Goal: Task Accomplishment & Management: Complete application form

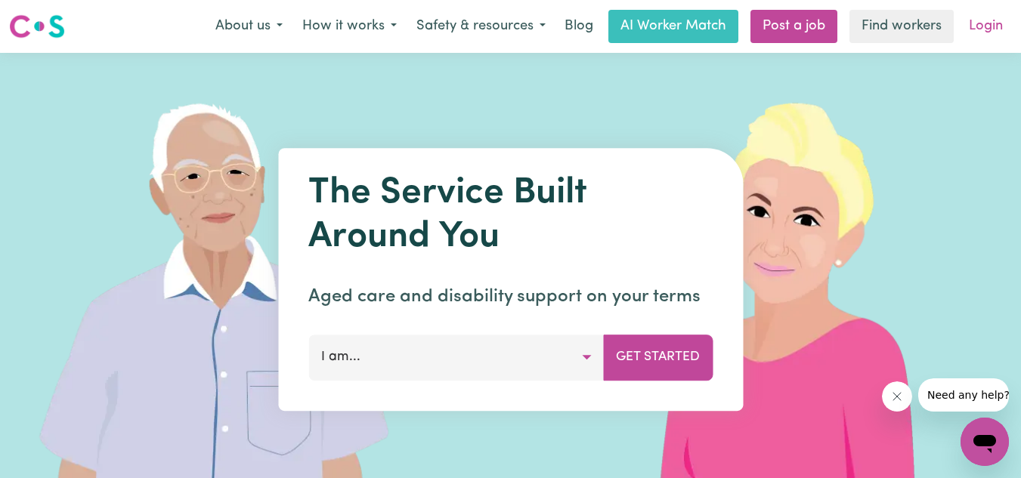
click at [984, 31] on link "Login" at bounding box center [986, 26] width 52 height 33
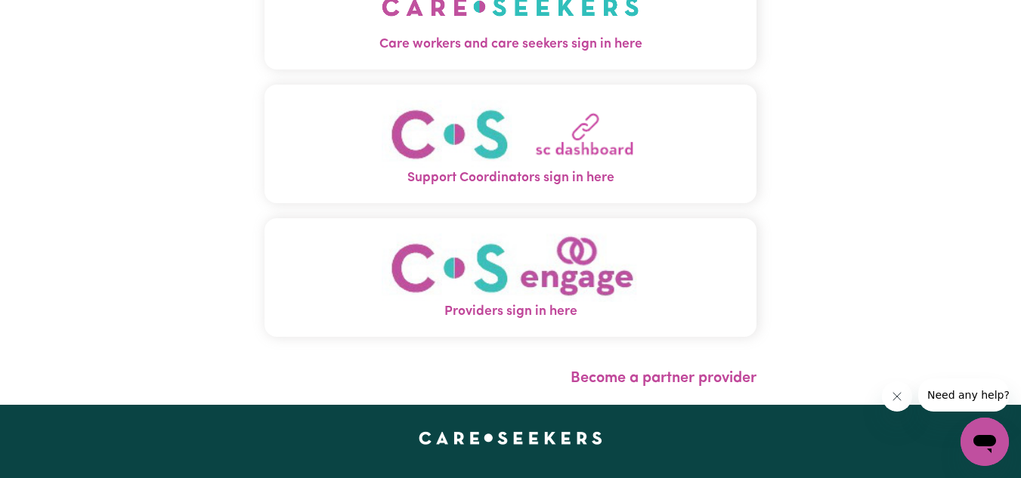
scroll to position [120, 0]
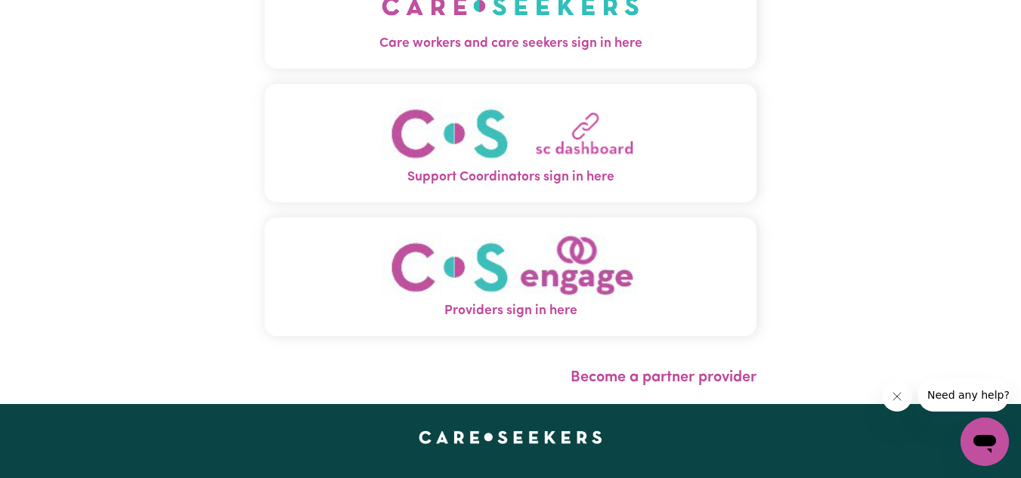
click at [522, 39] on span "Care workers and care seekers sign in here" at bounding box center [510, 44] width 493 height 20
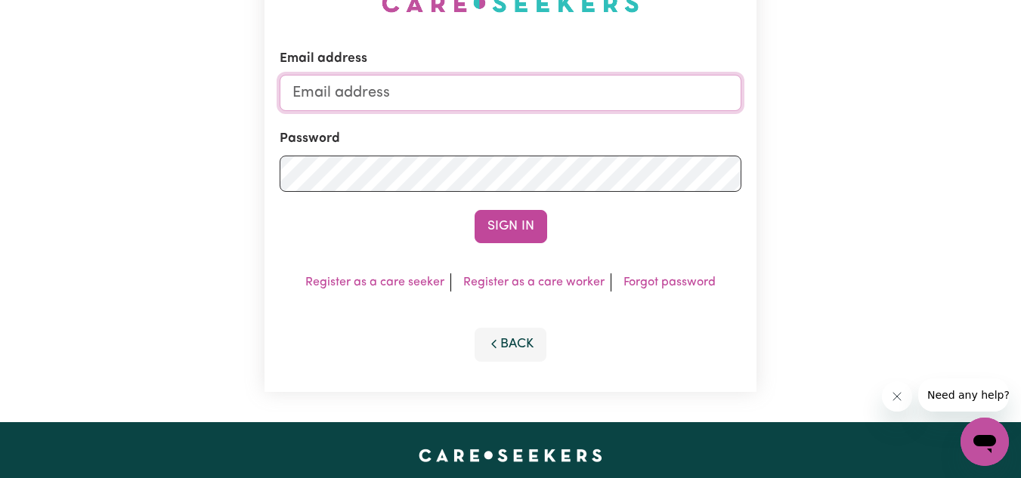
click at [431, 94] on input "Email address" at bounding box center [511, 93] width 462 height 36
type input "[EMAIL_ADDRESS][DOMAIN_NAME]"
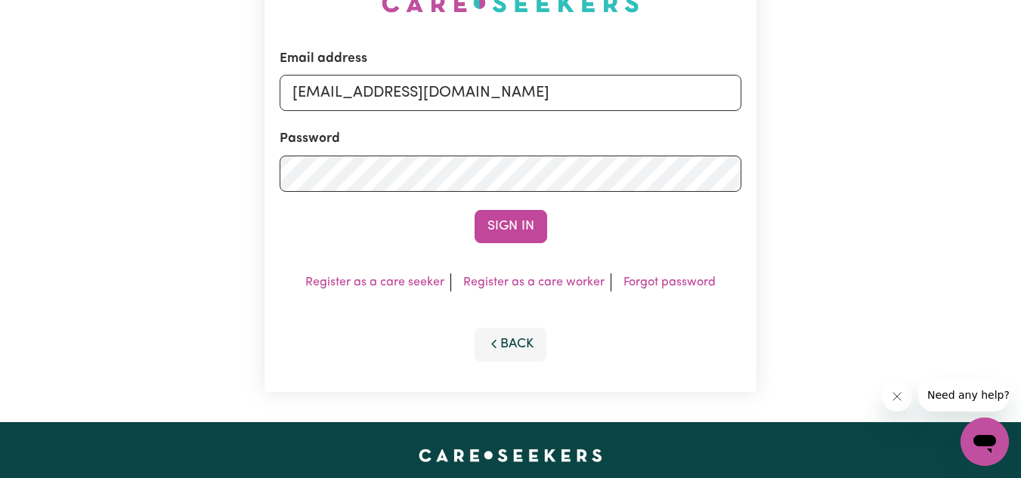
click at [336, 250] on div "Email address [EMAIL_ADDRESS][DOMAIN_NAME] Password Sign In Register as a care …" at bounding box center [510, 177] width 493 height 429
click at [493, 216] on button "Sign In" at bounding box center [511, 226] width 73 height 33
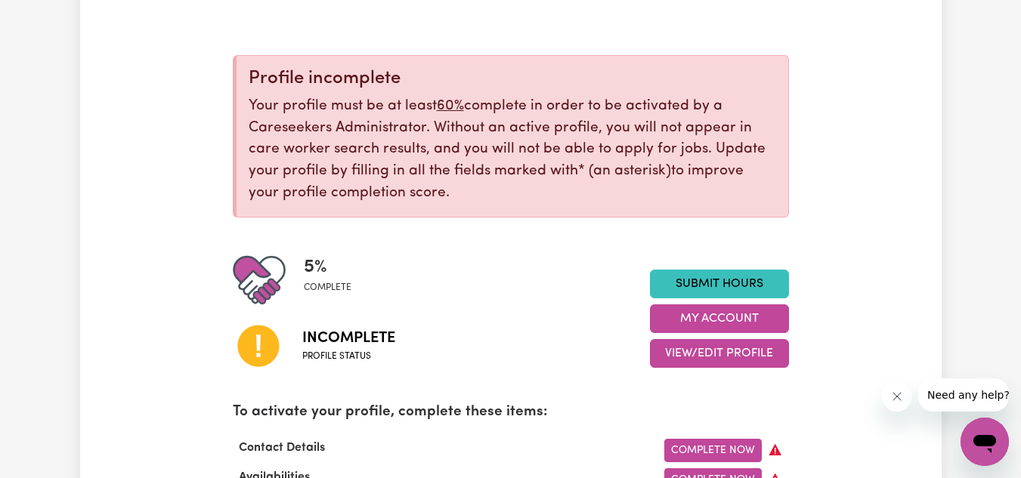
scroll to position [163, 0]
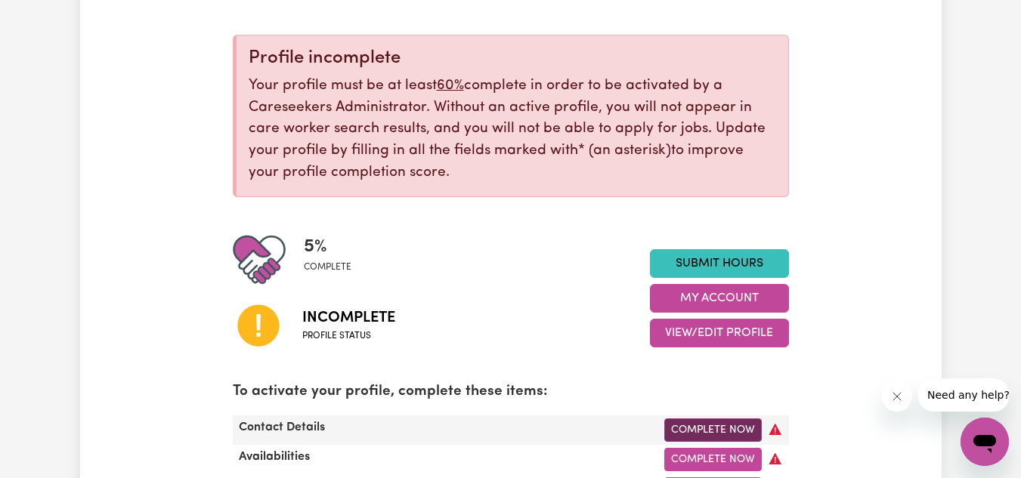
click at [732, 433] on link "Complete Now" at bounding box center [712, 430] width 97 height 23
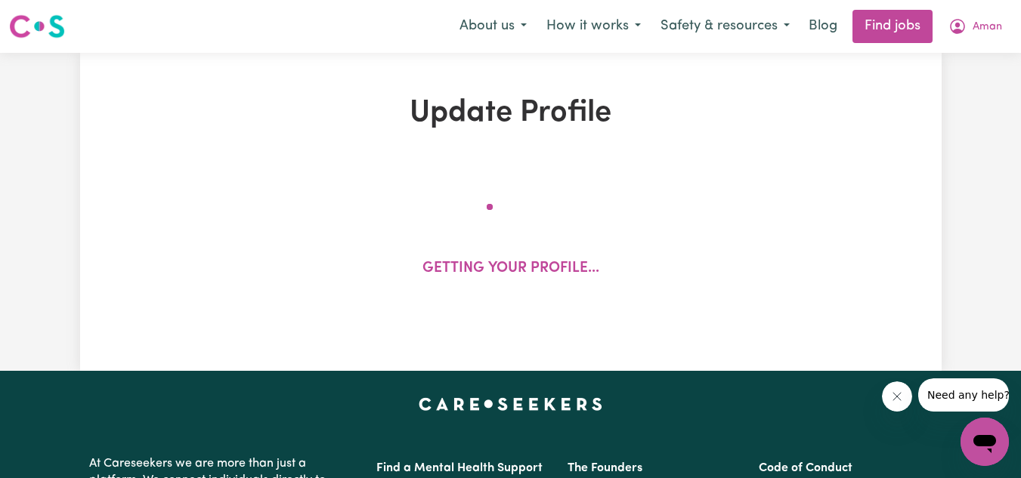
select select "Studying a healthcare related degree or qualification"
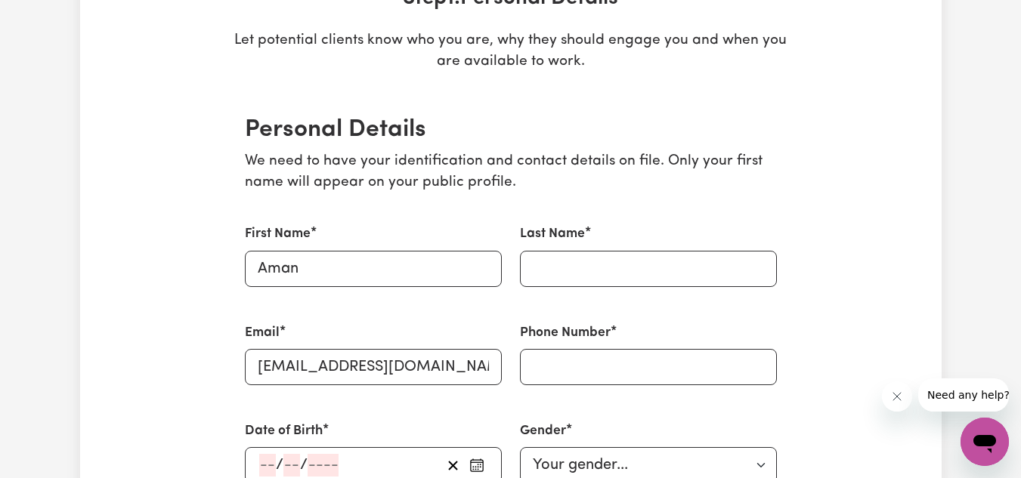
scroll to position [271, 0]
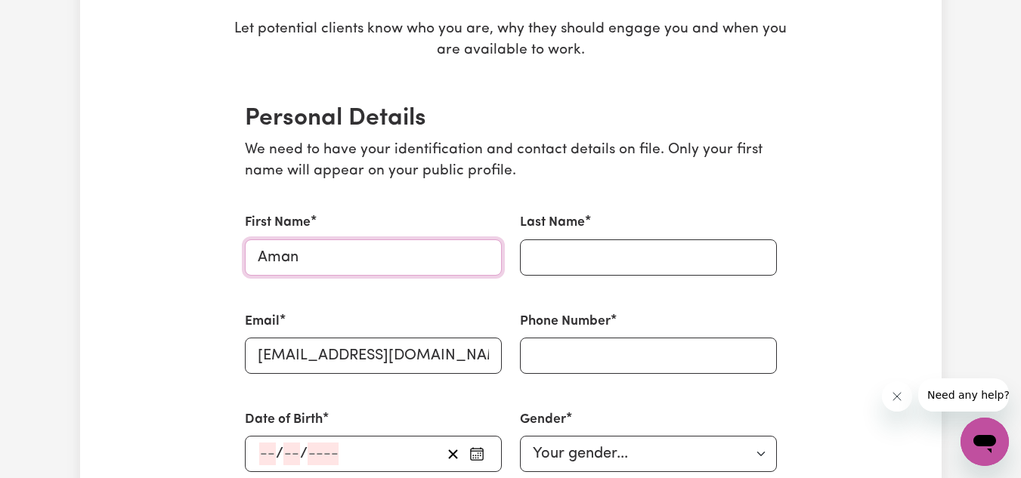
click at [311, 261] on input "Aman" at bounding box center [373, 258] width 257 height 36
type input "[PERSON_NAME]"
click at [577, 264] on input "Last Name" at bounding box center [648, 258] width 257 height 36
type input "kaur"
click at [602, 359] on input "Phone Number" at bounding box center [648, 356] width 257 height 36
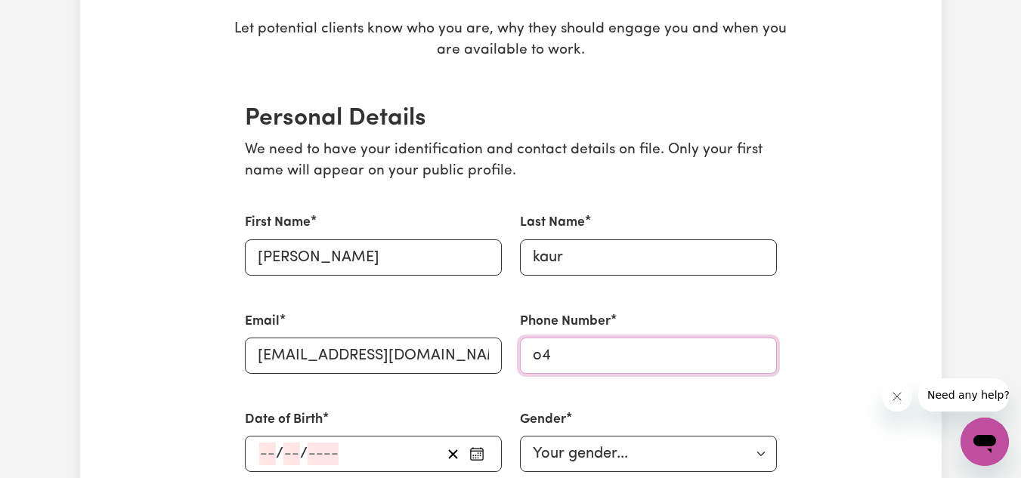
type input "o"
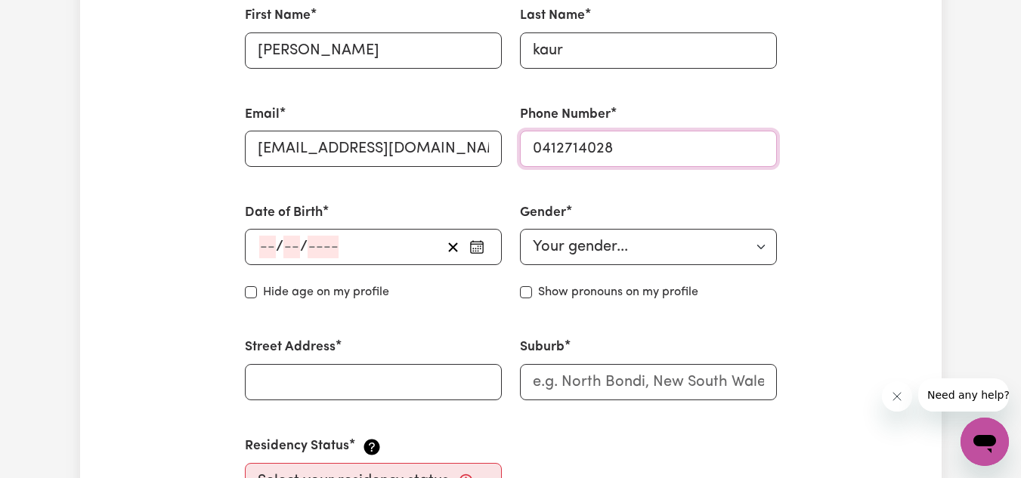
scroll to position [484, 0]
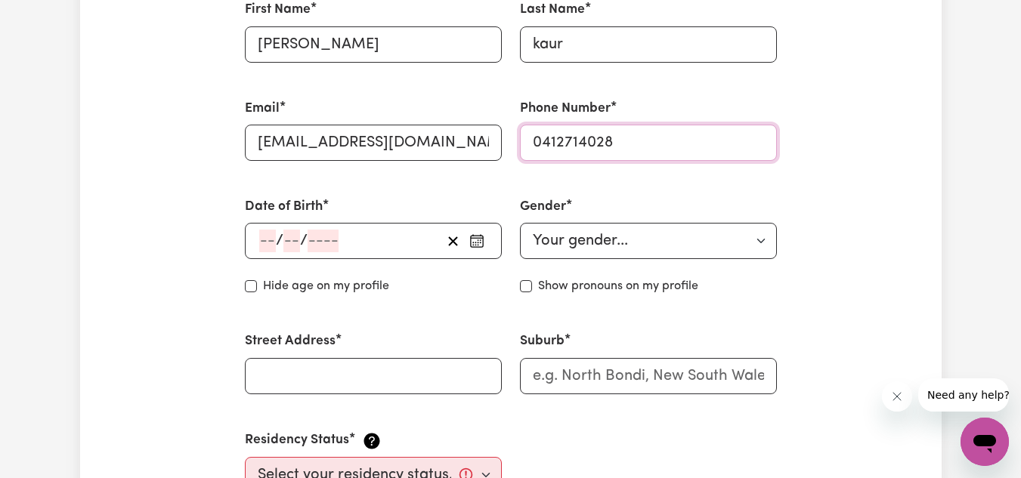
type input "0412714028"
click at [266, 243] on input "number" at bounding box center [267, 241] width 17 height 23
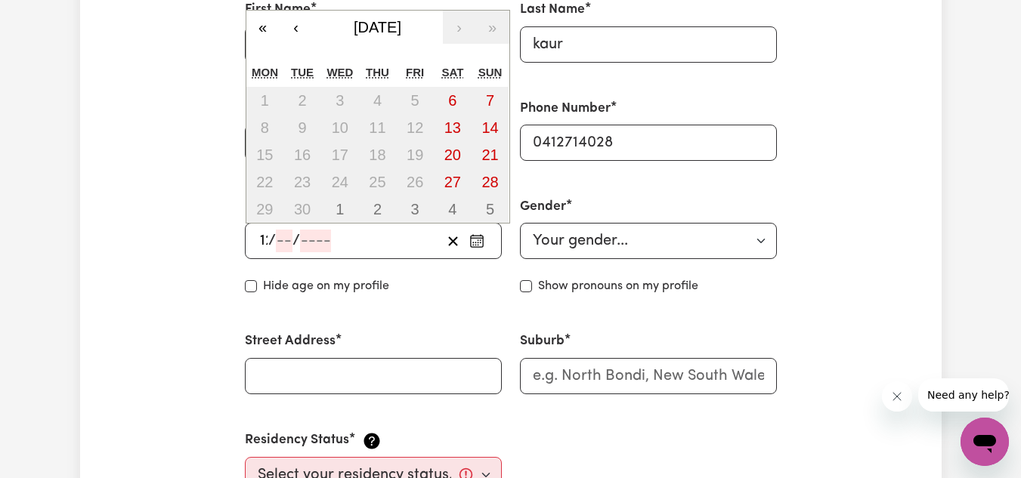
type input "12"
type input "197"
type input "[DATE]"
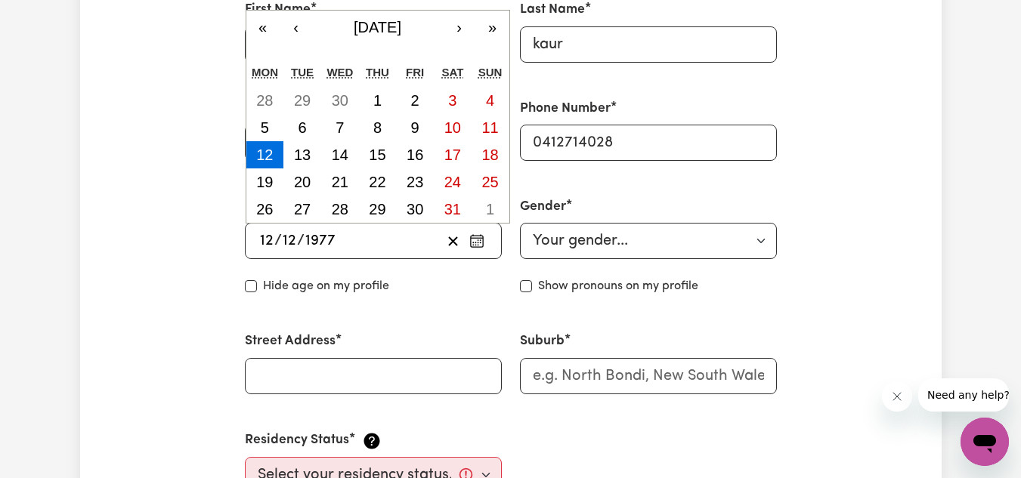
type input "1977"
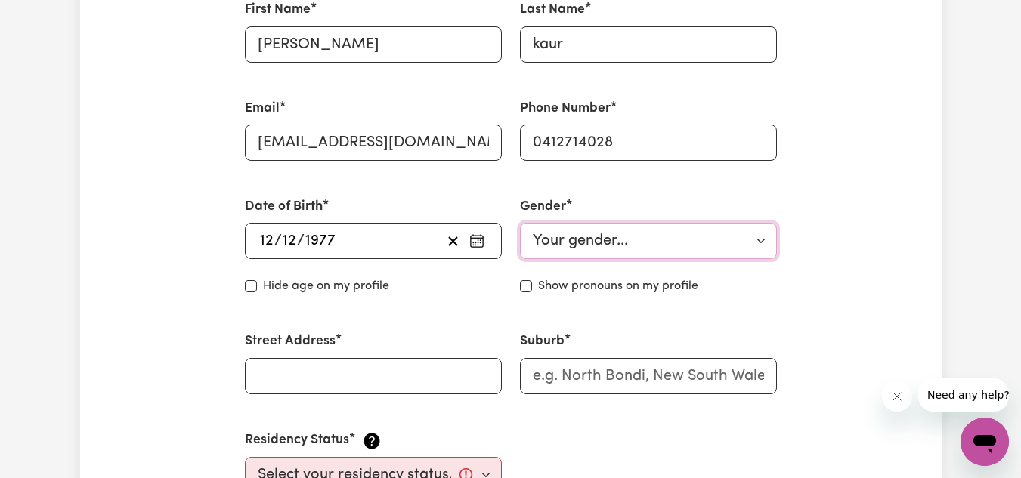
click at [595, 243] on select "Your gender... [DEMOGRAPHIC_DATA] [DEMOGRAPHIC_DATA] [DEMOGRAPHIC_DATA] Other P…" at bounding box center [648, 241] width 257 height 36
select select "[DEMOGRAPHIC_DATA]"
click at [520, 223] on select "Your gender... [DEMOGRAPHIC_DATA] [DEMOGRAPHIC_DATA] [DEMOGRAPHIC_DATA] Other P…" at bounding box center [648, 241] width 257 height 36
click at [252, 287] on input "Hide age" at bounding box center [251, 286] width 12 height 12
checkbox input "true"
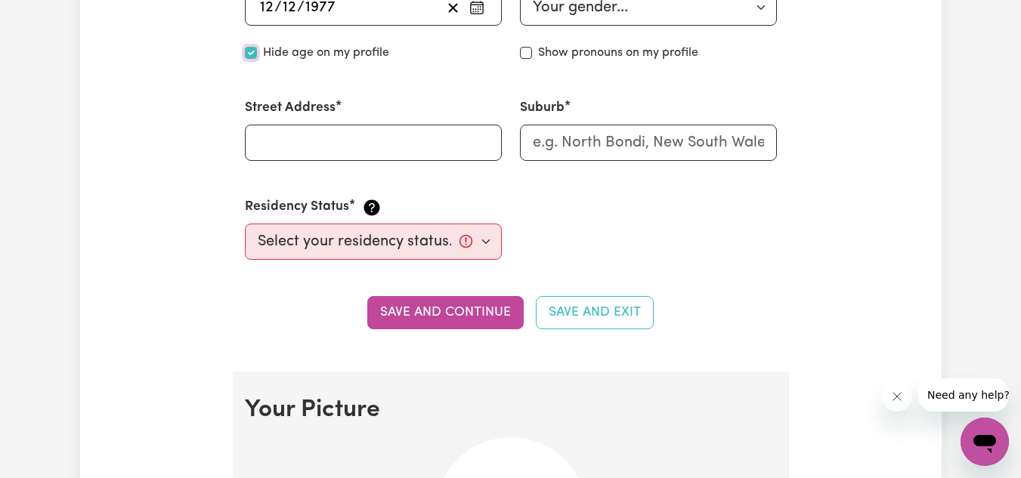
scroll to position [719, 0]
click at [336, 151] on input "Street Address" at bounding box center [373, 142] width 257 height 36
click at [592, 218] on div "First Name [PERSON_NAME] Last Name [PERSON_NAME] Email [EMAIL_ADDRESS][DOMAIN_N…" at bounding box center [511, 13] width 550 height 530
click at [407, 143] on input "55 [PERSON_NAME] kellyville" at bounding box center [373, 142] width 257 height 36
type input "55 [PERSON_NAME]"
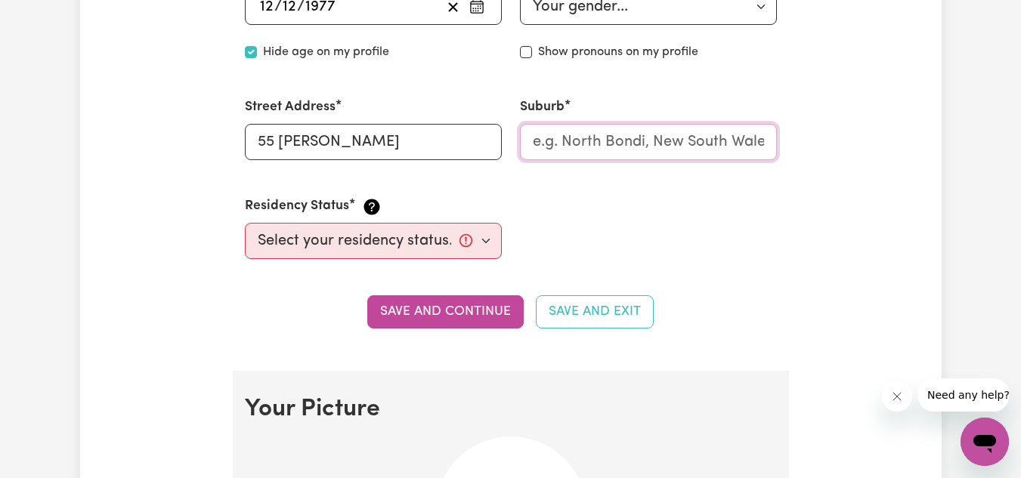
click at [625, 140] on input "text" at bounding box center [648, 142] width 257 height 36
type input "[PERSON_NAME]"
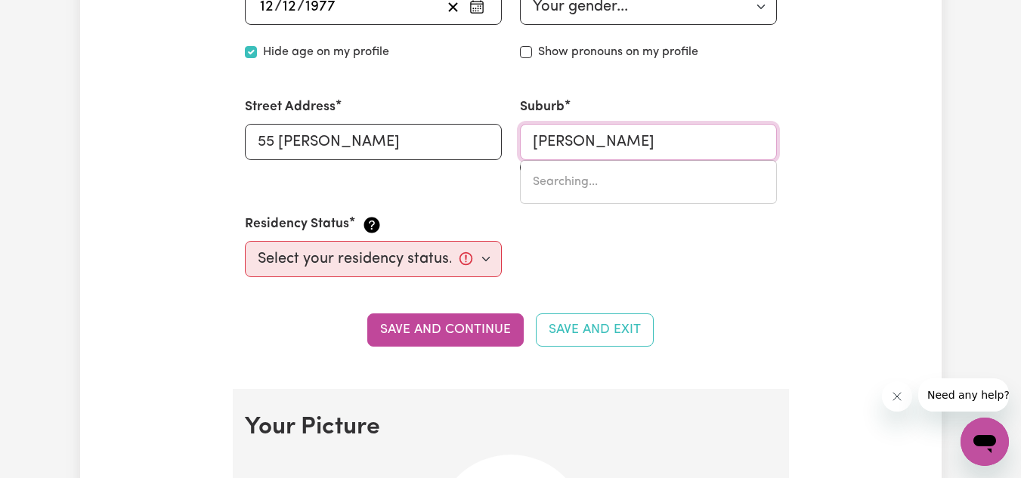
type input "[PERSON_NAME], [GEOGRAPHIC_DATA], 5641"
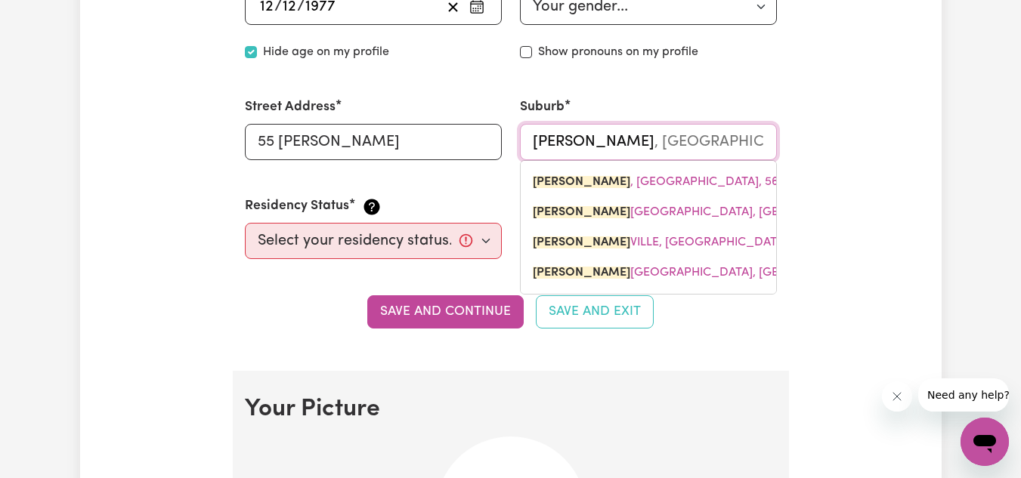
type input "kellyv"
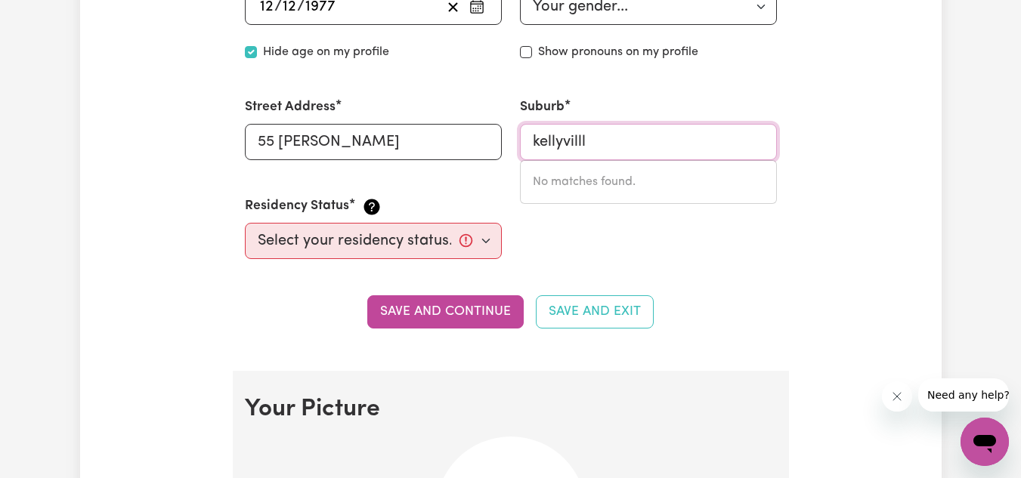
type input "kellyvill"
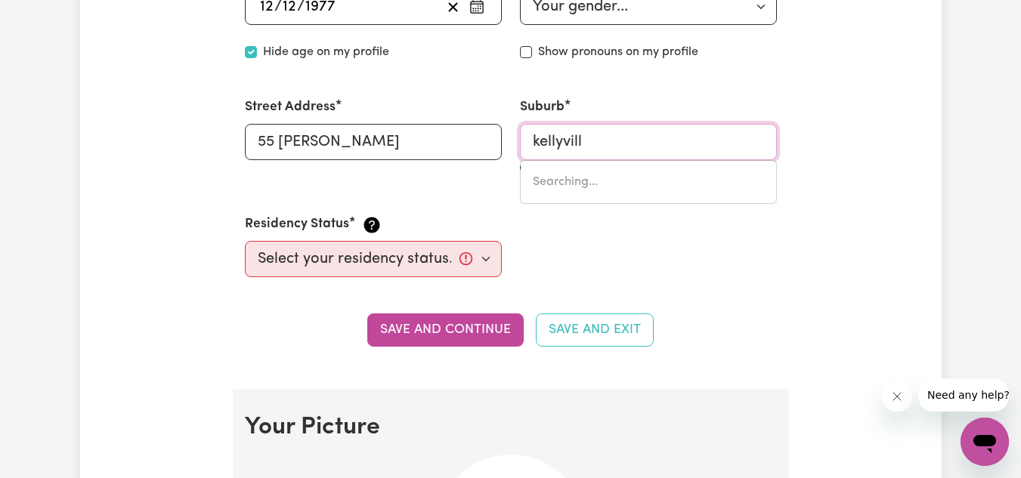
type input "kellyvillE, [GEOGRAPHIC_DATA], 2155"
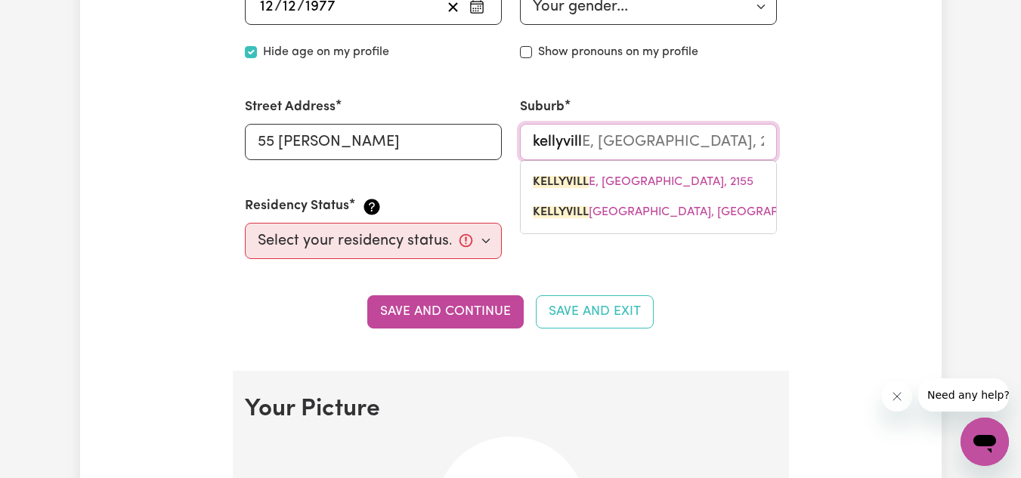
type input "kellyvil"
type input "kellyvilLE, [GEOGRAPHIC_DATA], 2155"
type input "kellyvill"
type input "kellyvillE, [GEOGRAPHIC_DATA], 2155"
type input "kellyville"
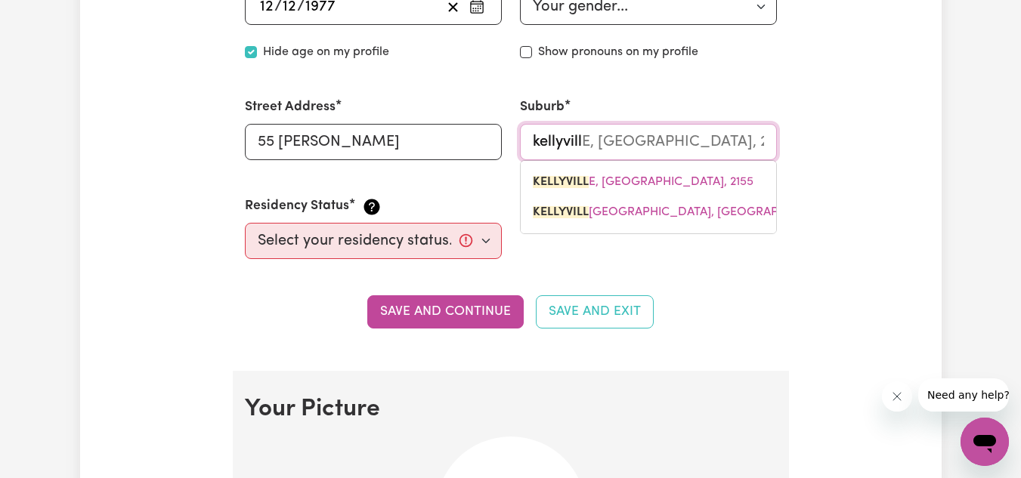
type input "[GEOGRAPHIC_DATA], [GEOGRAPHIC_DATA], 2155"
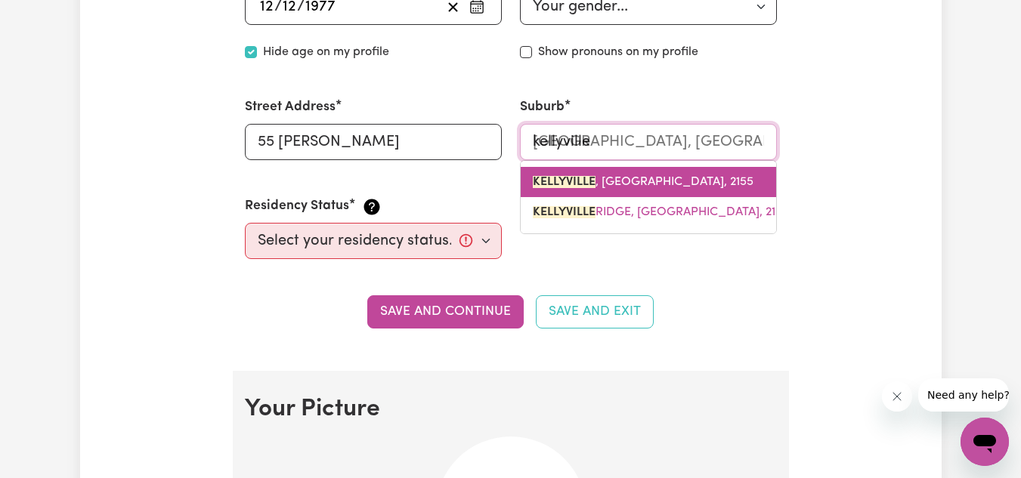
click at [700, 192] on link "[GEOGRAPHIC_DATA] , [GEOGRAPHIC_DATA], 2155" at bounding box center [648, 182] width 255 height 30
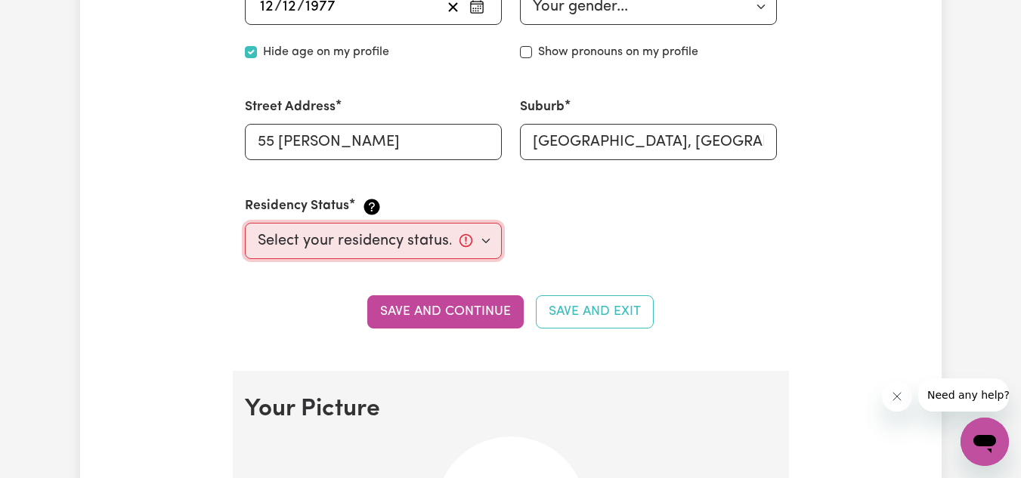
click at [453, 247] on select "Select your residency status... [DEMOGRAPHIC_DATA] citizen Australian PR [DEMOG…" at bounding box center [373, 241] width 257 height 36
select select "[DEMOGRAPHIC_DATA] Citizen"
click at [245, 223] on select "Select your residency status... [DEMOGRAPHIC_DATA] citizen Australian PR [DEMOG…" at bounding box center [373, 241] width 257 height 36
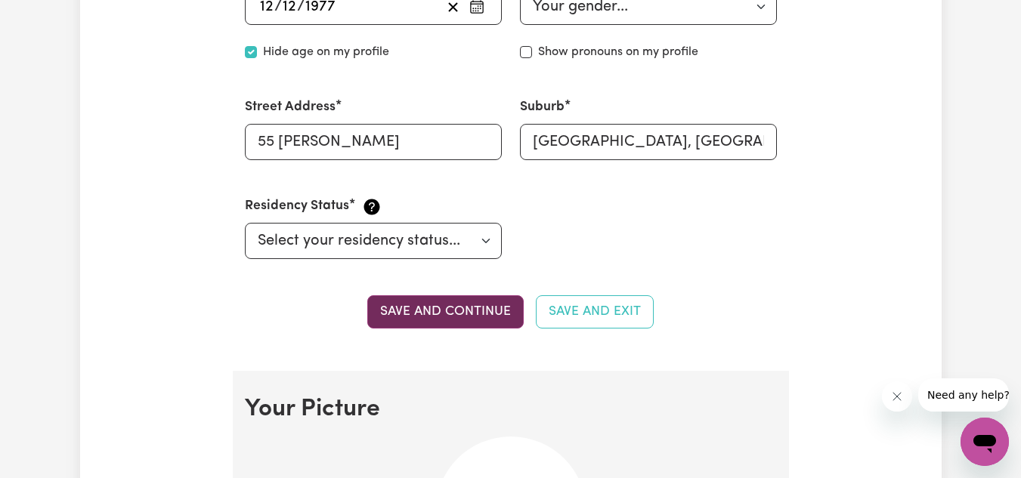
click at [445, 316] on button "Save and continue" at bounding box center [445, 311] width 156 height 33
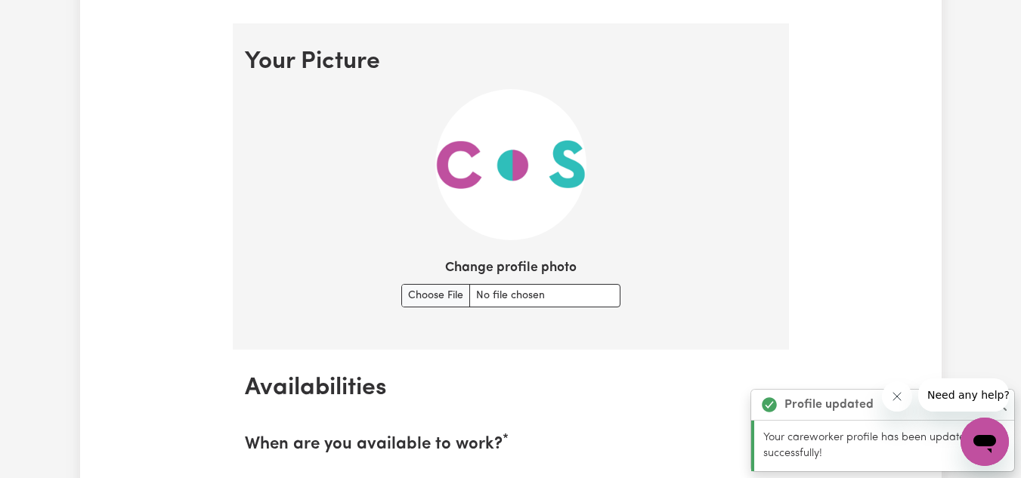
scroll to position [1090, 0]
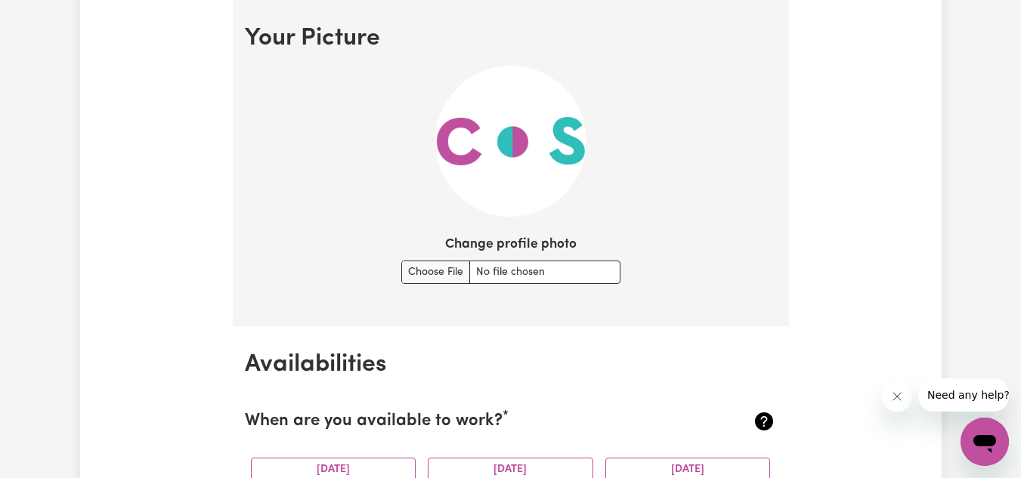
click at [445, 316] on section "Your Picture Change profile photo" at bounding box center [511, 163] width 556 height 326
click at [896, 395] on icon "Close message from company" at bounding box center [897, 397] width 12 height 12
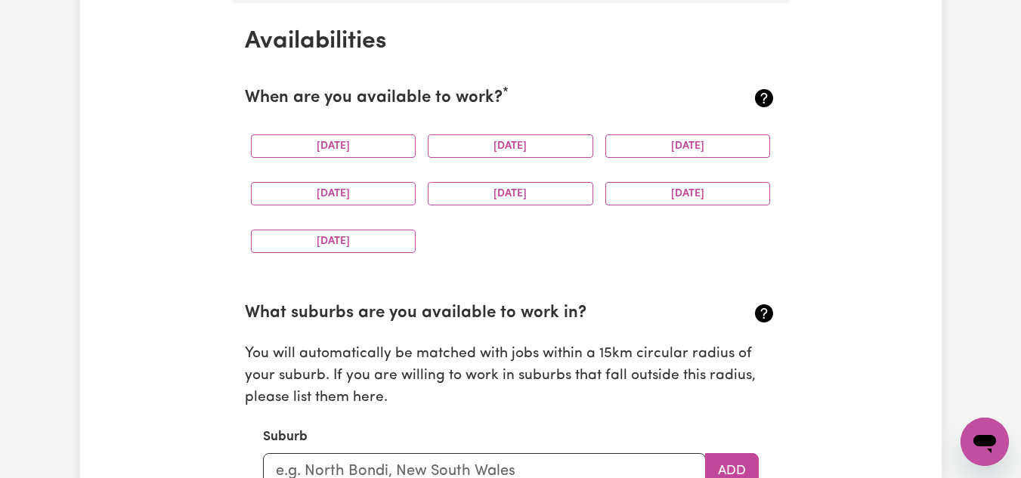
scroll to position [1414, 0]
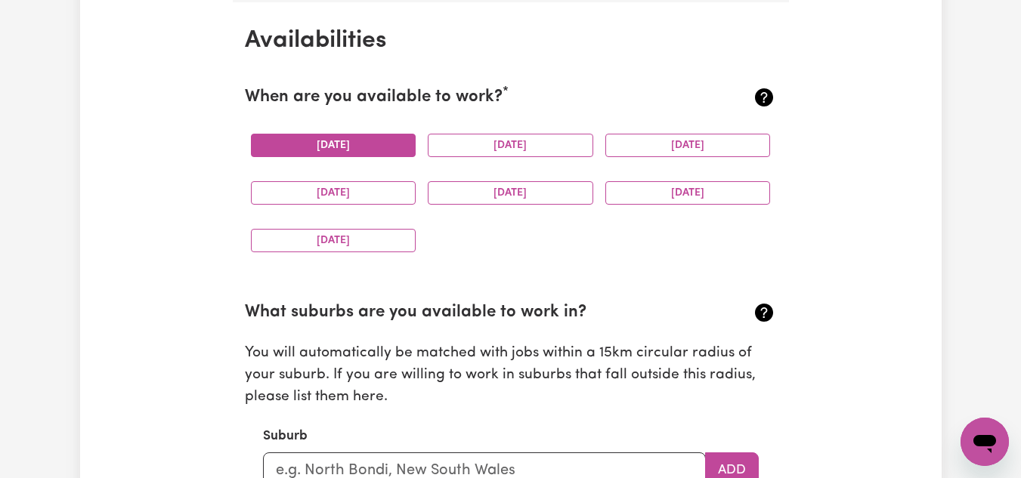
click at [332, 148] on button "[DATE]" at bounding box center [333, 145] width 165 height 23
click at [499, 149] on button "[DATE]" at bounding box center [510, 145] width 165 height 23
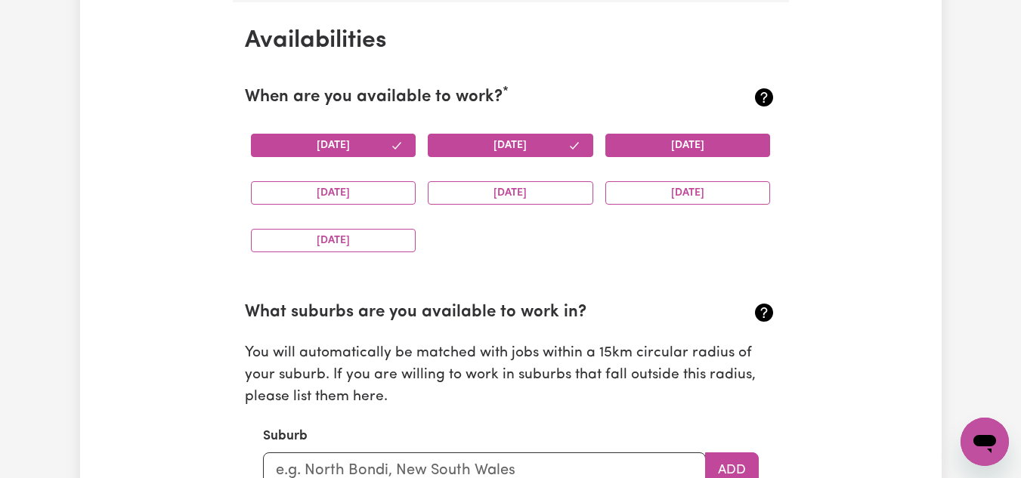
click at [676, 156] on button "[DATE]" at bounding box center [687, 145] width 165 height 23
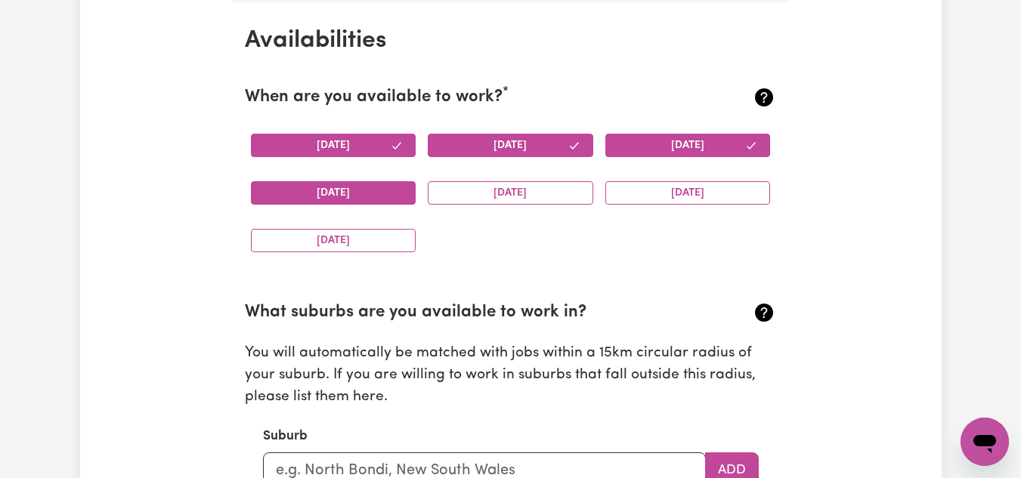
click at [334, 199] on button "[DATE]" at bounding box center [333, 192] width 165 height 23
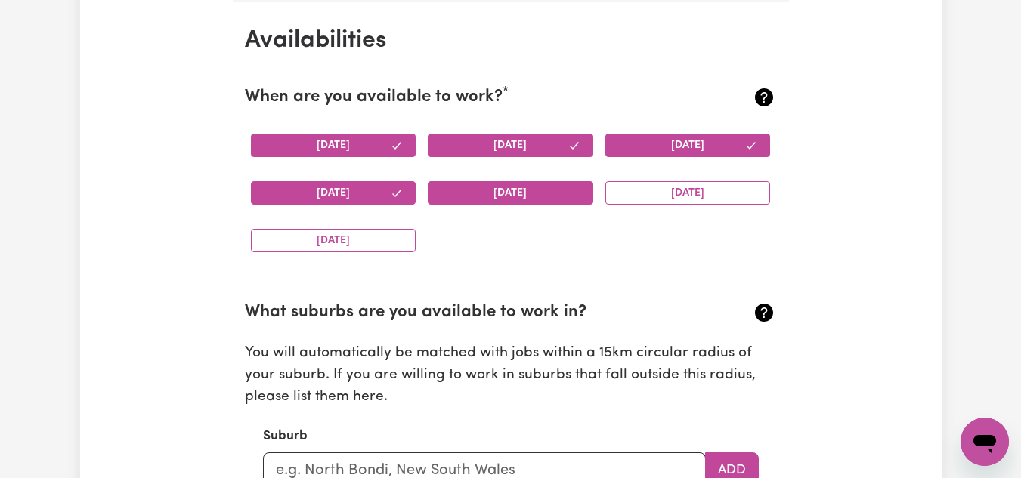
click at [512, 199] on button "[DATE]" at bounding box center [510, 192] width 165 height 23
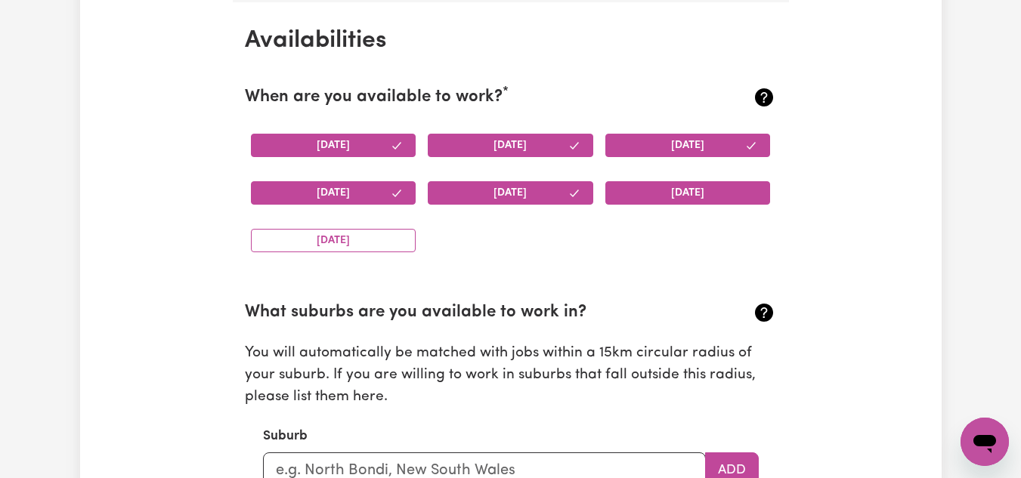
click at [689, 190] on button "[DATE]" at bounding box center [687, 192] width 165 height 23
click at [343, 247] on button "[DATE]" at bounding box center [333, 240] width 165 height 23
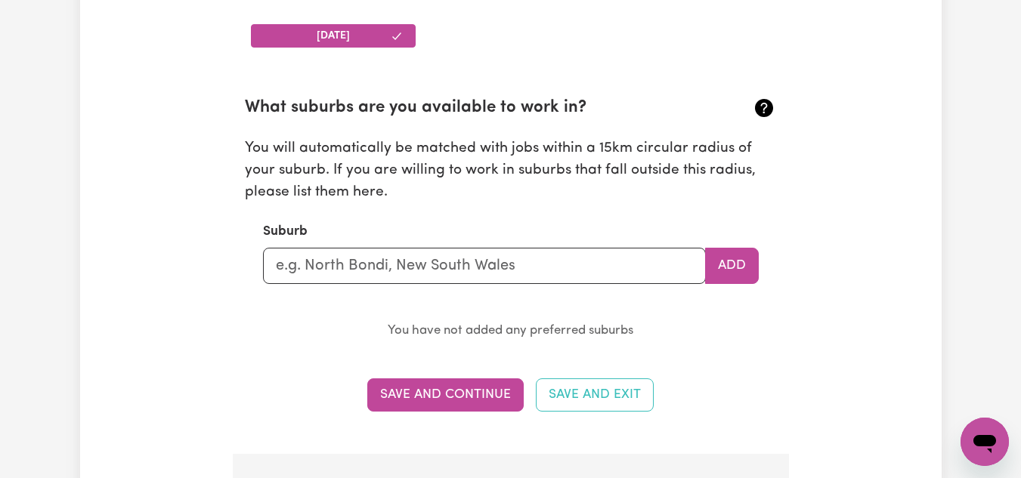
scroll to position [1640, 0]
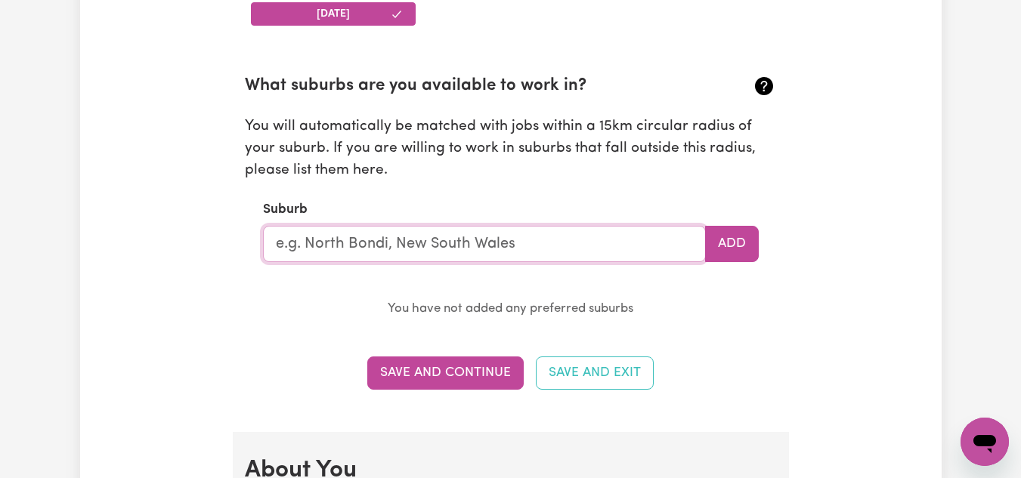
click at [335, 240] on input "text" at bounding box center [484, 244] width 443 height 36
type input "blac"
type input "[STREET_ADDRESS]"
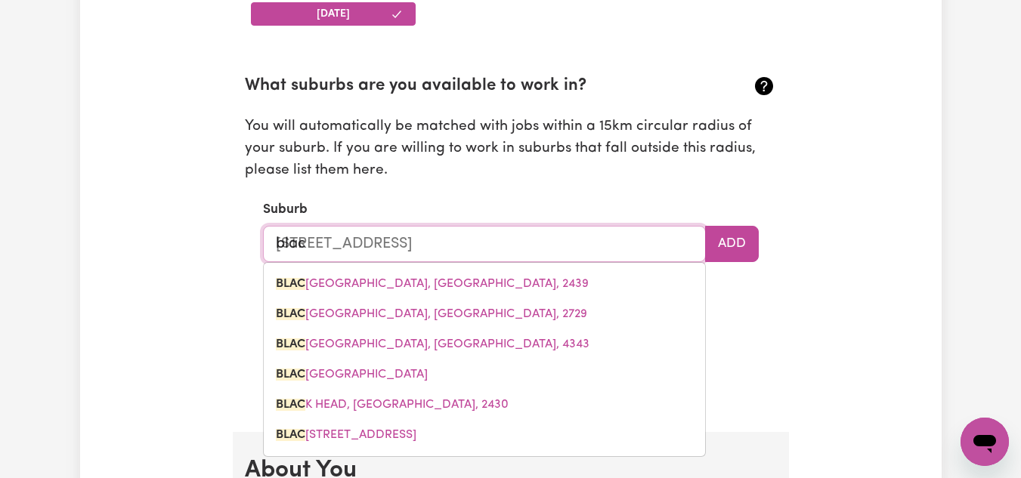
type input "black"
type input "[GEOGRAPHIC_DATA], [GEOGRAPHIC_DATA], 2439"
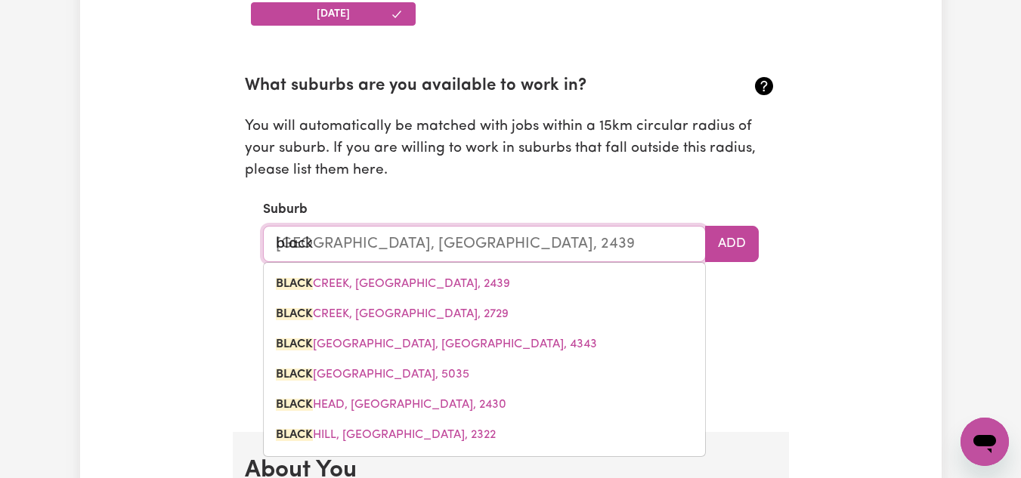
type input "blackt"
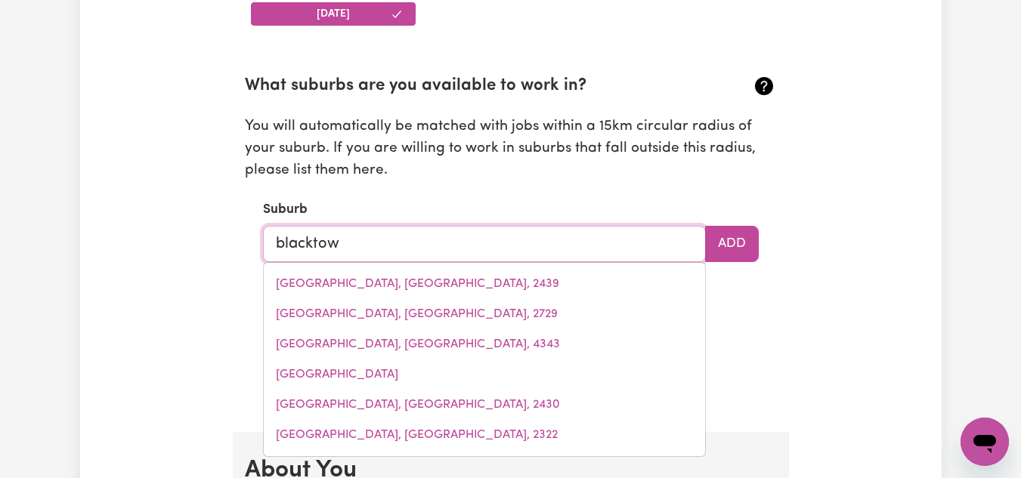
type input "[GEOGRAPHIC_DATA]"
type input "[GEOGRAPHIC_DATA], [GEOGRAPHIC_DATA], 2148"
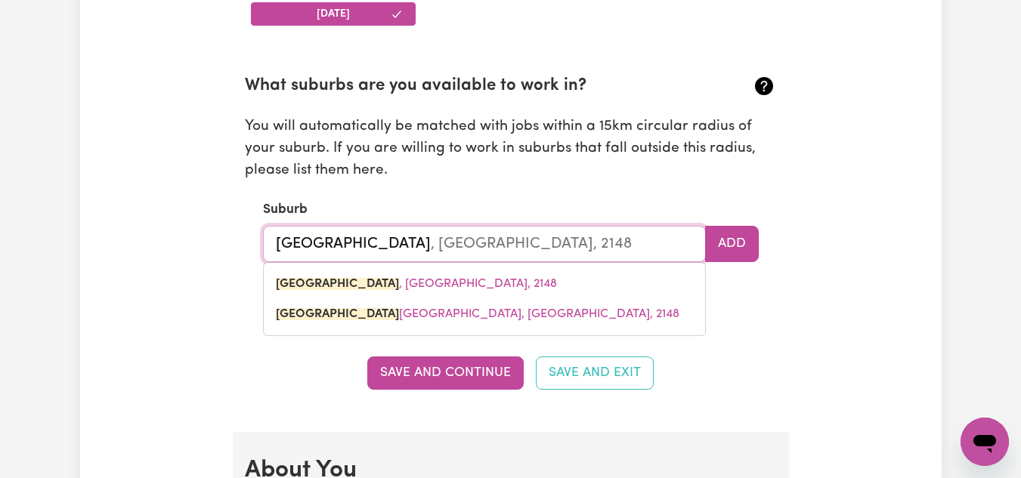
click at [323, 249] on input "[GEOGRAPHIC_DATA]" at bounding box center [484, 244] width 443 height 36
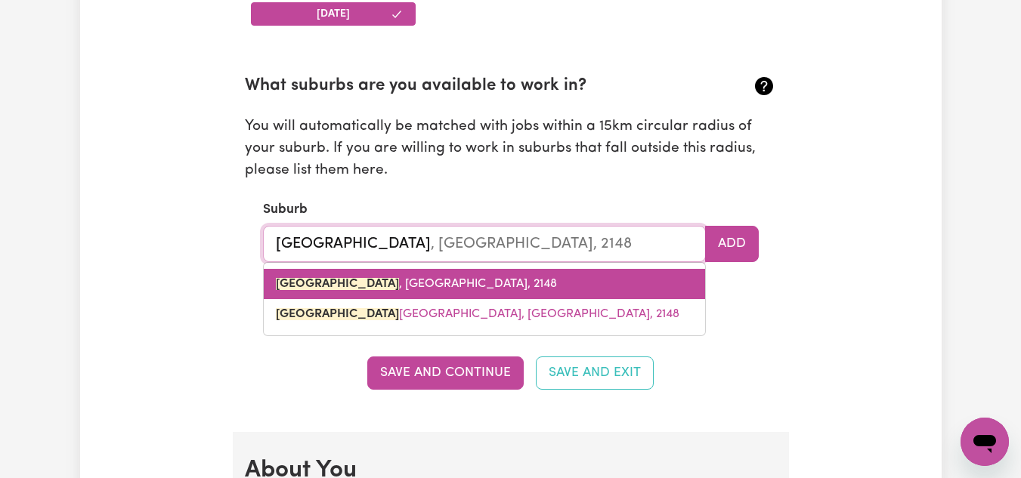
click at [321, 286] on mark "[GEOGRAPHIC_DATA]" at bounding box center [337, 284] width 123 height 12
type input "[GEOGRAPHIC_DATA], [GEOGRAPHIC_DATA], 2148"
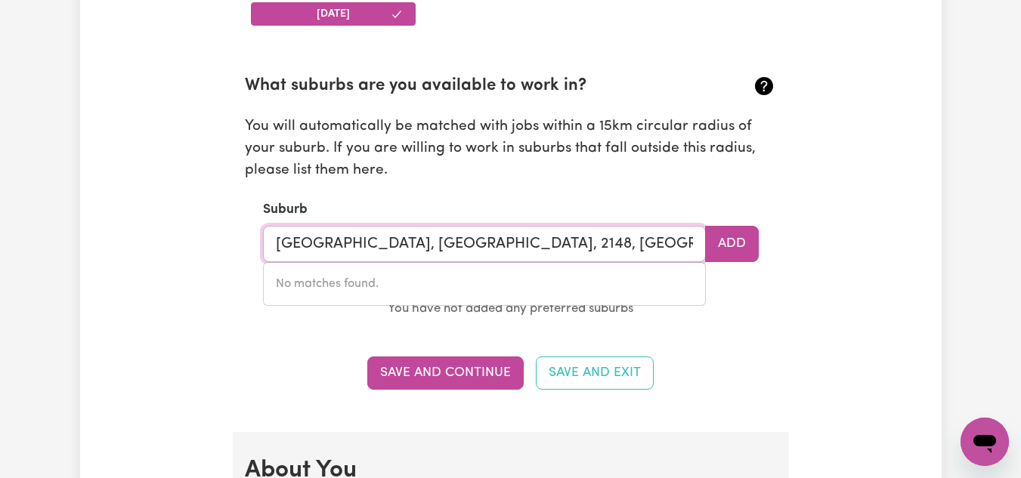
click at [348, 249] on input "[GEOGRAPHIC_DATA], [GEOGRAPHIC_DATA], 2148, [GEOGRAPHIC_DATA]" at bounding box center [484, 244] width 443 height 36
click at [614, 242] on input "[GEOGRAPHIC_DATA], [GEOGRAPHIC_DATA], 2148, [GEOGRAPHIC_DATA]" at bounding box center [484, 244] width 443 height 36
click at [627, 239] on input "[GEOGRAPHIC_DATA], [GEOGRAPHIC_DATA], 2148, [GEOGRAPHIC_DATA]" at bounding box center [484, 244] width 443 height 36
type input "[GEOGRAPHIC_DATA], [GEOGRAPHIC_DATA], 2148"
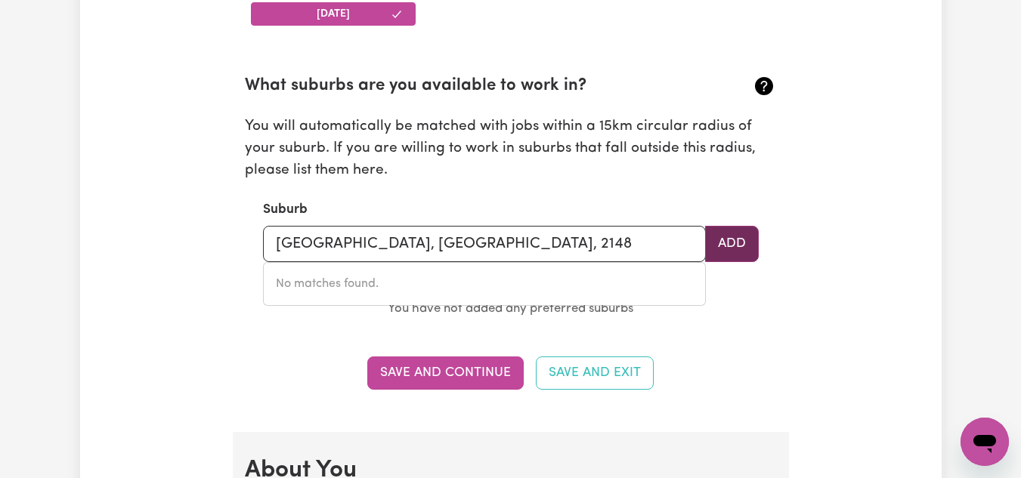
click at [728, 248] on button "Add" at bounding box center [732, 244] width 54 height 36
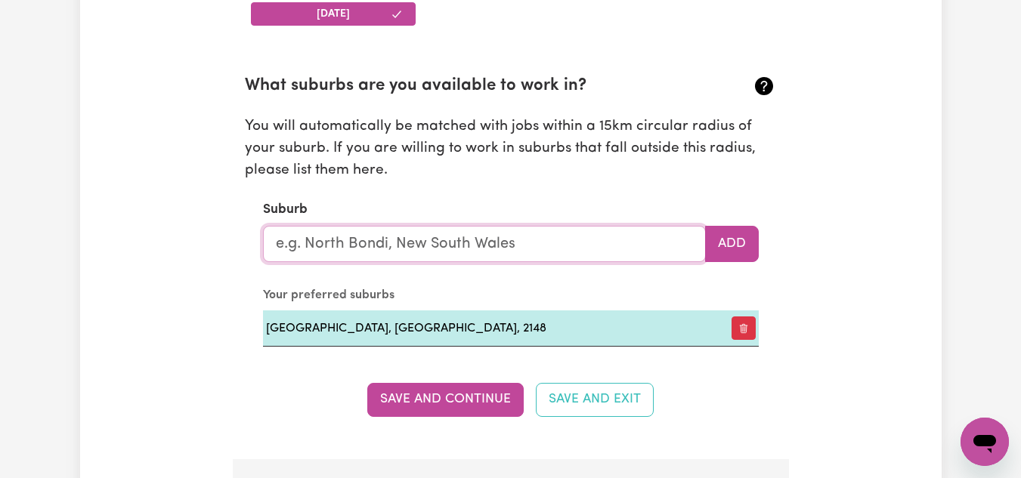
click at [379, 250] on input "text" at bounding box center [484, 244] width 443 height 36
type input "par"
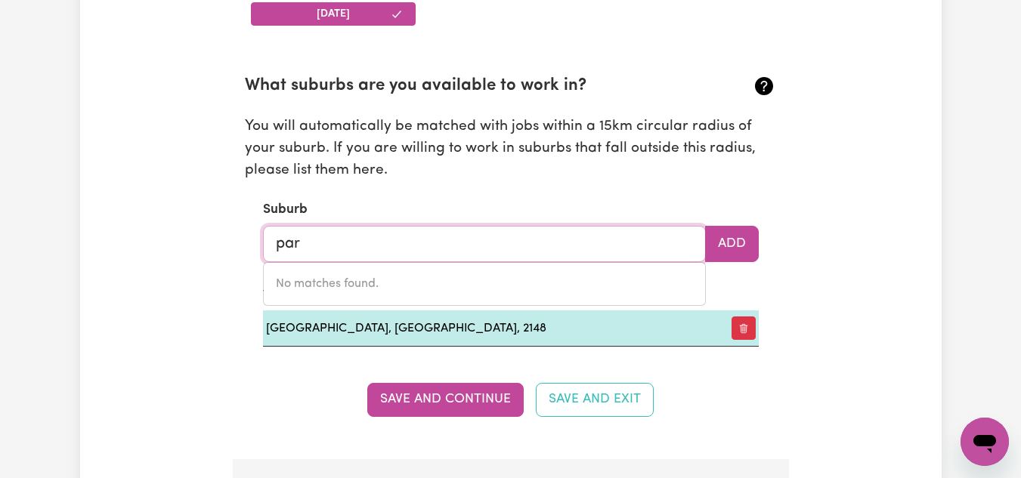
type input "parA, [GEOGRAPHIC_DATA], 2648"
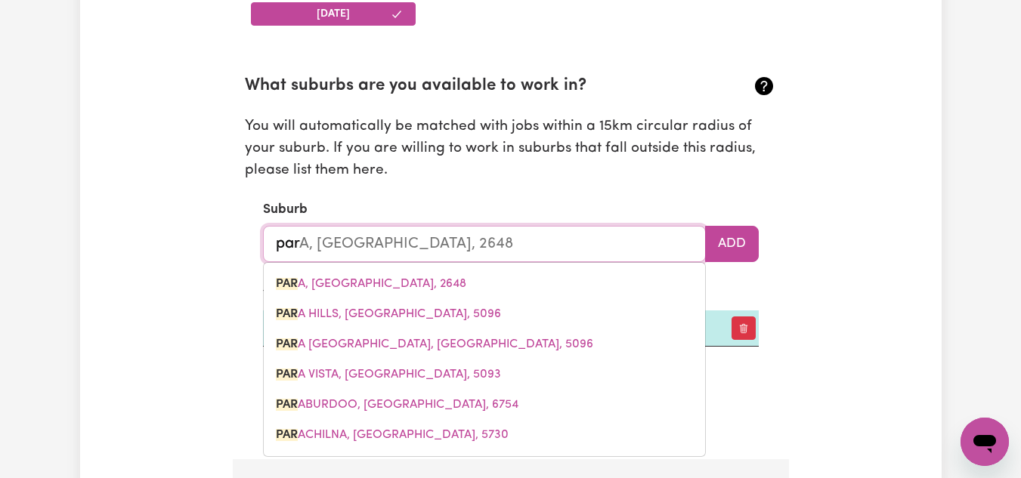
type input "[PERSON_NAME]"
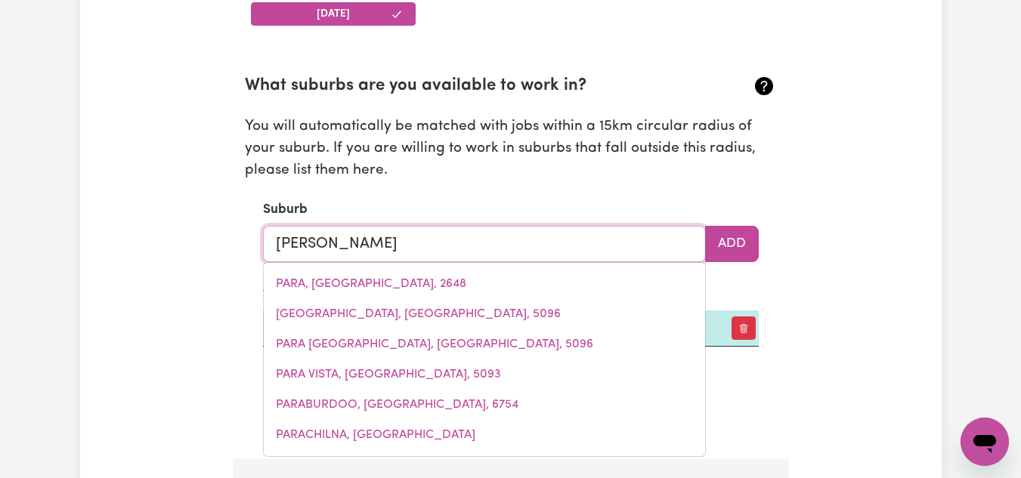
type input "[PERSON_NAME]"
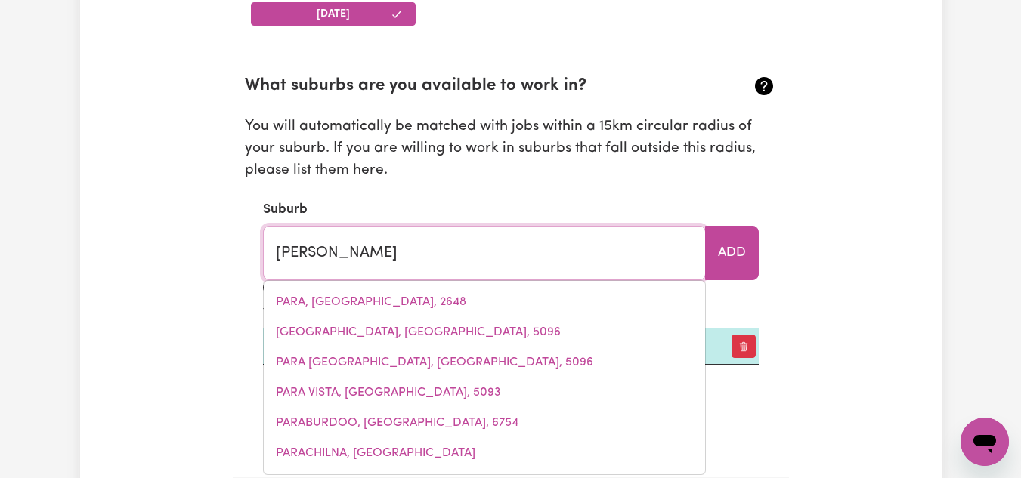
type input "parraKIE, [GEOGRAPHIC_DATA], 5301"
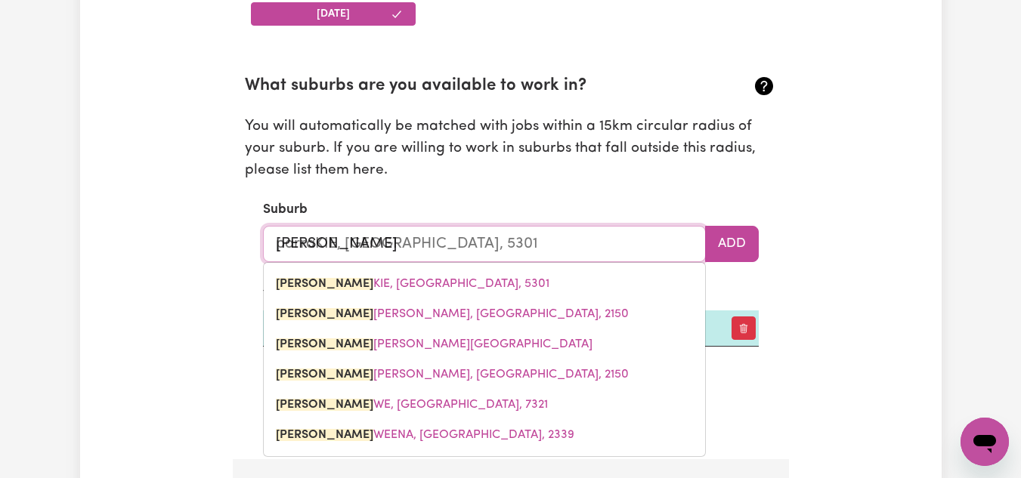
type input "parram"
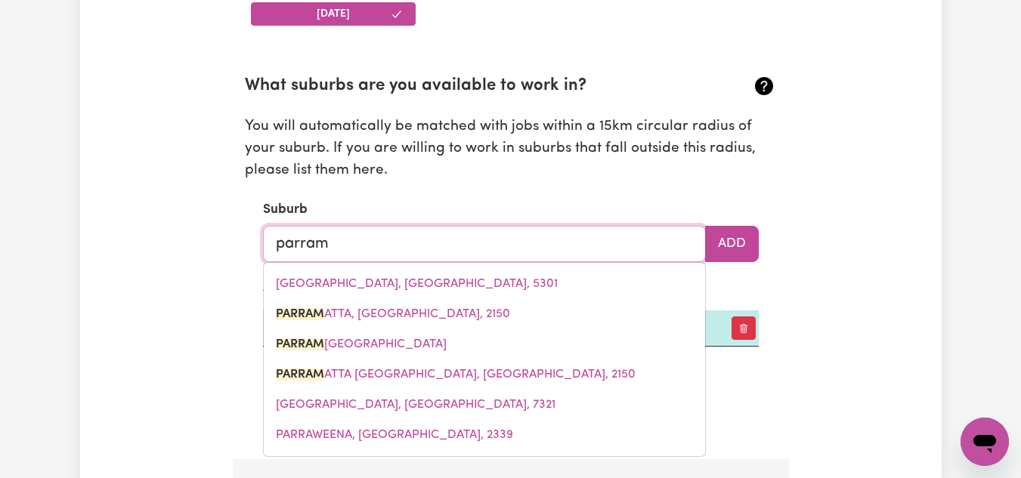
type input "parramATTA, [GEOGRAPHIC_DATA], 2150"
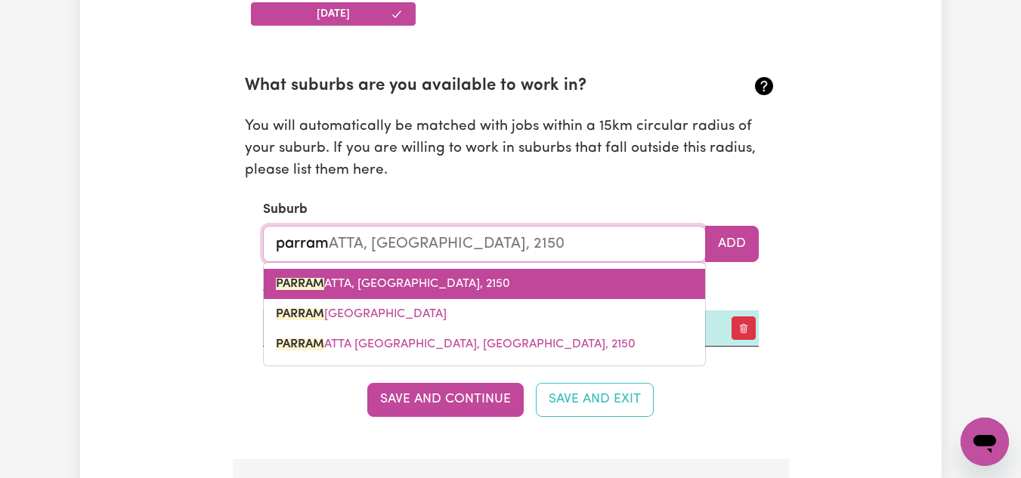
click at [339, 279] on span "[PERSON_NAME], [GEOGRAPHIC_DATA], 2150" at bounding box center [393, 284] width 234 height 12
type input "PARRAMATTA, [GEOGRAPHIC_DATA], 2150"
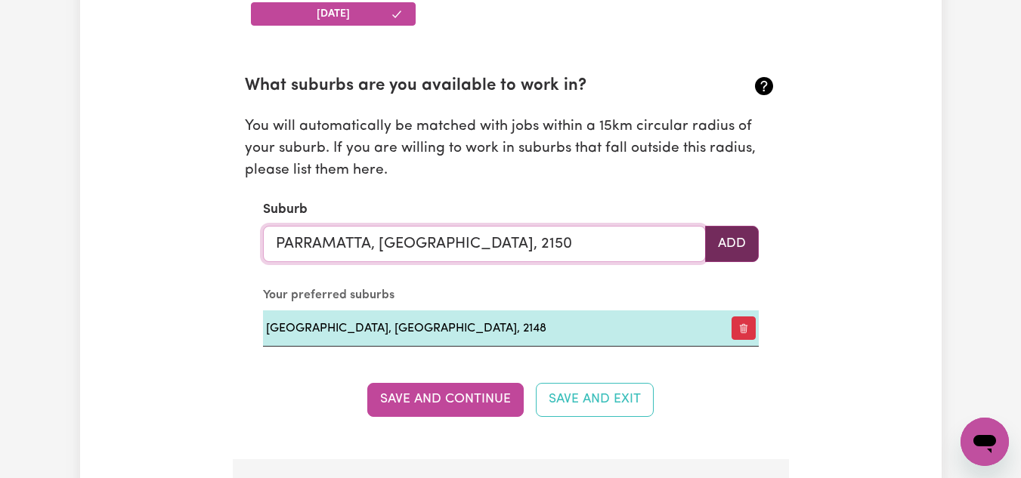
type input "PARRAMATTA, [GEOGRAPHIC_DATA], 2150"
click at [746, 246] on button "Add" at bounding box center [732, 244] width 54 height 36
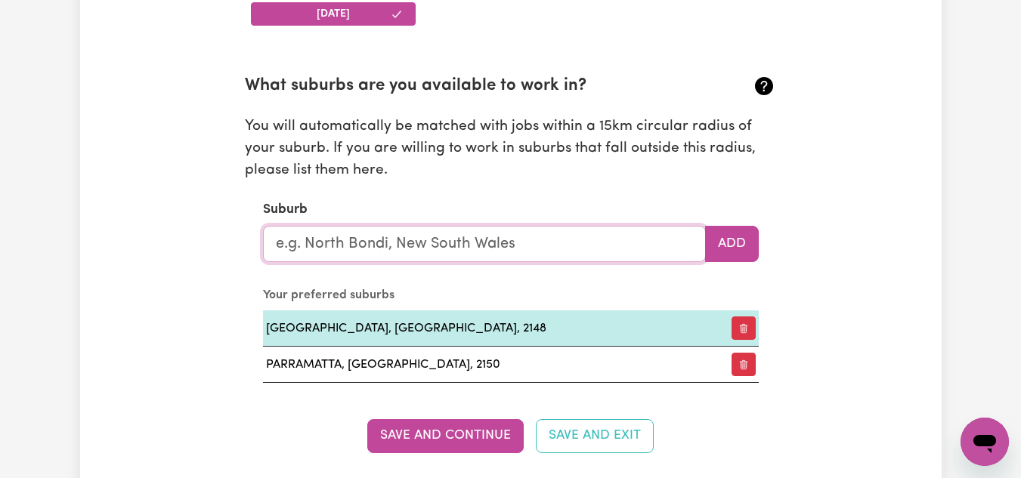
click at [512, 240] on input "text" at bounding box center [484, 244] width 443 height 36
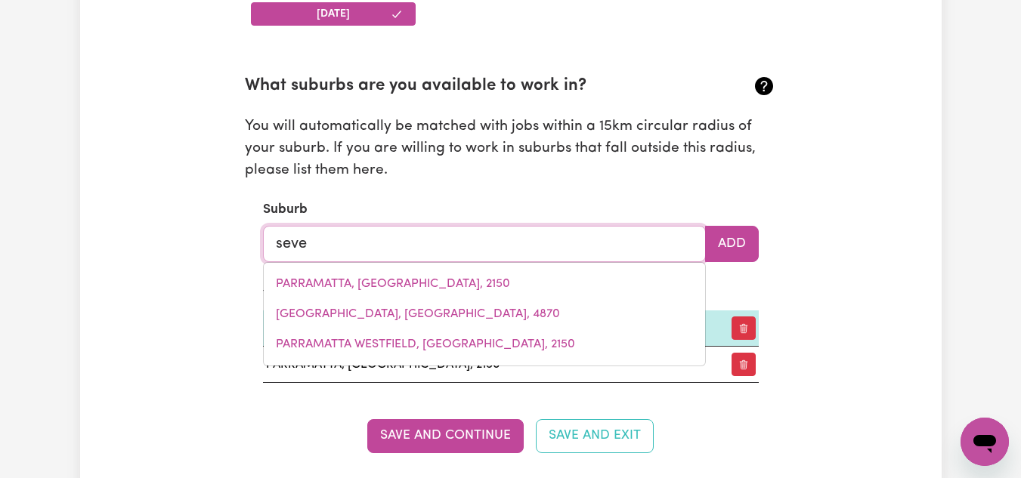
type input "seven"
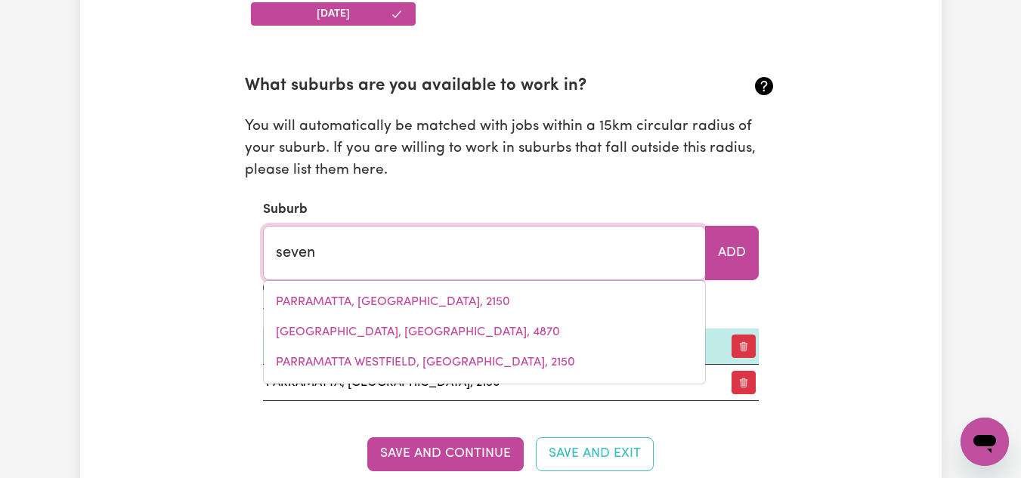
type input "[GEOGRAPHIC_DATA], [GEOGRAPHIC_DATA], 2147"
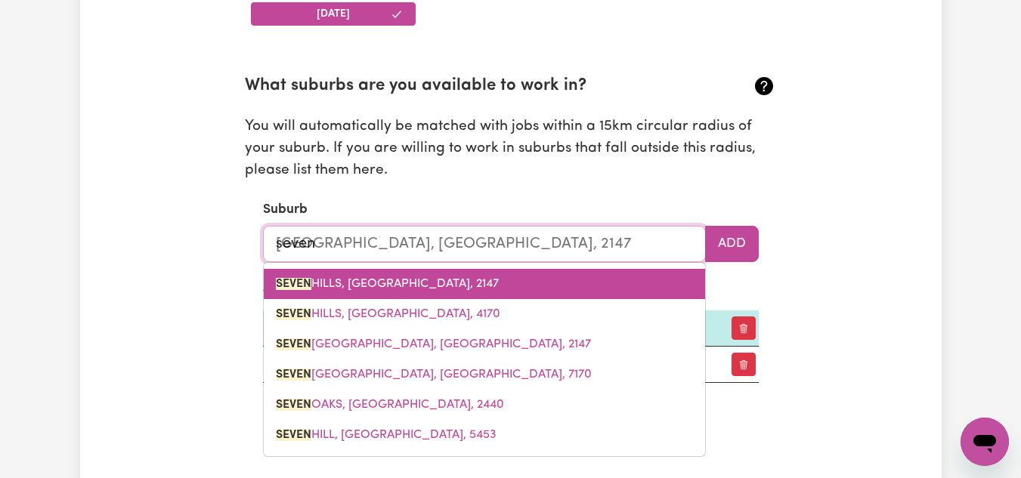
click at [462, 278] on span "[GEOGRAPHIC_DATA], [GEOGRAPHIC_DATA], 2147" at bounding box center [387, 284] width 223 height 12
type input "[GEOGRAPHIC_DATA], [GEOGRAPHIC_DATA], 2147"
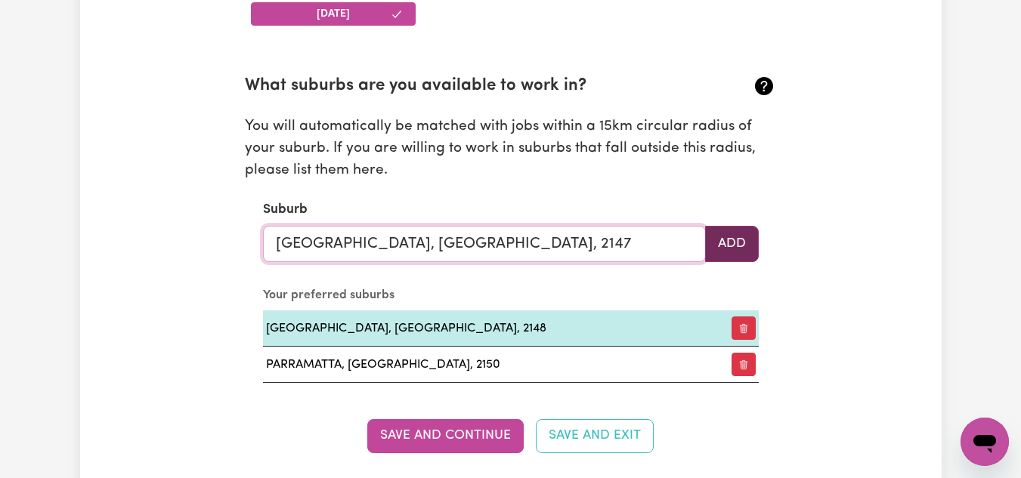
type input "[GEOGRAPHIC_DATA], [GEOGRAPHIC_DATA], 2147"
click at [731, 242] on button "Add" at bounding box center [732, 244] width 54 height 36
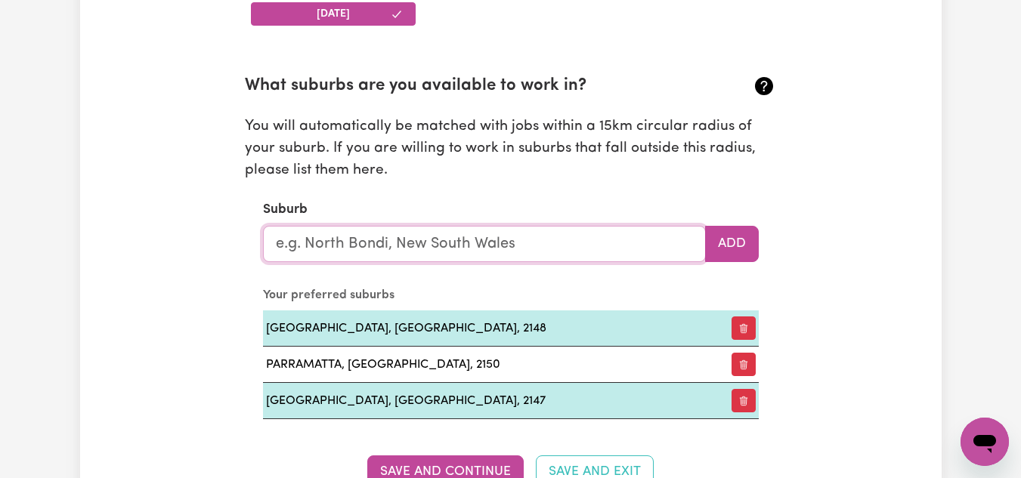
click at [591, 247] on input "text" at bounding box center [484, 244] width 443 height 36
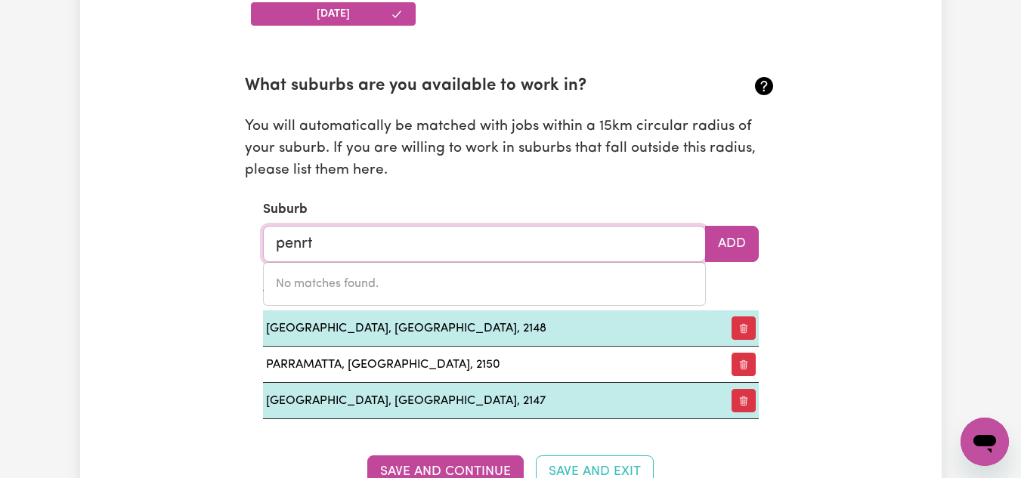
type input "penr"
type input "penrICE, [GEOGRAPHIC_DATA]"
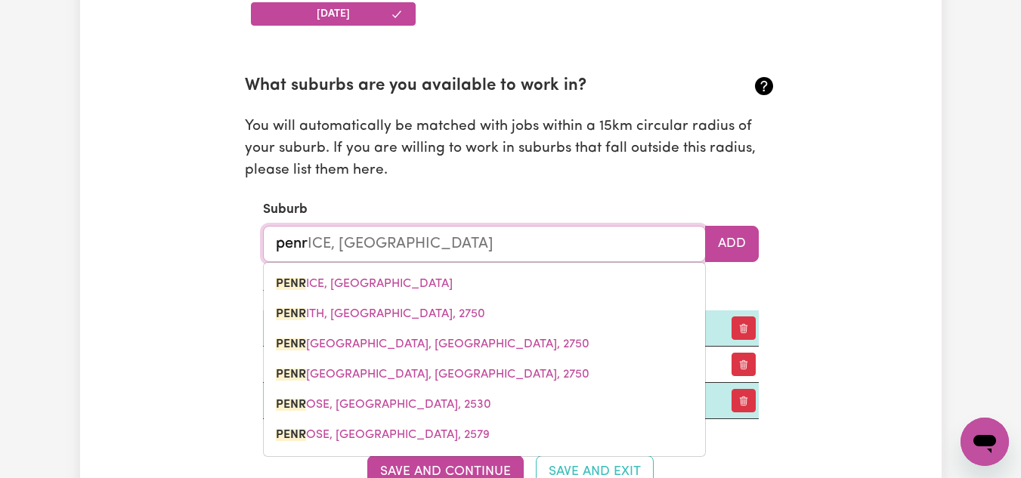
type input "penri"
type input "penriCE, [GEOGRAPHIC_DATA]"
type input "penrit"
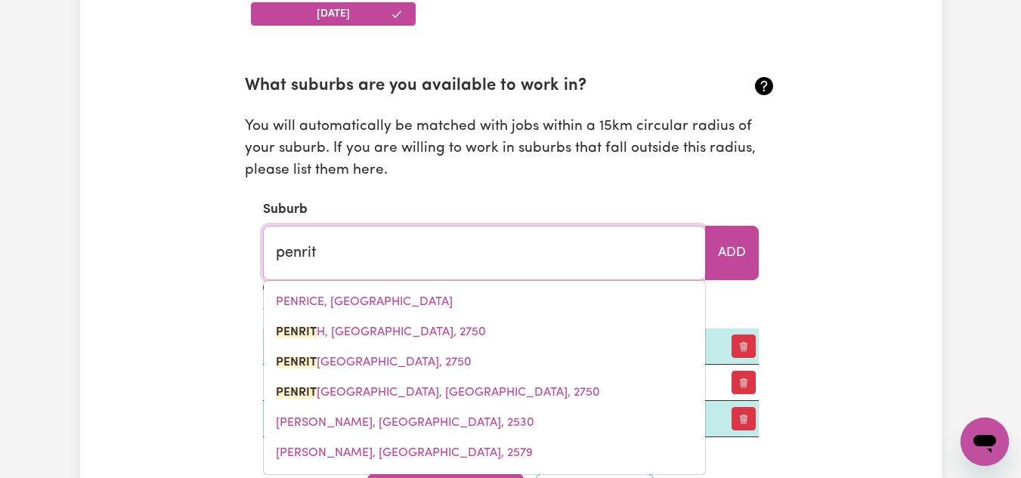
type input "penrith"
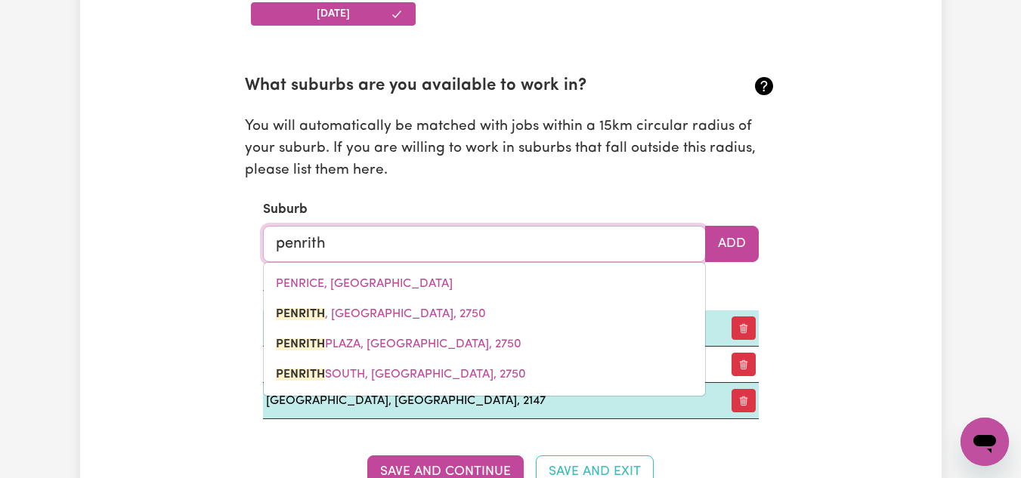
type input "[GEOGRAPHIC_DATA], [GEOGRAPHIC_DATA], 2750"
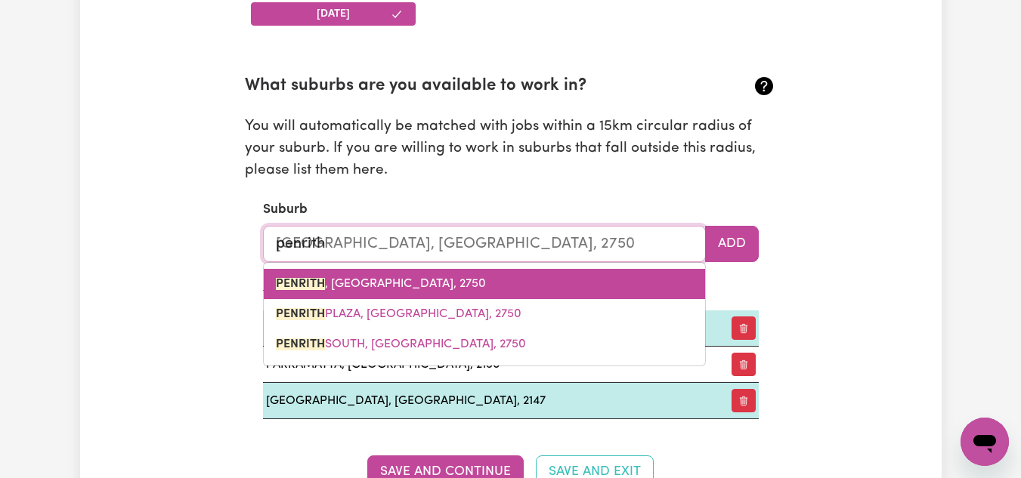
click at [415, 286] on span "PENRITH , [GEOGRAPHIC_DATA], 2750" at bounding box center [381, 284] width 210 height 12
type input "PENRITH, [GEOGRAPHIC_DATA], 2750"
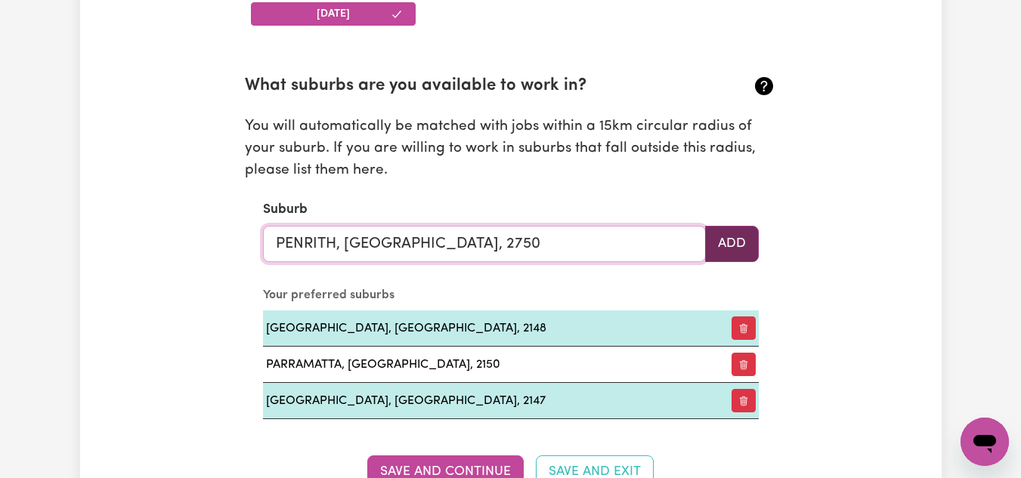
type input "PENRITH, [GEOGRAPHIC_DATA], 2750"
click at [748, 252] on button "Add" at bounding box center [732, 244] width 54 height 36
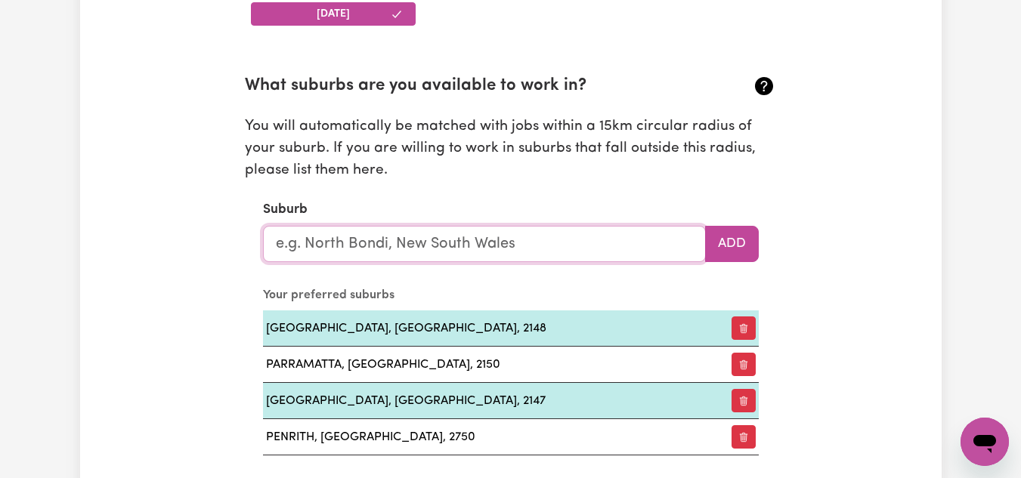
click at [420, 252] on input "text" at bounding box center [484, 244] width 443 height 36
type input "st"
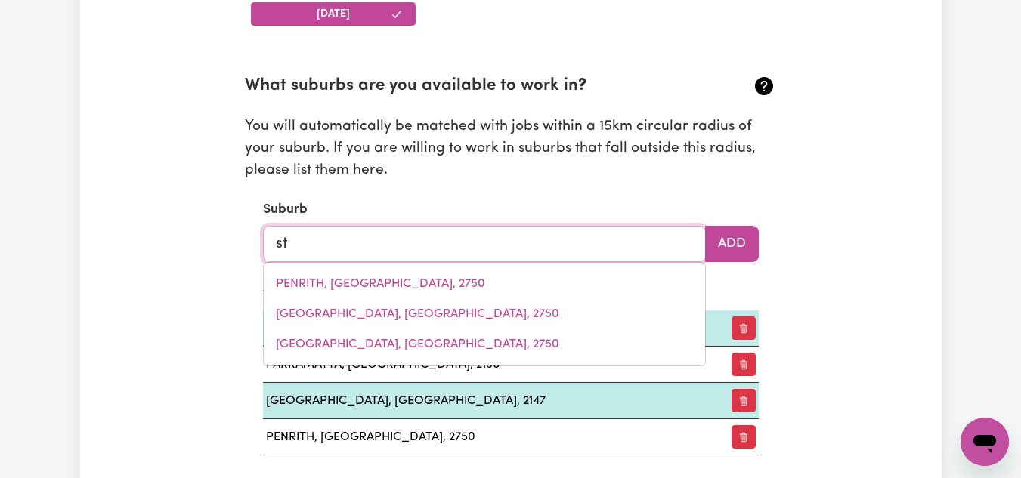
type input "[GEOGRAPHIC_DATA][PERSON_NAME]"
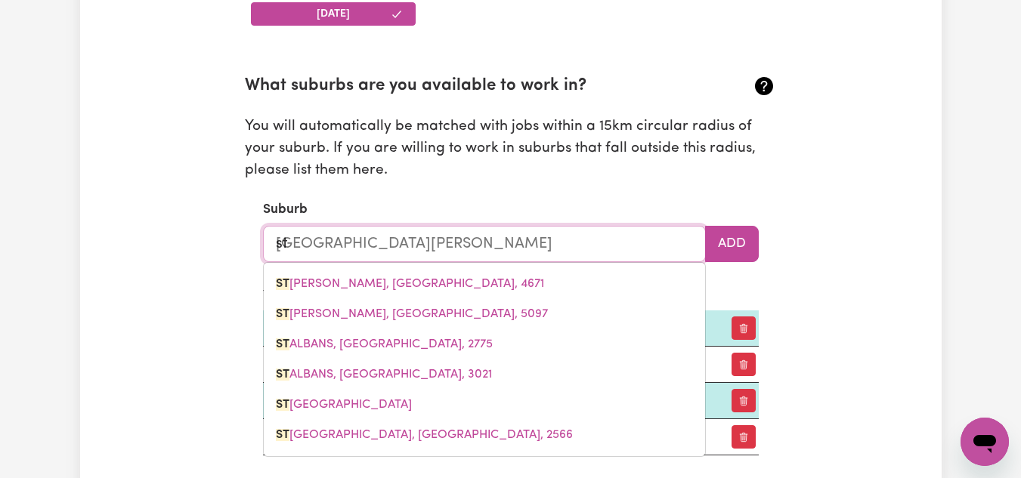
type input "st m"
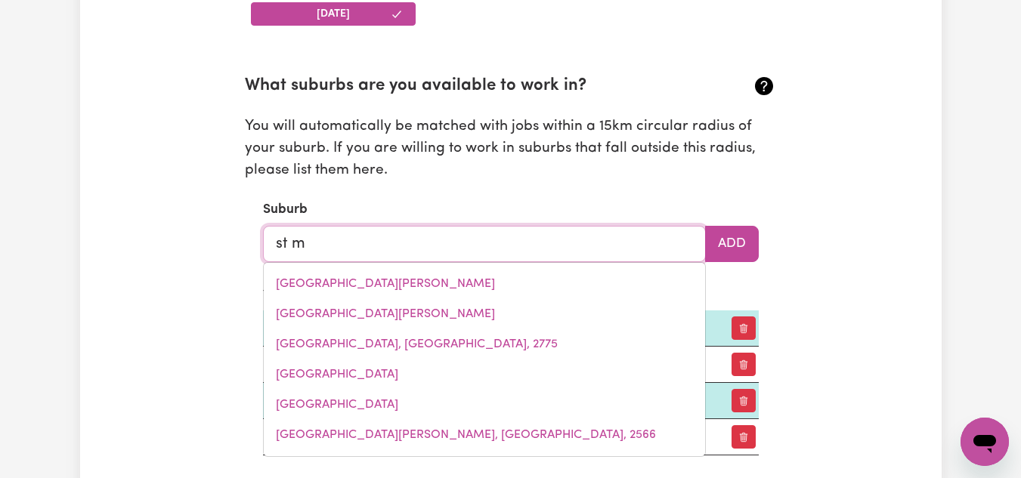
type input "st ma"
type input "[GEOGRAPHIC_DATA][PERSON_NAME]"
type input "st mar"
type input "[GEOGRAPHIC_DATA][PERSON_NAME]"
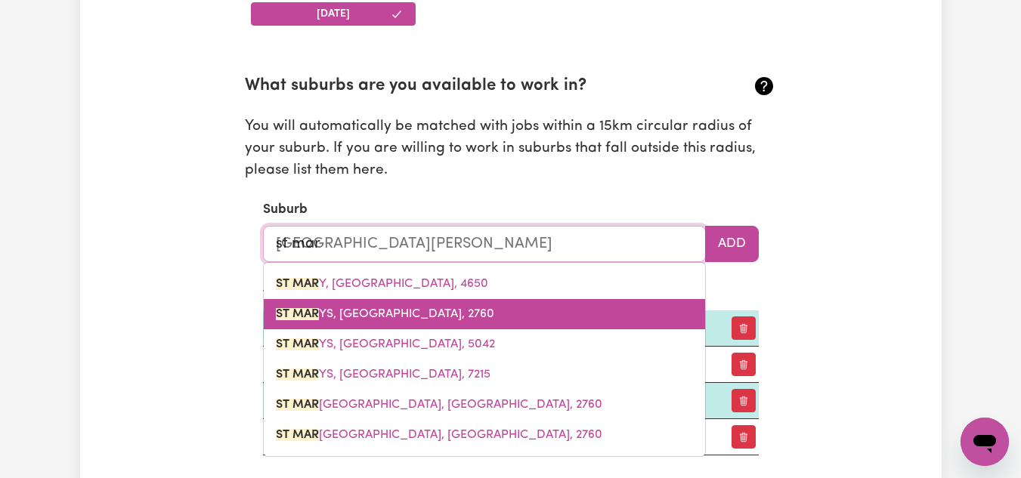
click at [356, 313] on span "[GEOGRAPHIC_DATA], 2760" at bounding box center [385, 314] width 218 height 12
type input "[GEOGRAPHIC_DATA], [GEOGRAPHIC_DATA], 2760"
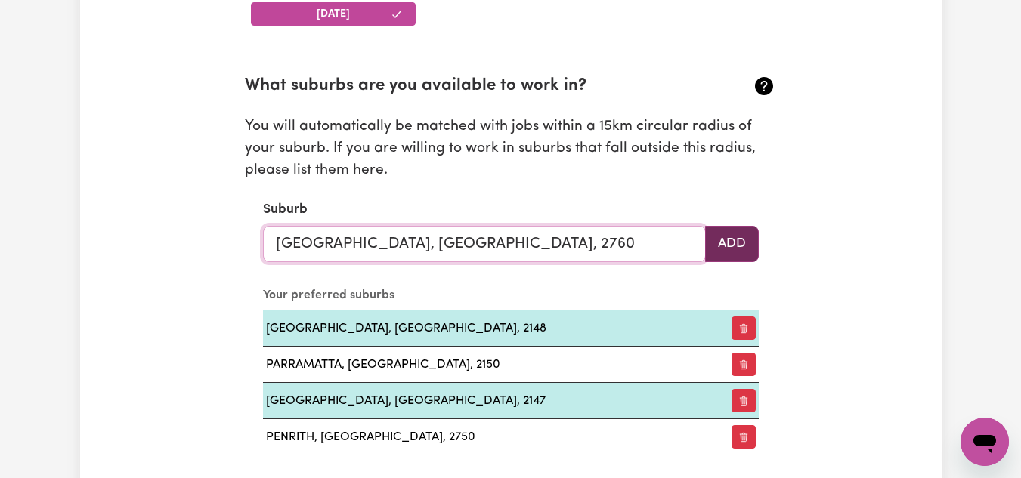
type input "[GEOGRAPHIC_DATA], [GEOGRAPHIC_DATA], 2760"
click at [729, 240] on button "Add" at bounding box center [732, 244] width 54 height 36
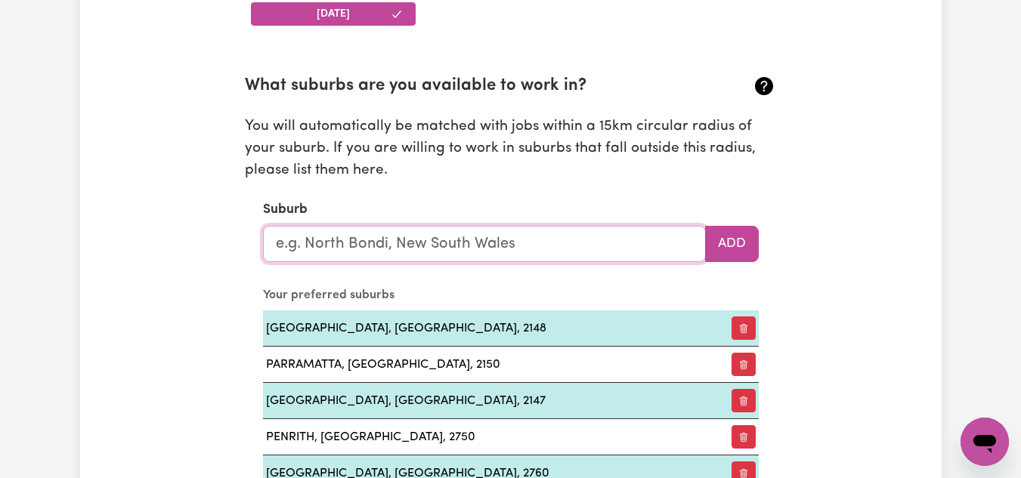
click at [491, 240] on input "text" at bounding box center [484, 244] width 443 height 36
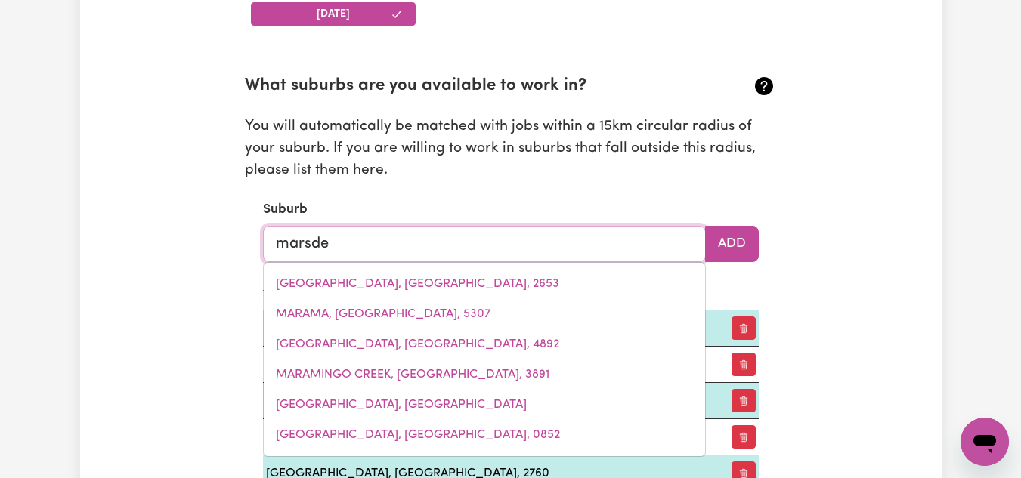
type input "marsden"
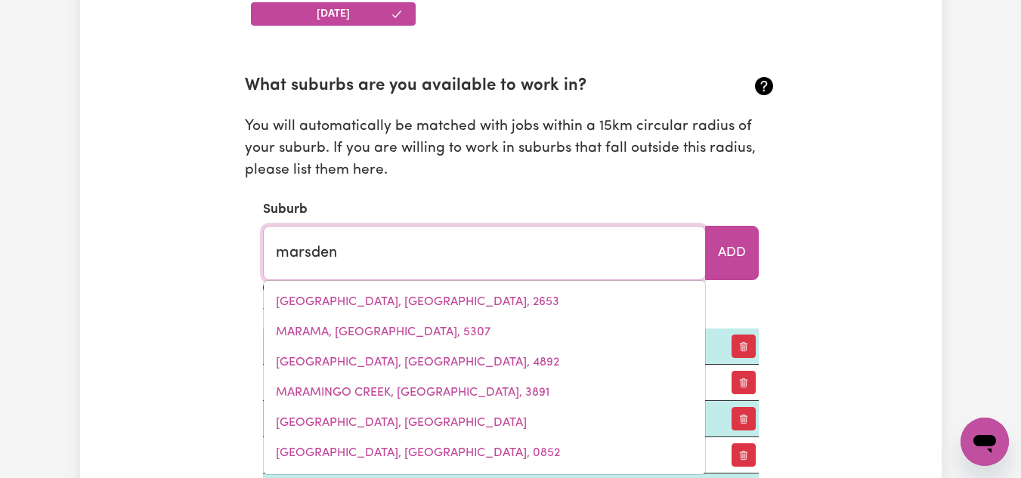
type input "[GEOGRAPHIC_DATA], [GEOGRAPHIC_DATA], 4132"
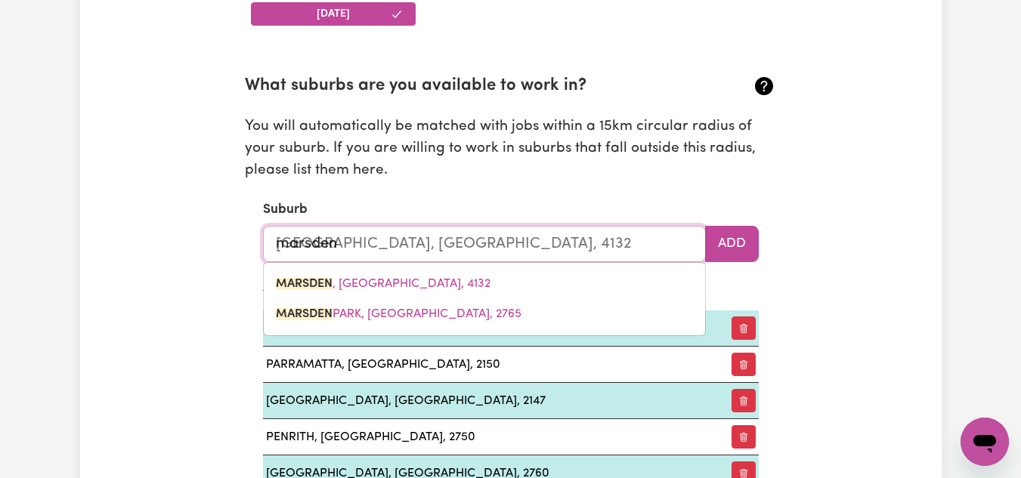
type input "marsden"
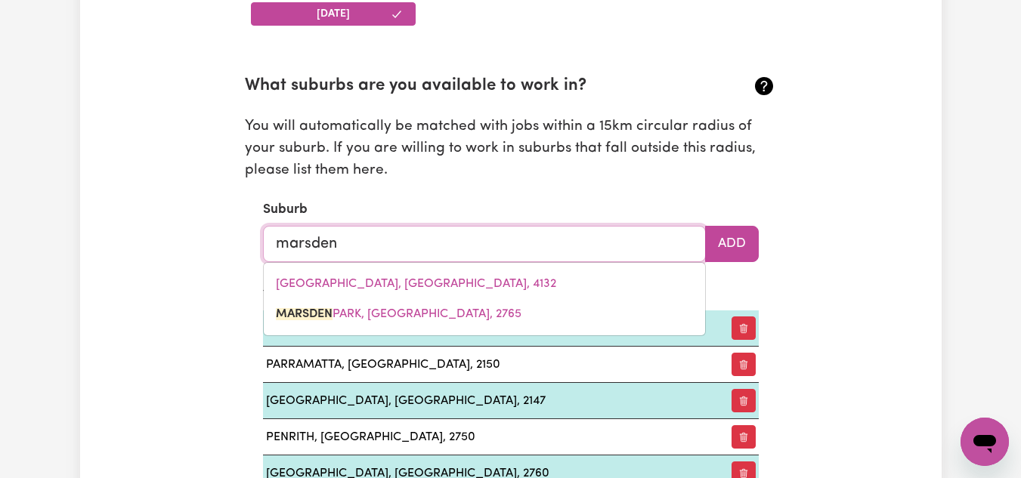
type input "[GEOGRAPHIC_DATA], [GEOGRAPHIC_DATA], 2765"
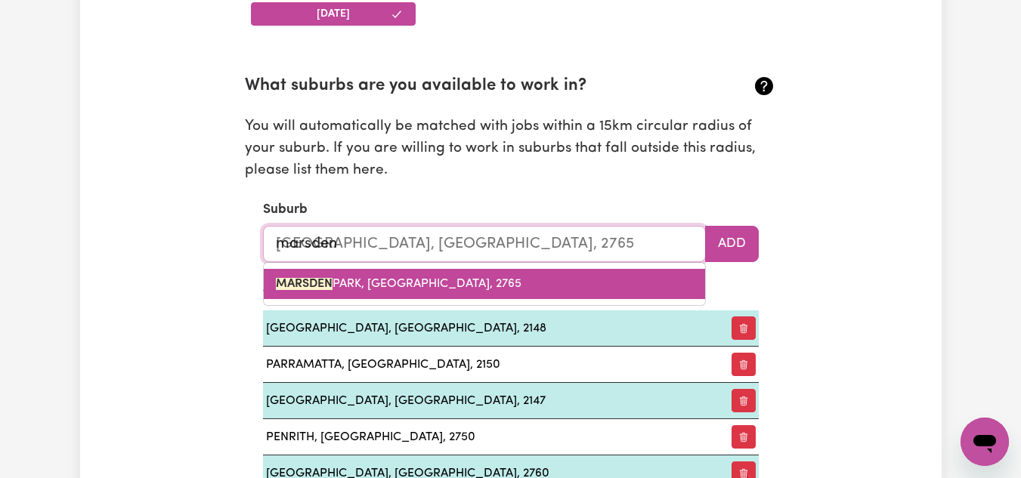
click at [418, 283] on span "[GEOGRAPHIC_DATA], [GEOGRAPHIC_DATA], 2765" at bounding box center [399, 284] width 246 height 12
type input "[GEOGRAPHIC_DATA], [GEOGRAPHIC_DATA], 2765"
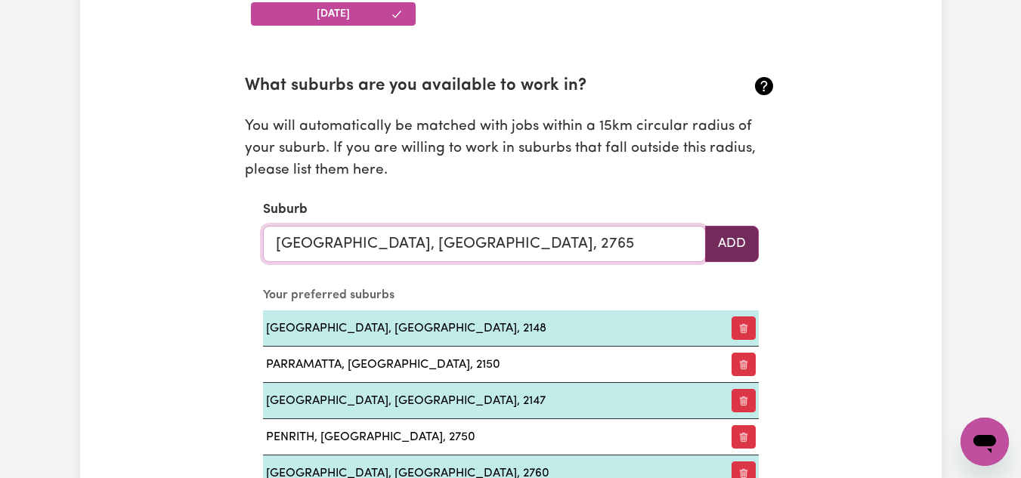
type input "[GEOGRAPHIC_DATA], [GEOGRAPHIC_DATA], 2765"
click at [746, 233] on button "Add" at bounding box center [732, 244] width 54 height 36
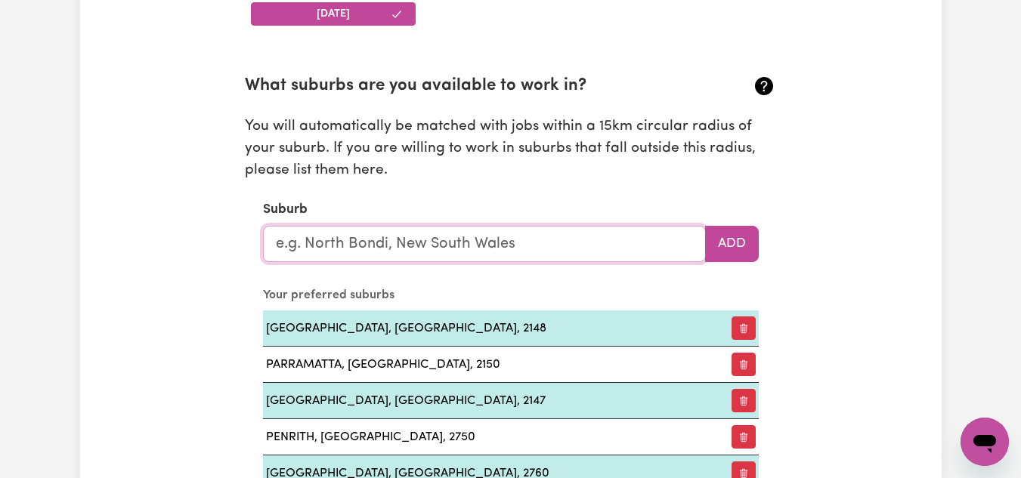
click at [366, 249] on input "text" at bounding box center [484, 244] width 443 height 36
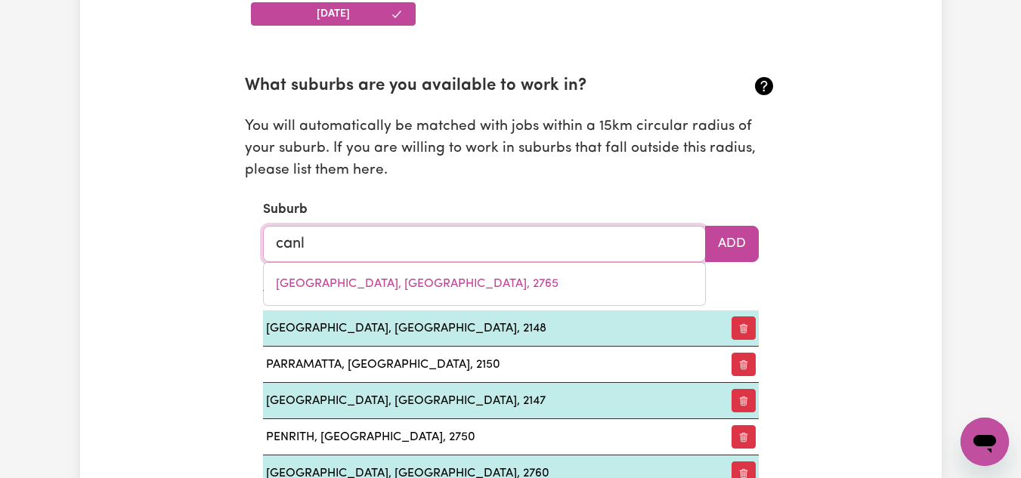
type input "canle"
type input "[GEOGRAPHIC_DATA], [GEOGRAPHIC_DATA], 2166"
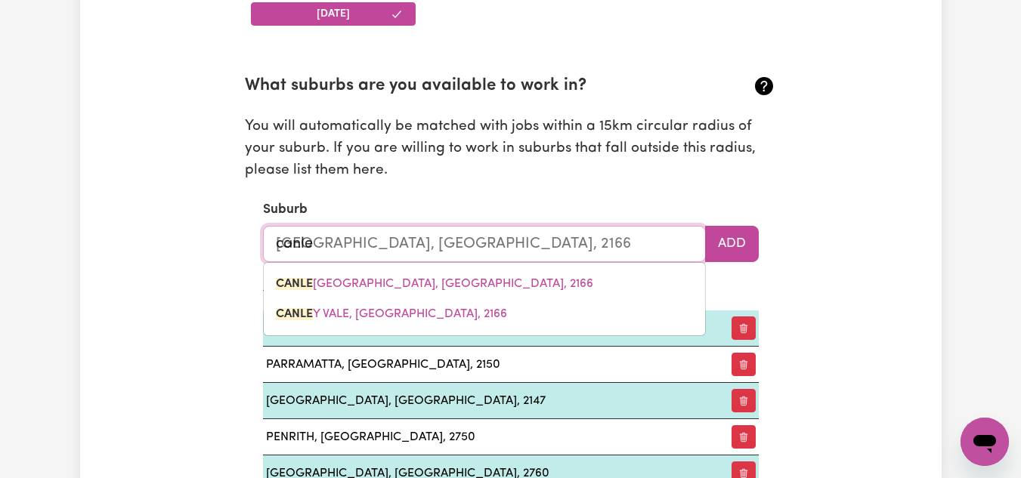
type input "canley"
type input "[GEOGRAPHIC_DATA], [GEOGRAPHIC_DATA], 2166"
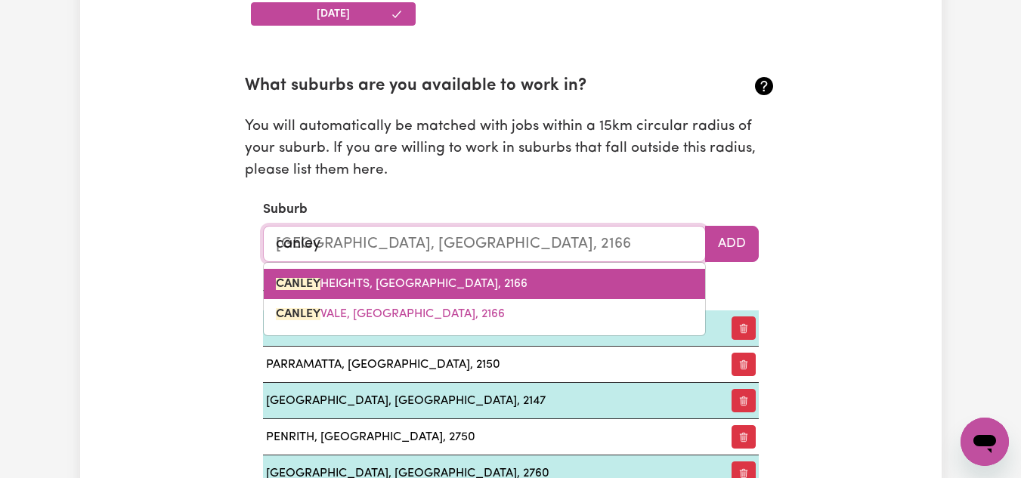
click at [343, 278] on span "[GEOGRAPHIC_DATA], [GEOGRAPHIC_DATA], 2166" at bounding box center [402, 284] width 252 height 12
type input "[GEOGRAPHIC_DATA], [GEOGRAPHIC_DATA], 2166"
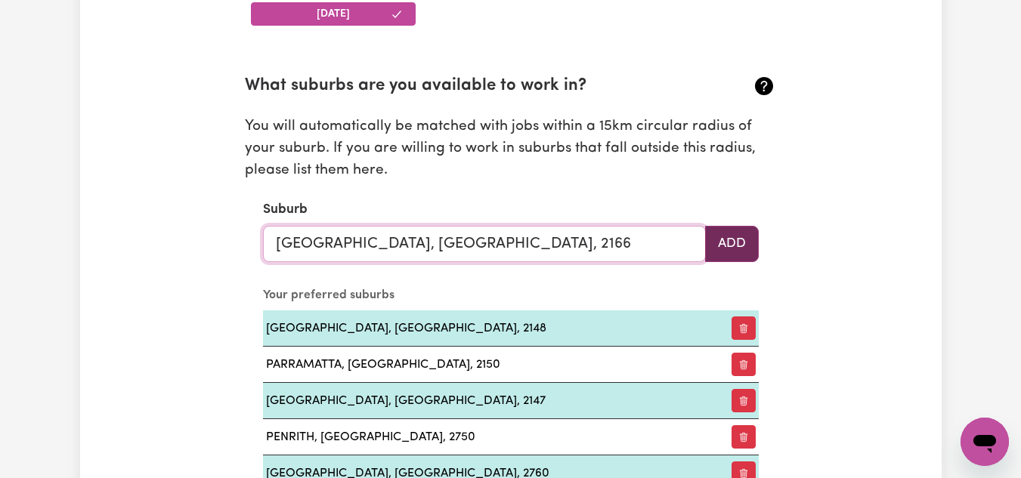
type input "[GEOGRAPHIC_DATA], [GEOGRAPHIC_DATA], 2166"
click at [752, 243] on button "Add" at bounding box center [732, 244] width 54 height 36
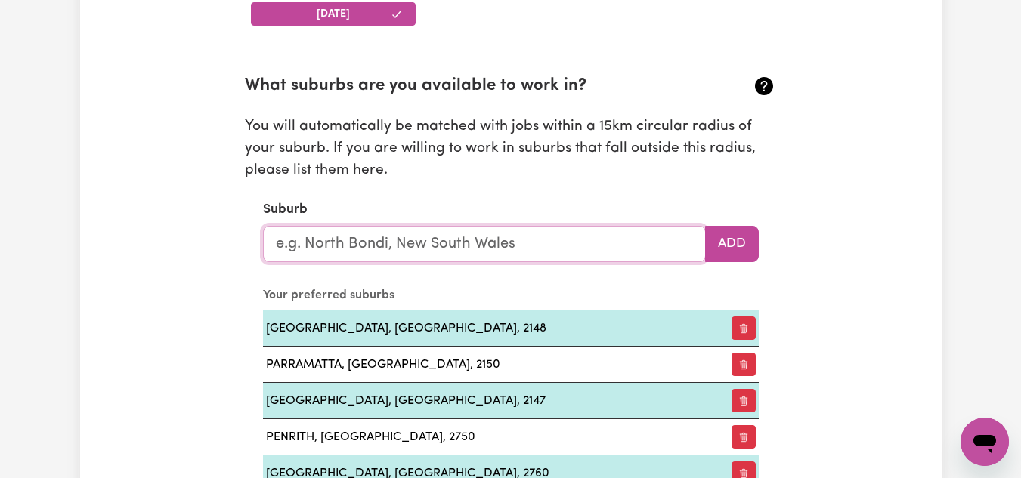
click at [495, 239] on input "text" at bounding box center [484, 244] width 443 height 36
type input "fair"
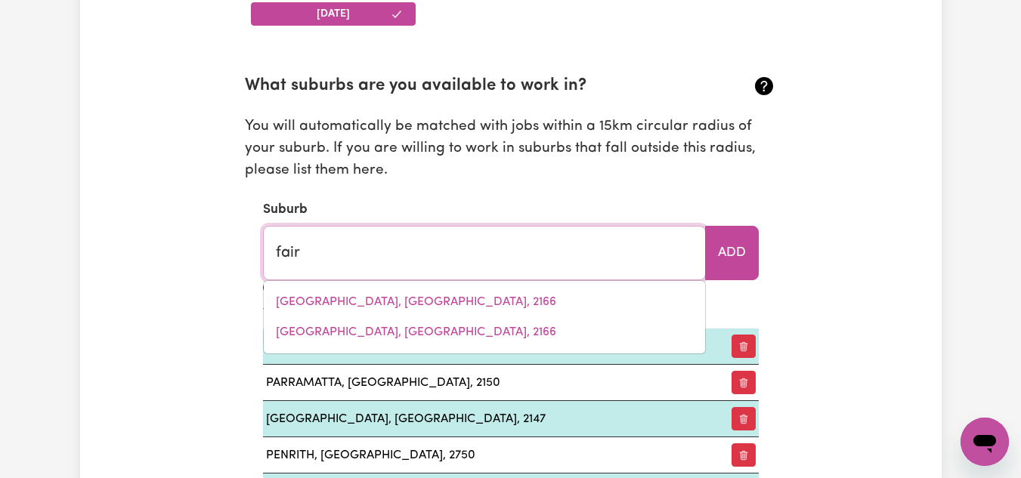
type input "[PERSON_NAME][GEOGRAPHIC_DATA], 3951"
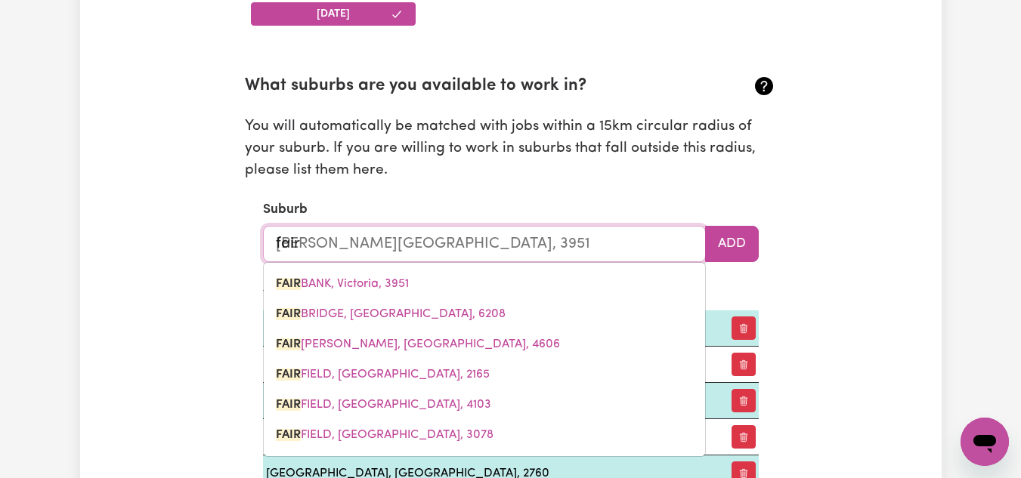
type input "fairf"
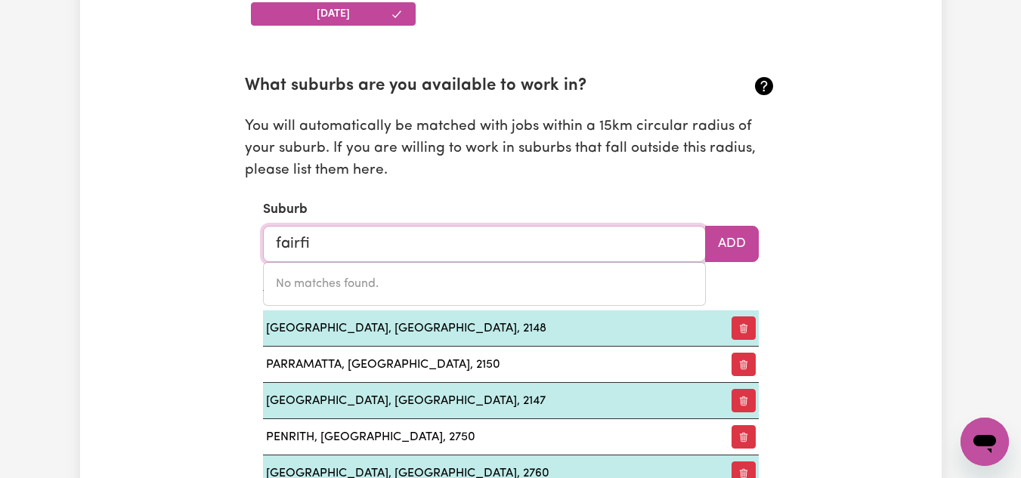
type input "fairfie"
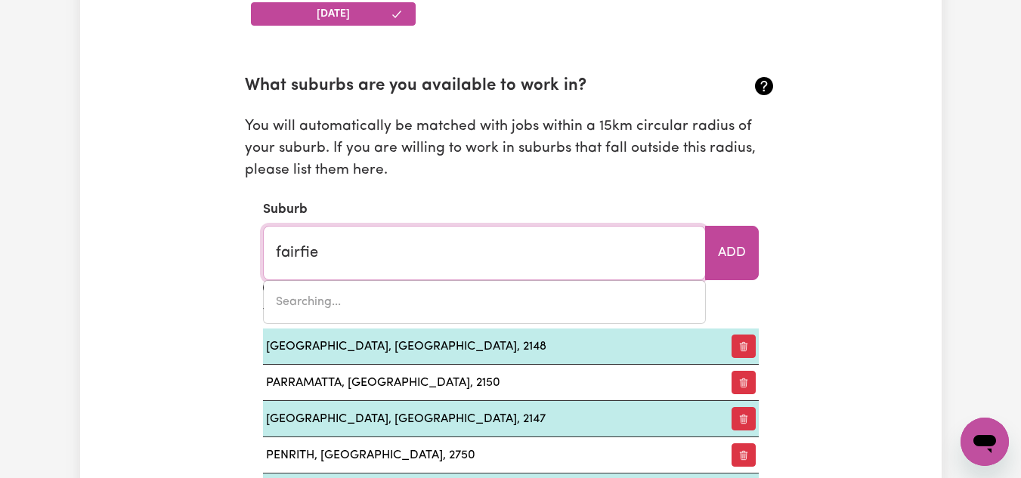
type input "fairfieLD, [GEOGRAPHIC_DATA], 2165"
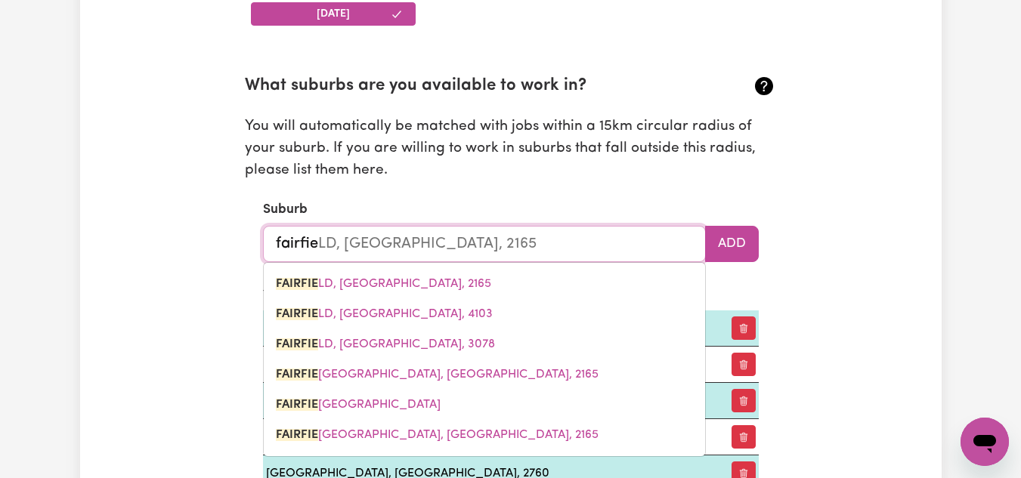
type input "fairfiel"
type input "fairfielD, [GEOGRAPHIC_DATA], 2165"
type input "[GEOGRAPHIC_DATA]"
type input "[GEOGRAPHIC_DATA], [GEOGRAPHIC_DATA], 2165"
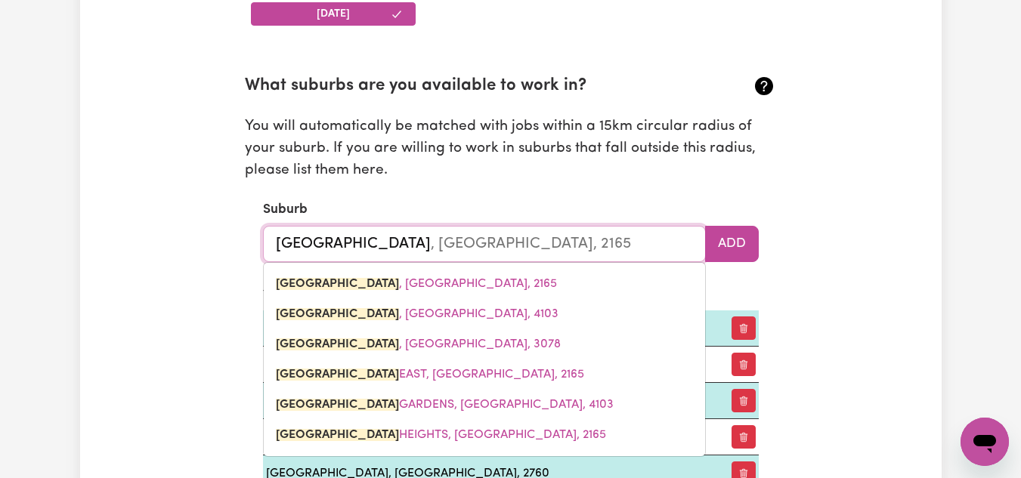
click at [488, 243] on input "[GEOGRAPHIC_DATA]" at bounding box center [484, 244] width 443 height 36
type input "[GEOGRAPHIC_DATA]"
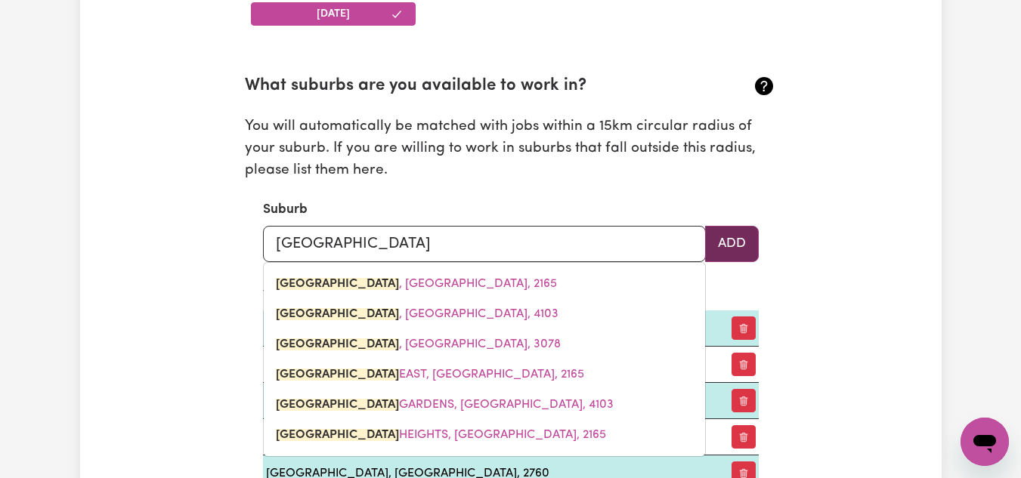
click at [731, 239] on button "Add" at bounding box center [732, 244] width 54 height 36
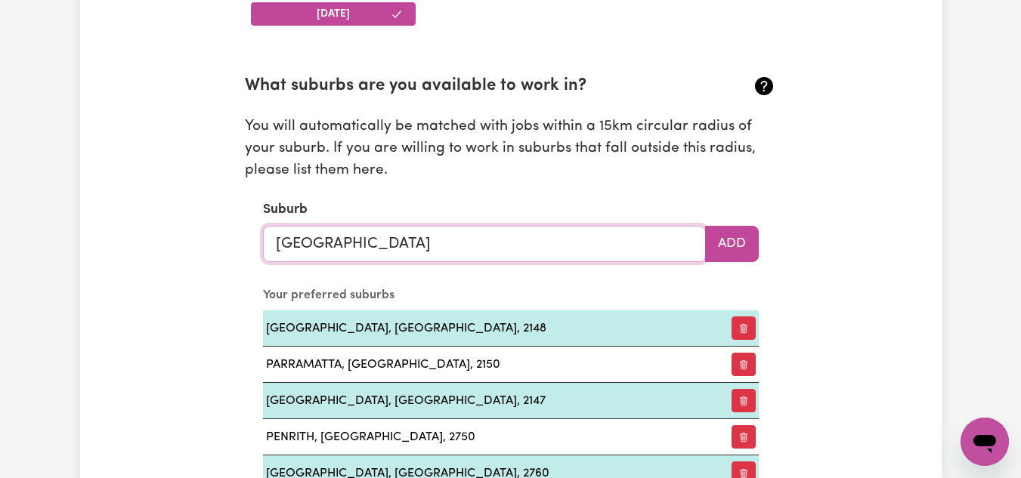
type input "[GEOGRAPHIC_DATA], [GEOGRAPHIC_DATA], 2165"
click at [365, 237] on input "[GEOGRAPHIC_DATA]" at bounding box center [484, 244] width 443 height 36
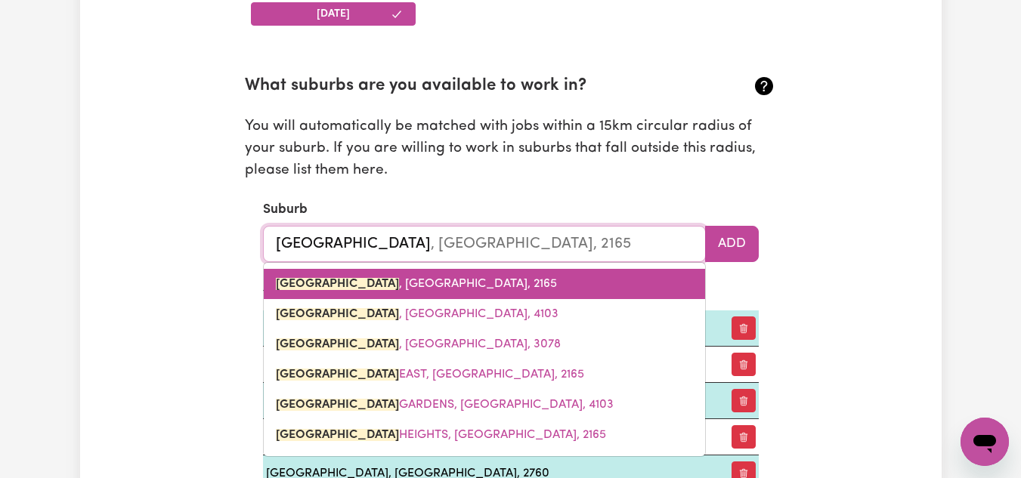
click at [343, 286] on span "[GEOGRAPHIC_DATA] , [GEOGRAPHIC_DATA], 2165" at bounding box center [416, 284] width 281 height 12
type input "[GEOGRAPHIC_DATA], [GEOGRAPHIC_DATA], 2165"
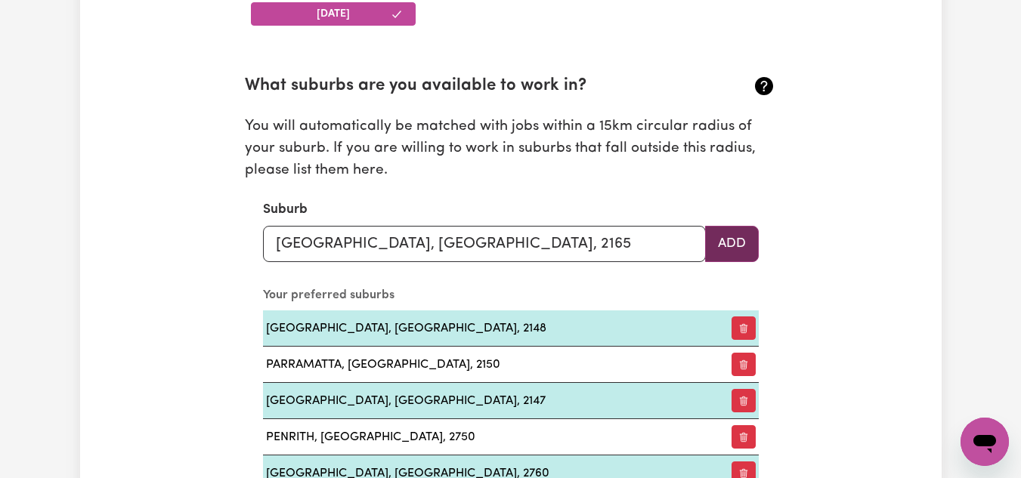
click at [727, 243] on button "Add" at bounding box center [732, 244] width 54 height 36
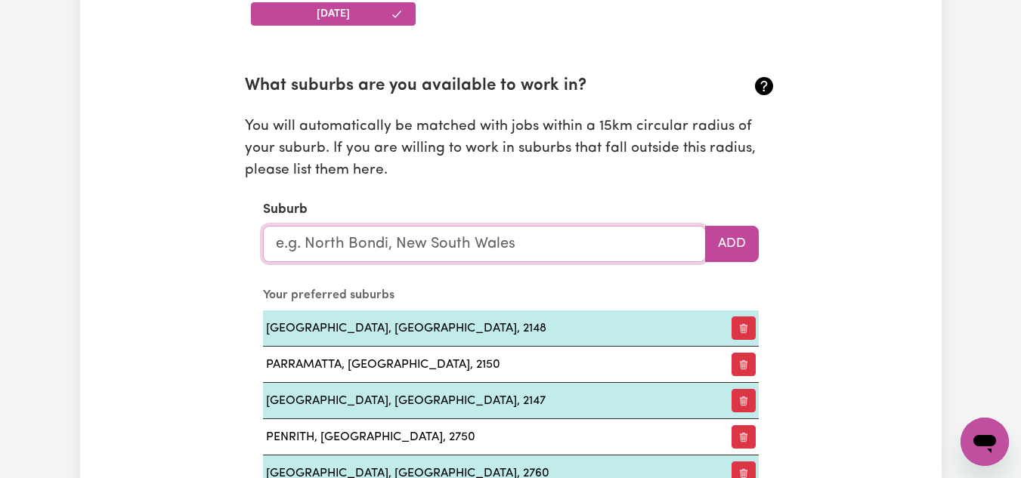
click at [517, 258] on input "text" at bounding box center [484, 244] width 443 height 36
click at [523, 246] on input "text" at bounding box center [484, 244] width 443 height 36
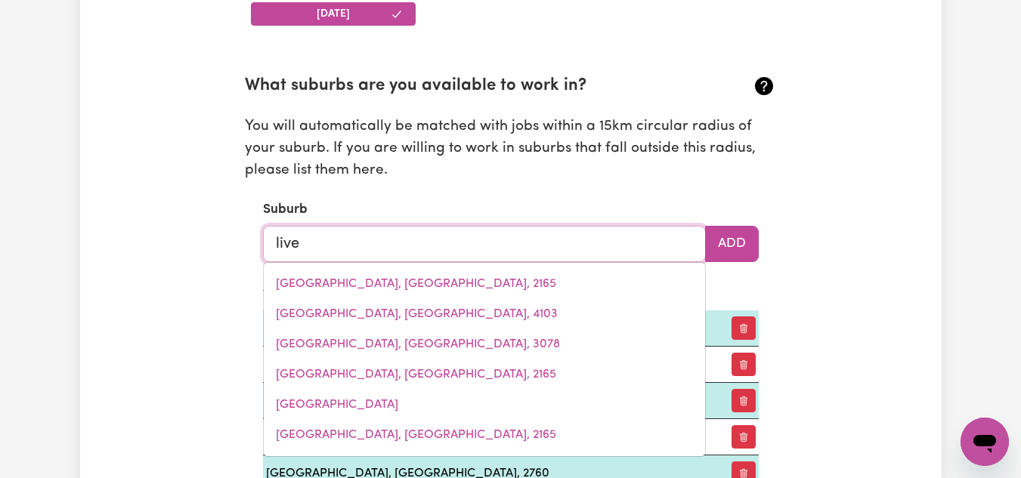
type input "liver"
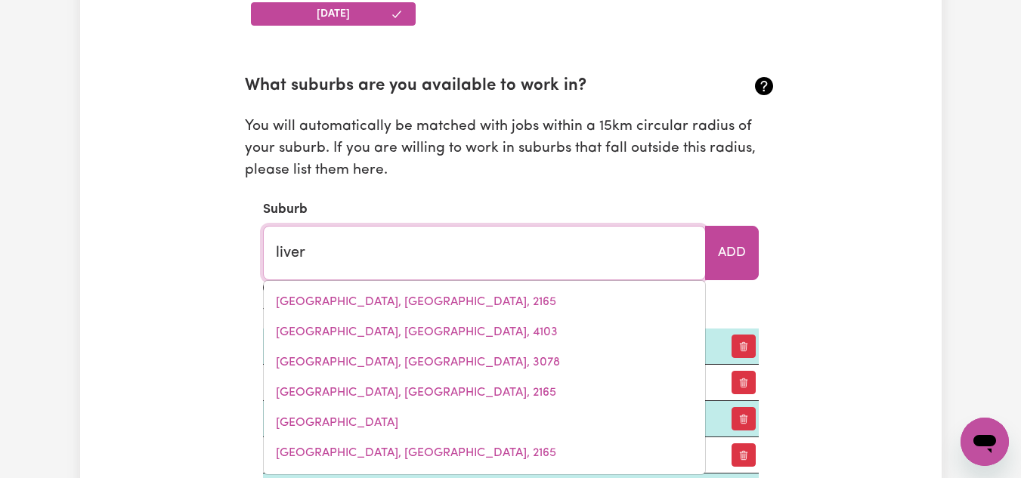
type input "[GEOGRAPHIC_DATA], [GEOGRAPHIC_DATA], 2170"
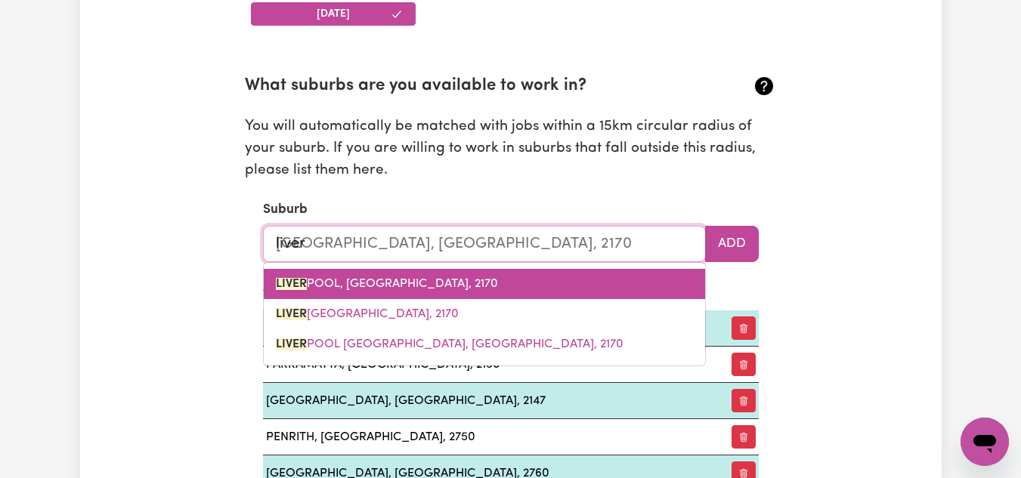
click at [473, 280] on link "[GEOGRAPHIC_DATA], [GEOGRAPHIC_DATA], 2170" at bounding box center [484, 284] width 441 height 30
type input "[GEOGRAPHIC_DATA], [GEOGRAPHIC_DATA], 2170"
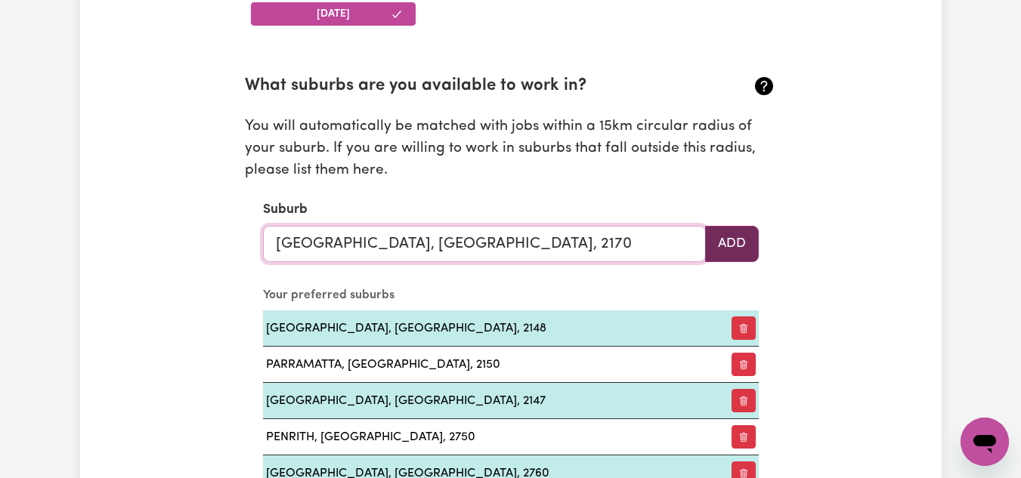
type input "[GEOGRAPHIC_DATA], [GEOGRAPHIC_DATA], 2170"
click at [734, 240] on button "Add" at bounding box center [732, 244] width 54 height 36
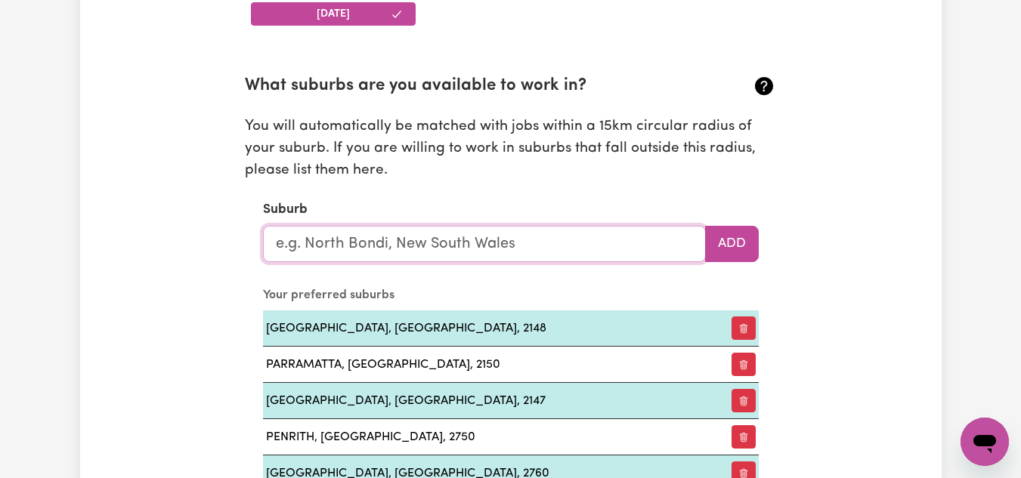
click at [358, 248] on input "text" at bounding box center [484, 244] width 443 height 36
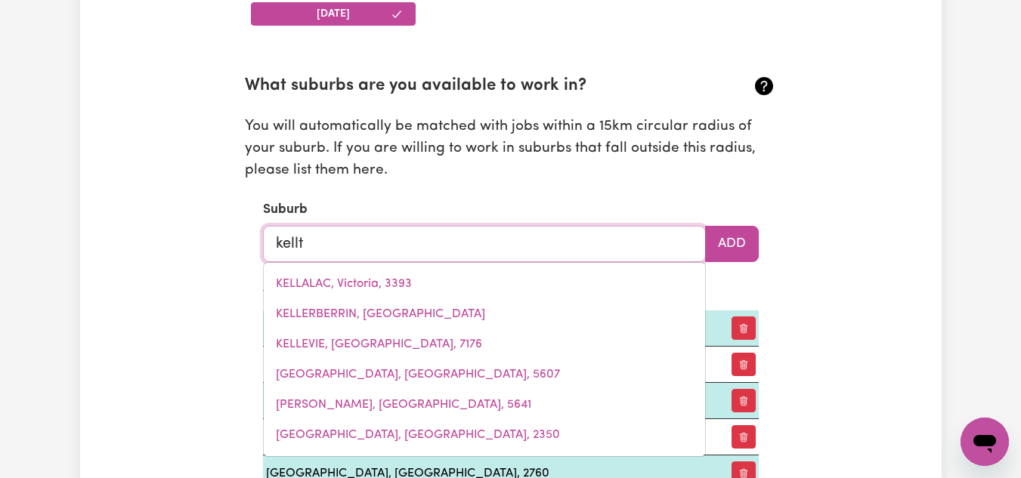
type input "[PERSON_NAME]"
type input "kellALAC, Victoria, 3393"
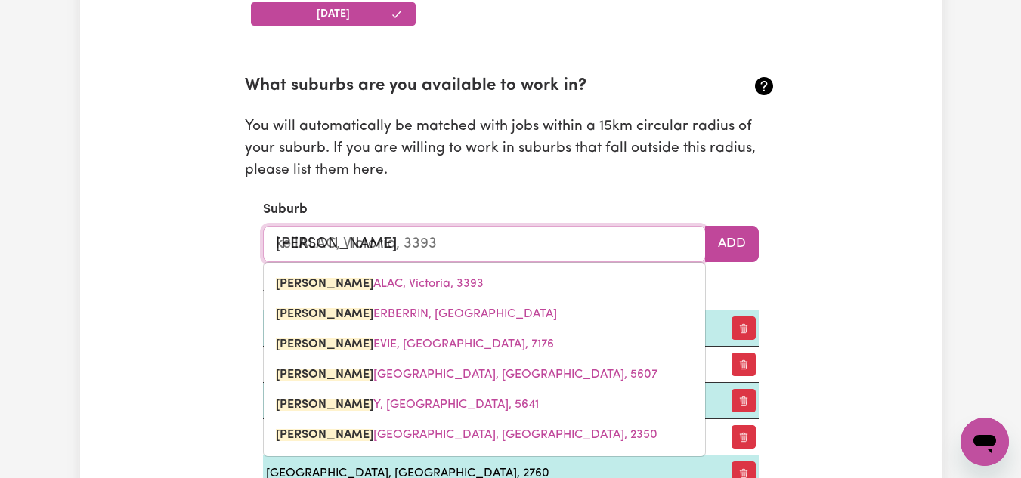
type input "[PERSON_NAME]"
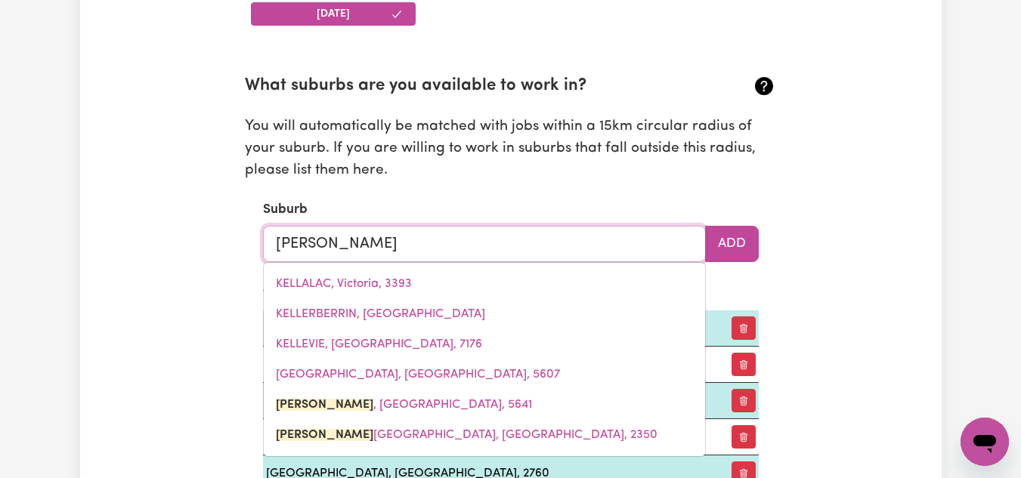
type input "[PERSON_NAME], [GEOGRAPHIC_DATA], 5641"
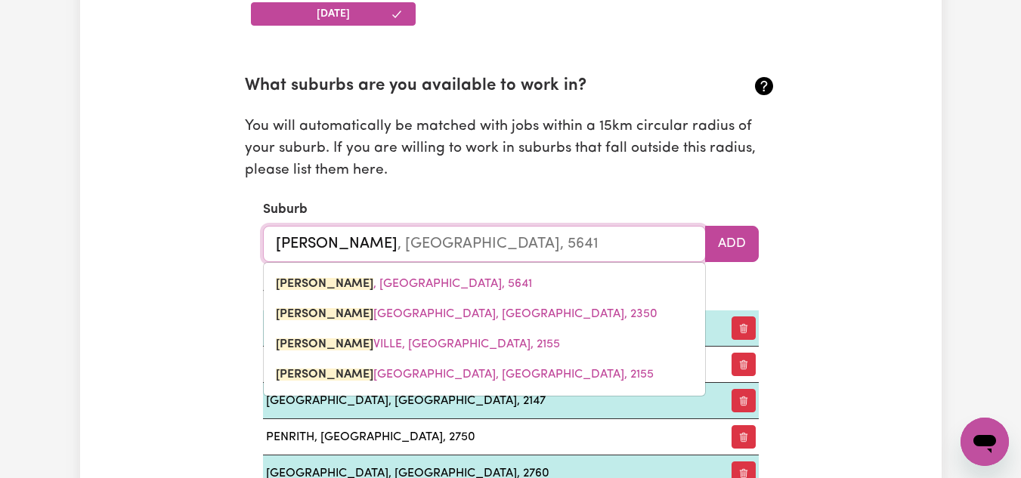
type input "kellyv"
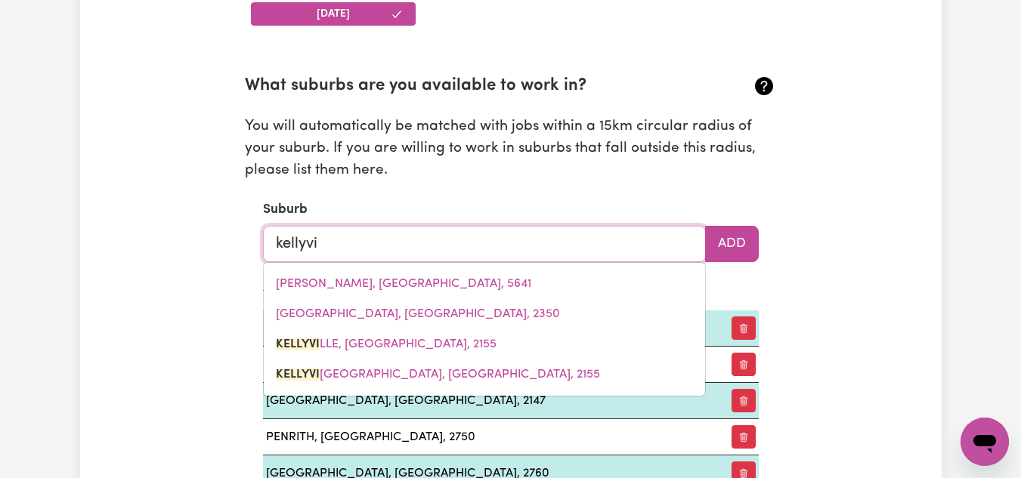
type input "kellyvil"
type input "kellyvilLE, [GEOGRAPHIC_DATA], 2155"
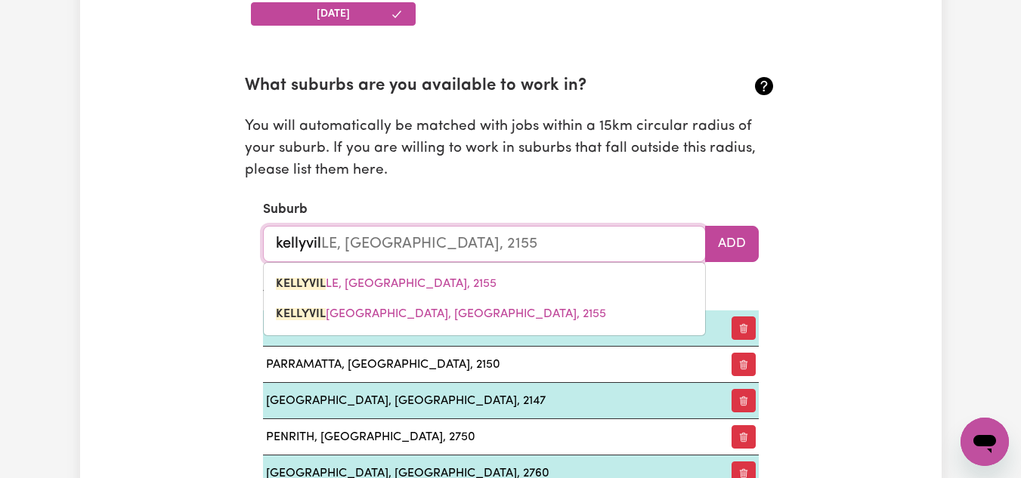
type input "kellyvill"
type input "kellyvillE, [GEOGRAPHIC_DATA], 2155"
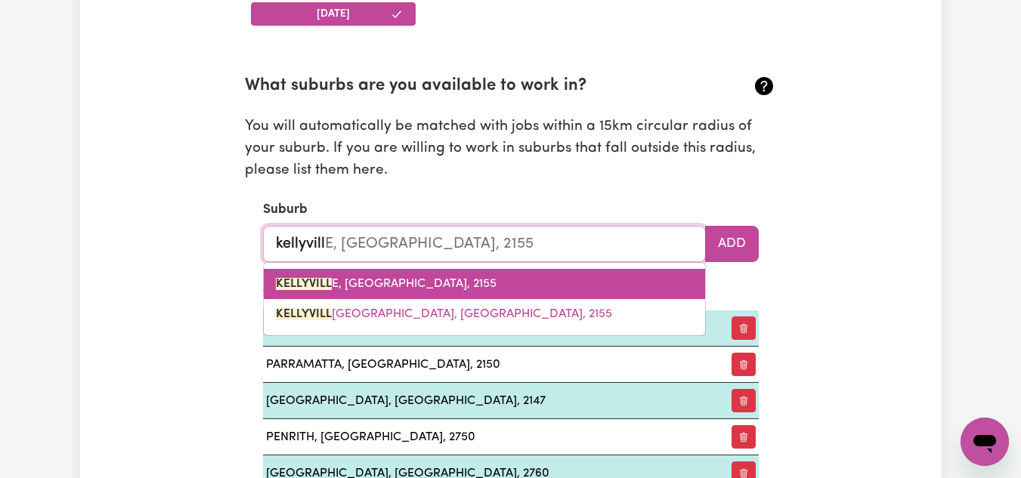
click at [441, 289] on span "KELLYVILL E, [GEOGRAPHIC_DATA], 2155" at bounding box center [386, 284] width 221 height 12
type input "[GEOGRAPHIC_DATA], [GEOGRAPHIC_DATA], 2155"
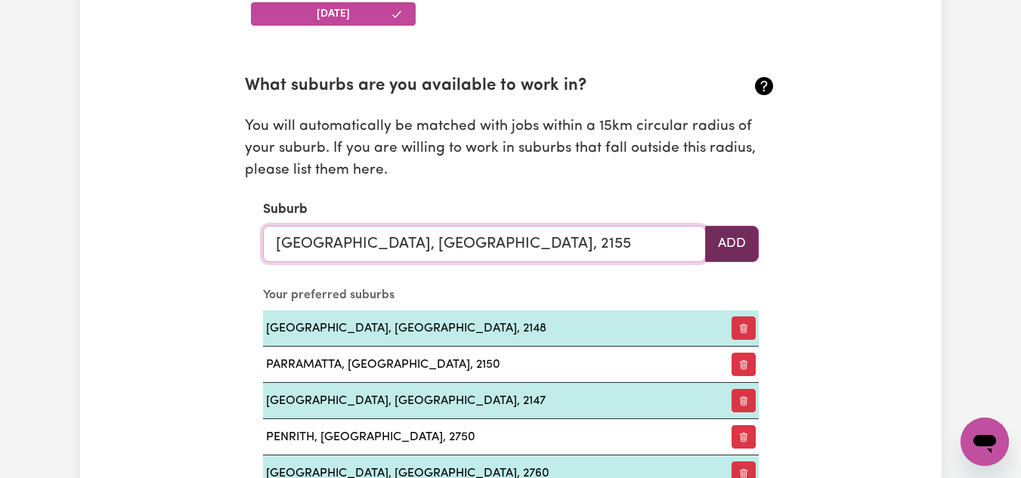
type input "[GEOGRAPHIC_DATA], [GEOGRAPHIC_DATA], 2155"
click at [737, 243] on button "Add" at bounding box center [732, 244] width 54 height 36
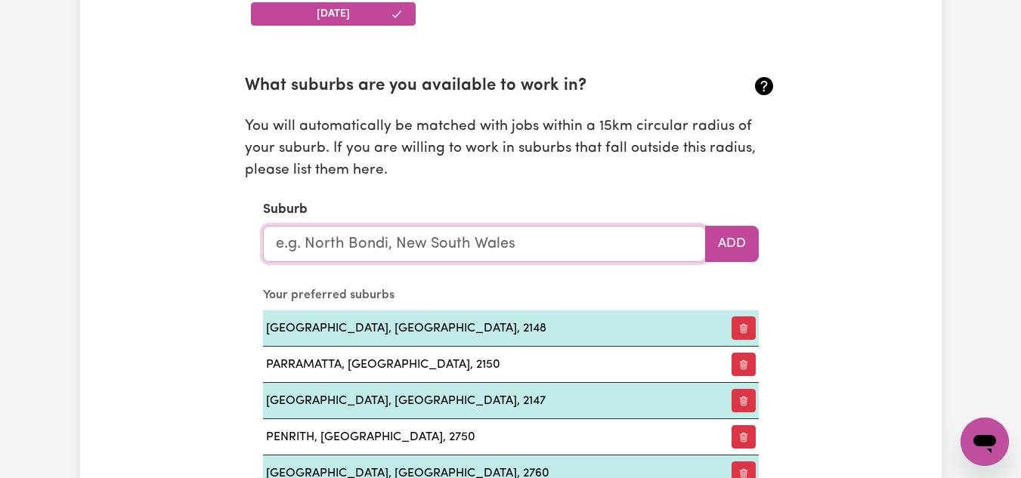
click at [373, 246] on input "text" at bounding box center [484, 244] width 443 height 36
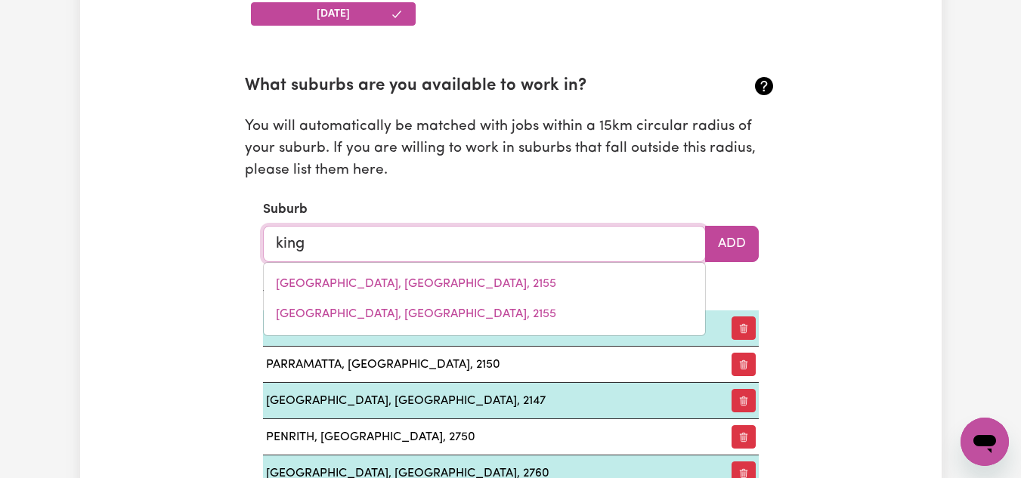
type input "kings"
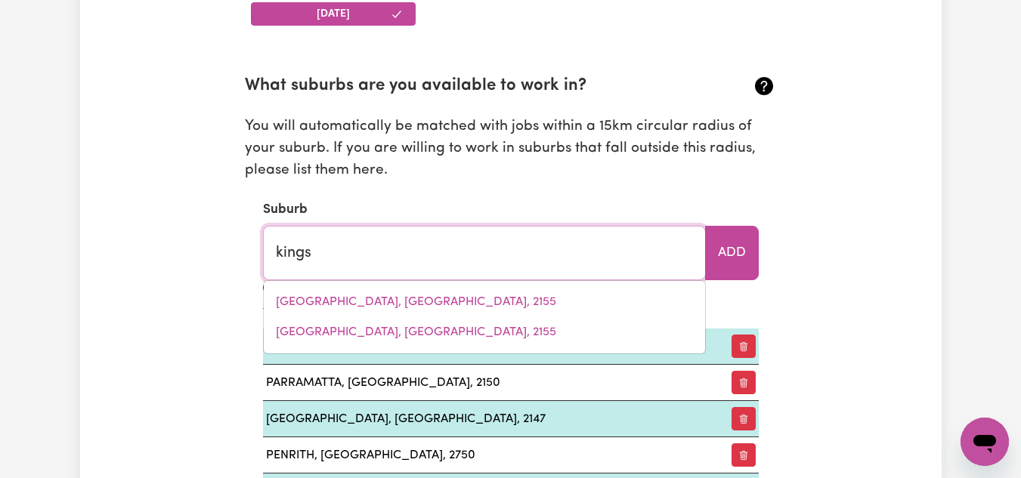
type input "[GEOGRAPHIC_DATA], [GEOGRAPHIC_DATA], 4551"
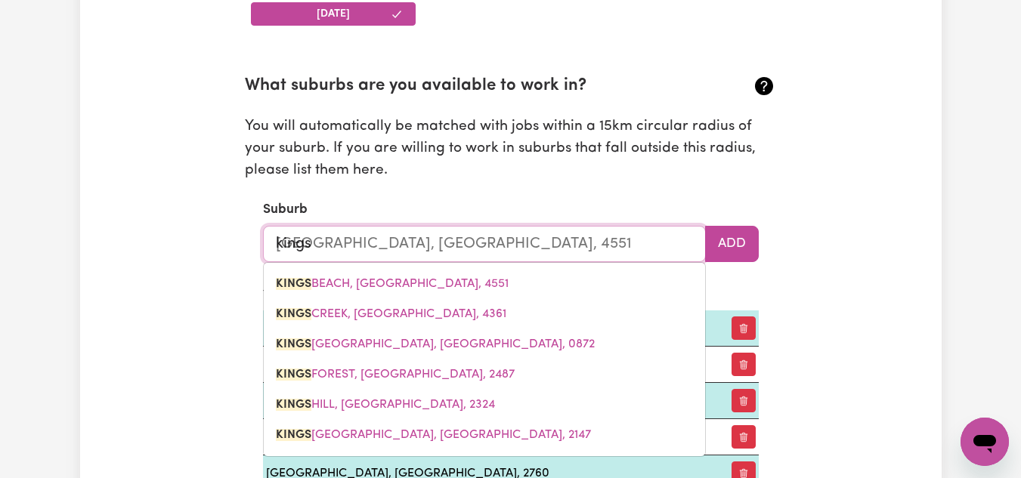
type input "kingsw"
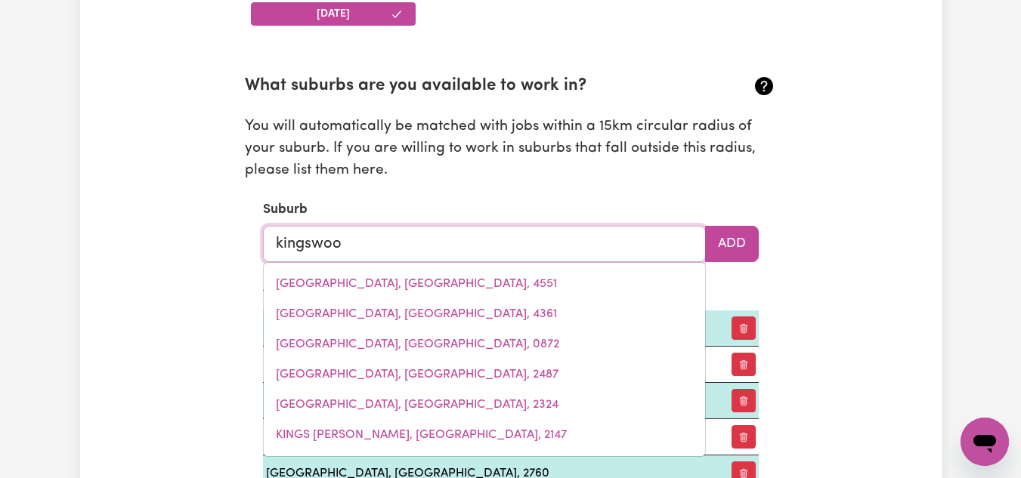
type input "kingswood"
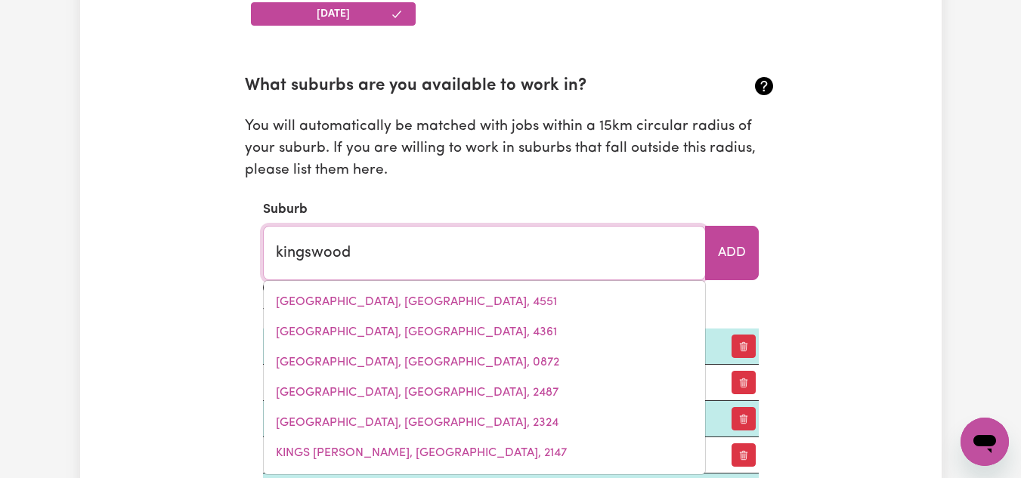
type input "[GEOGRAPHIC_DATA], [GEOGRAPHIC_DATA], 2340"
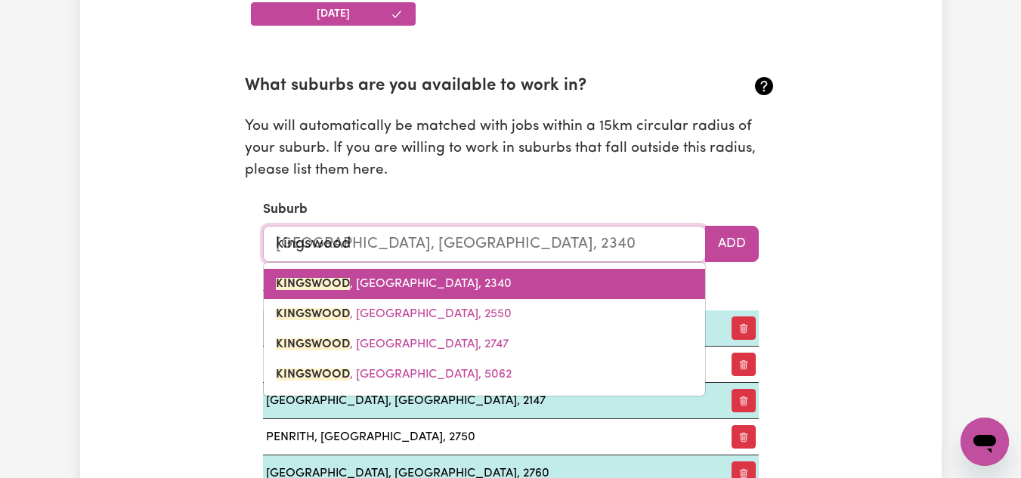
click at [391, 283] on span "KINGSWOOD , [GEOGRAPHIC_DATA], 2340" at bounding box center [394, 284] width 236 height 12
type input "KINGSWOOD, [GEOGRAPHIC_DATA], 2340"
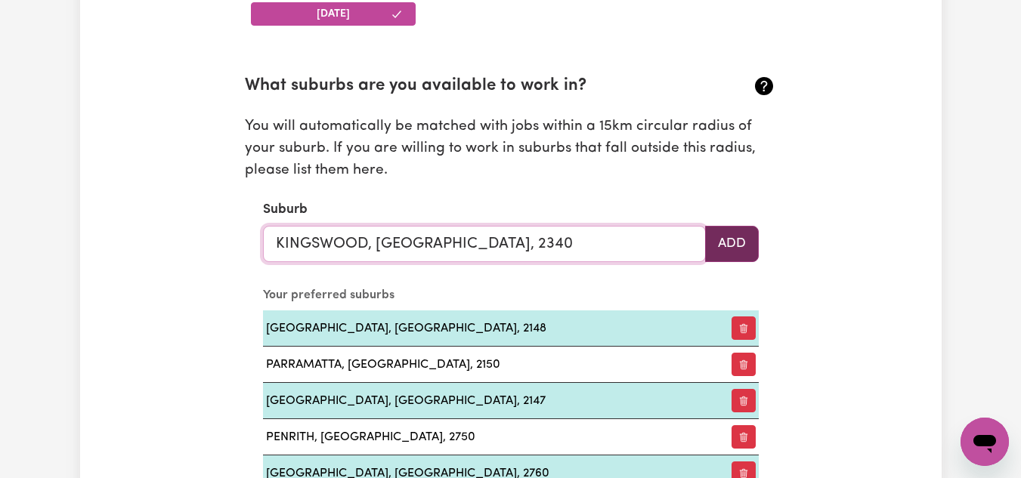
type input "KINGSWOOD, [GEOGRAPHIC_DATA], 2340"
click at [738, 242] on button "Add" at bounding box center [732, 244] width 54 height 36
click at [454, 243] on input "text" at bounding box center [484, 244] width 443 height 36
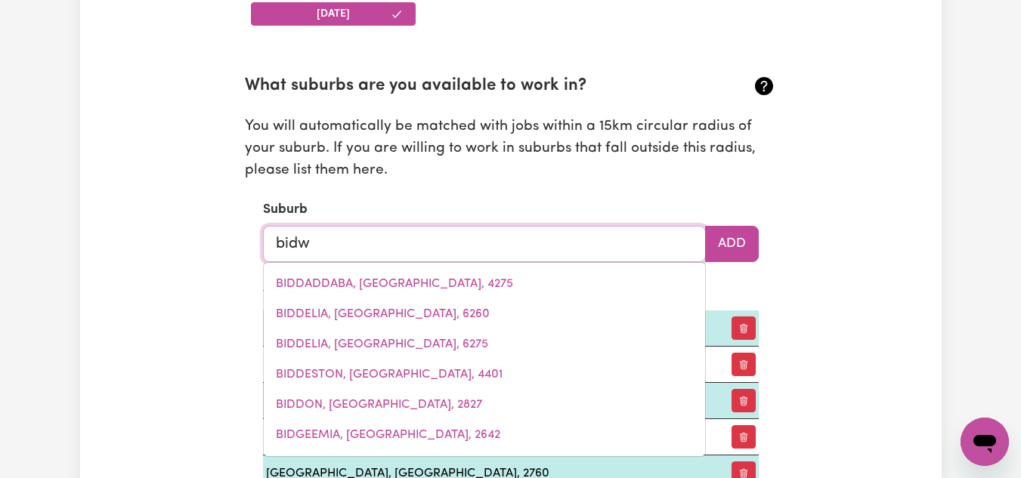
type input "bidwi"
type input "bidwiLL, [GEOGRAPHIC_DATA], 2770"
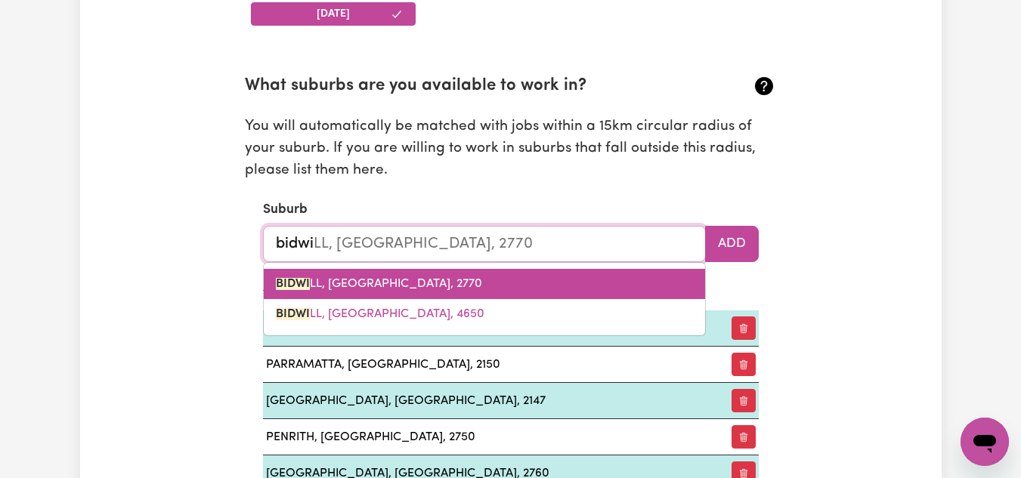
click at [380, 279] on span "BIDWI LL, [GEOGRAPHIC_DATA], 2770" at bounding box center [379, 284] width 206 height 12
type input "BIDWILL, [GEOGRAPHIC_DATA], 2770"
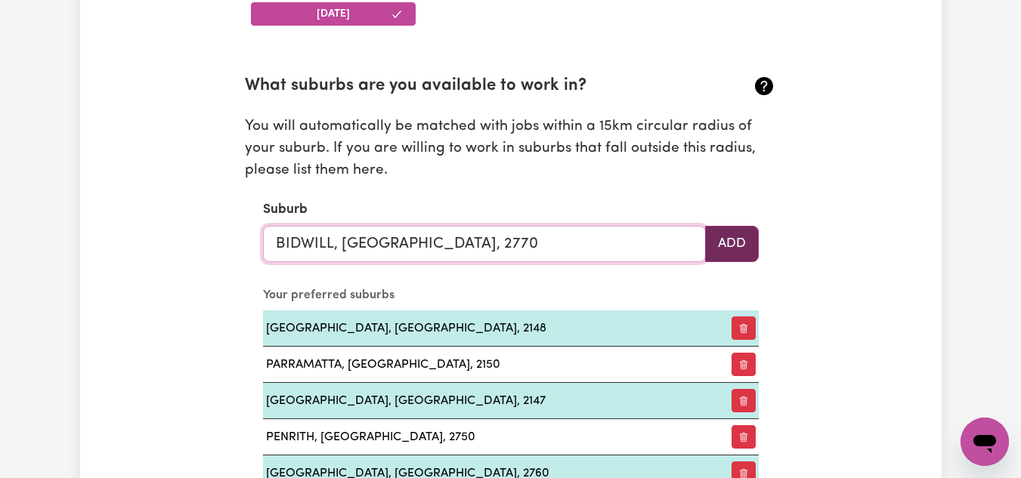
type input "BIDWILL, [GEOGRAPHIC_DATA], 2770"
click at [736, 246] on button "Add" at bounding box center [732, 244] width 54 height 36
click at [434, 246] on input "text" at bounding box center [484, 244] width 443 height 36
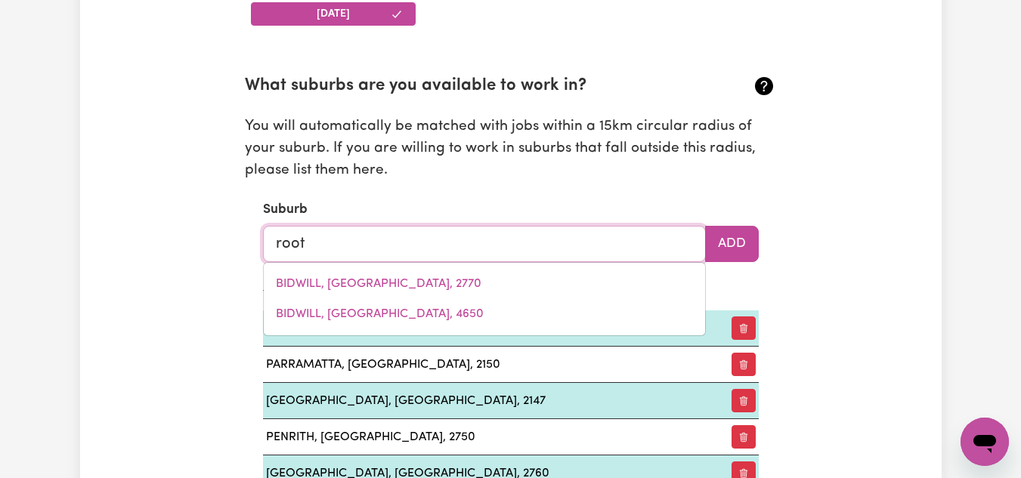
type input "rooty"
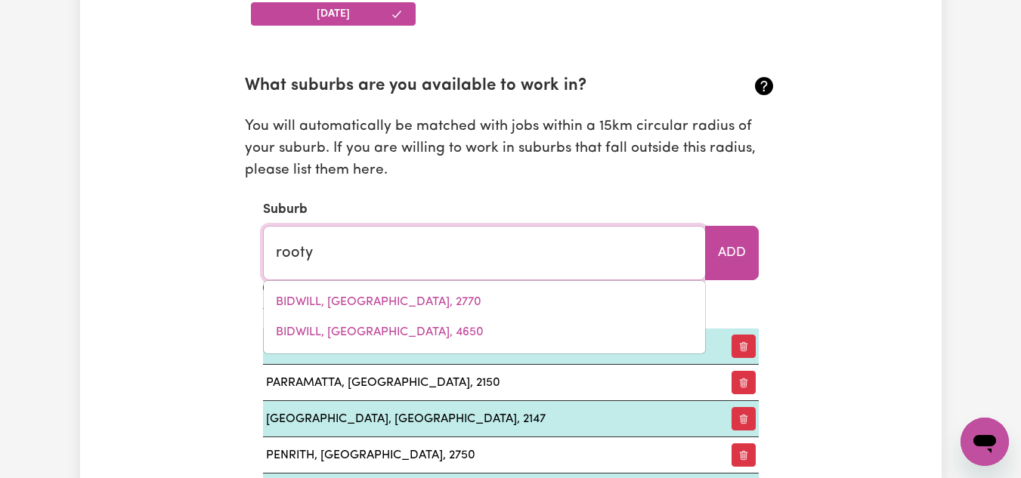
type input "[GEOGRAPHIC_DATA], [GEOGRAPHIC_DATA], 2766"
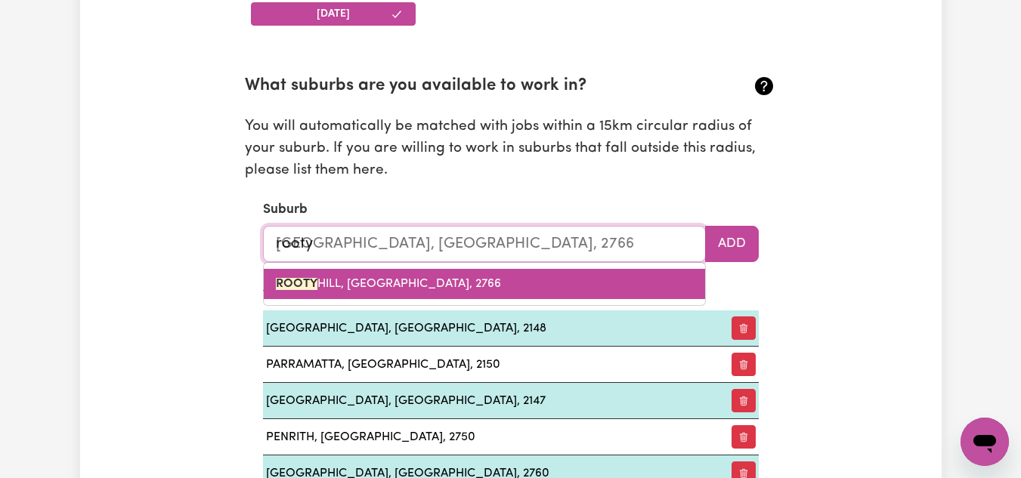
click at [466, 284] on span "[GEOGRAPHIC_DATA], [GEOGRAPHIC_DATA], 2766" at bounding box center [388, 284] width 225 height 12
type input "[GEOGRAPHIC_DATA], [GEOGRAPHIC_DATA], 2766"
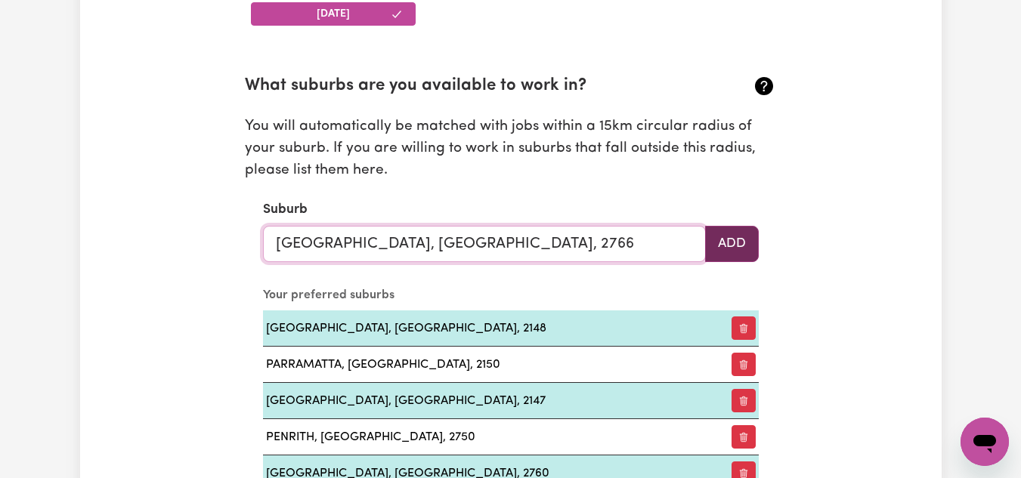
type input "[GEOGRAPHIC_DATA], [GEOGRAPHIC_DATA], 2766"
click at [731, 243] on button "Add" at bounding box center [732, 244] width 54 height 36
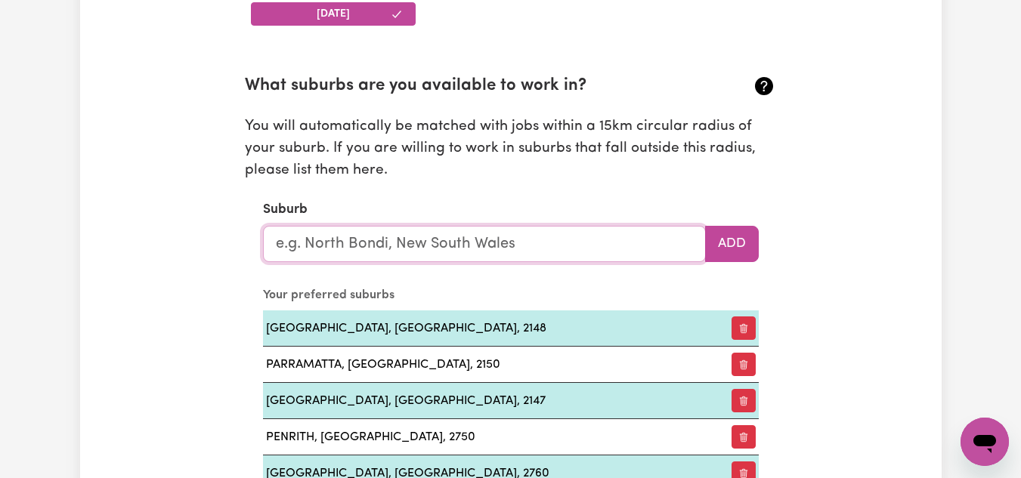
click at [478, 246] on input "text" at bounding box center [484, 244] width 443 height 36
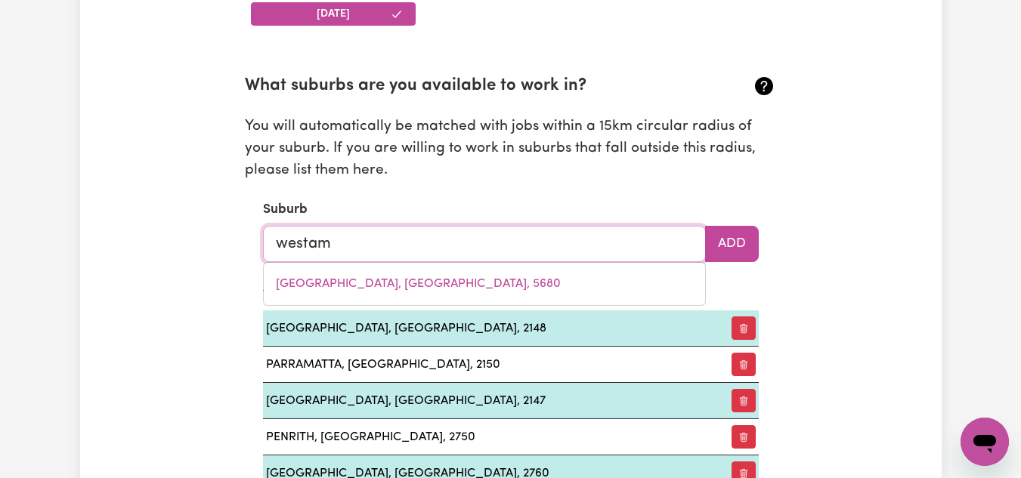
type input "westa"
type input "[PERSON_NAME], [GEOGRAPHIC_DATA], 5680"
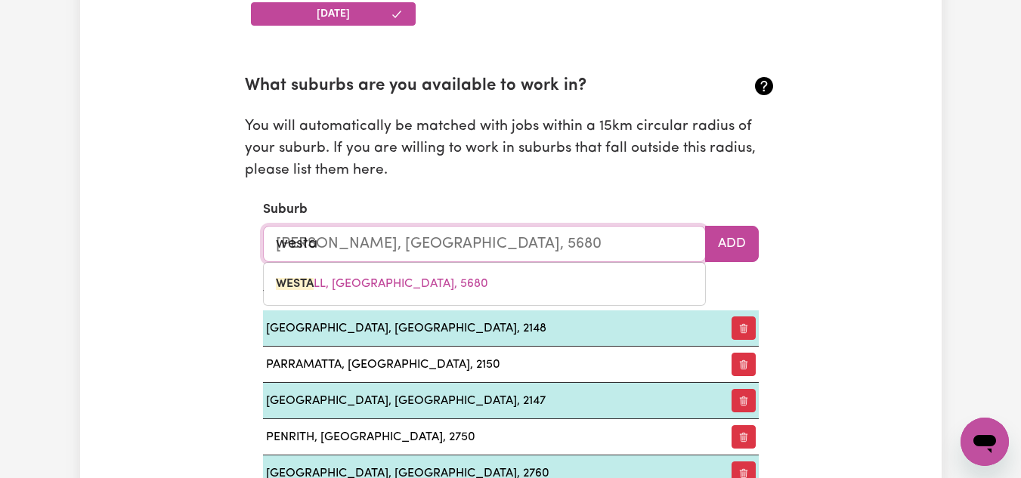
type input "west"
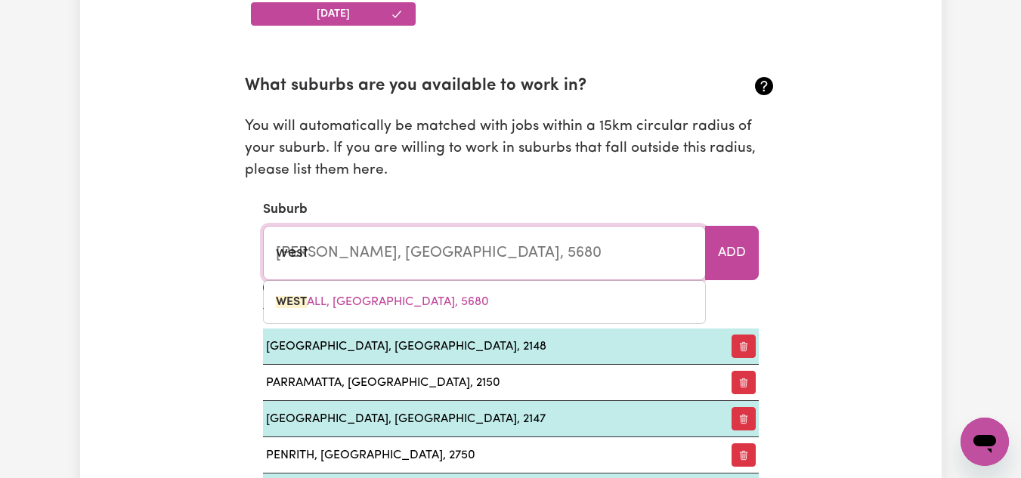
type input "[GEOGRAPHIC_DATA], [GEOGRAPHIC_DATA], 2640"
type input "westm"
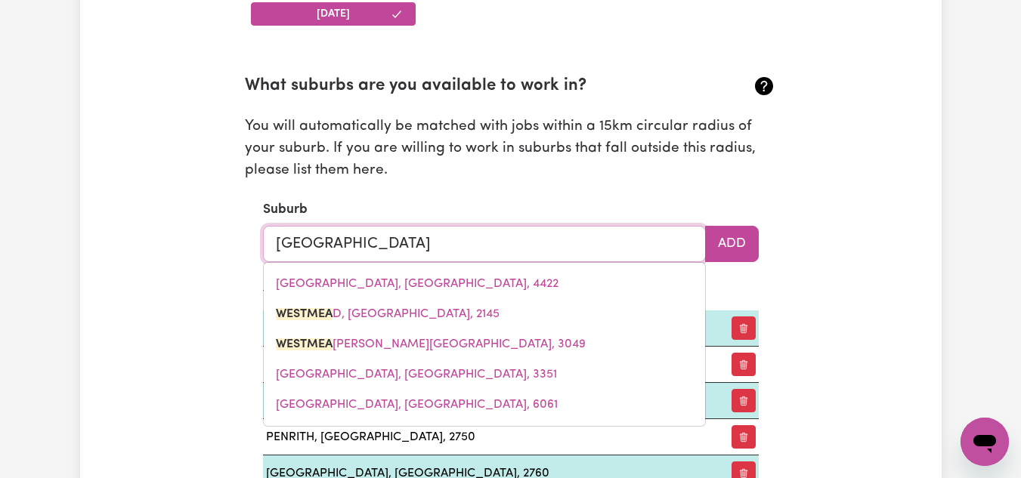
type input "westmead"
type input "[GEOGRAPHIC_DATA], [GEOGRAPHIC_DATA], 2145"
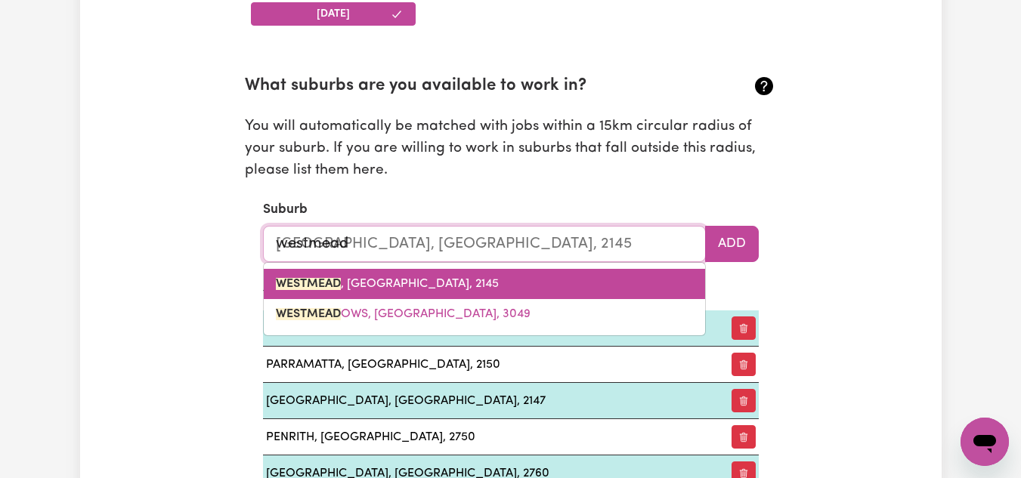
click at [434, 286] on span "WESTMEAD , [GEOGRAPHIC_DATA], 2145" at bounding box center [387, 284] width 223 height 12
type input "WESTMEAD, [GEOGRAPHIC_DATA], 2145"
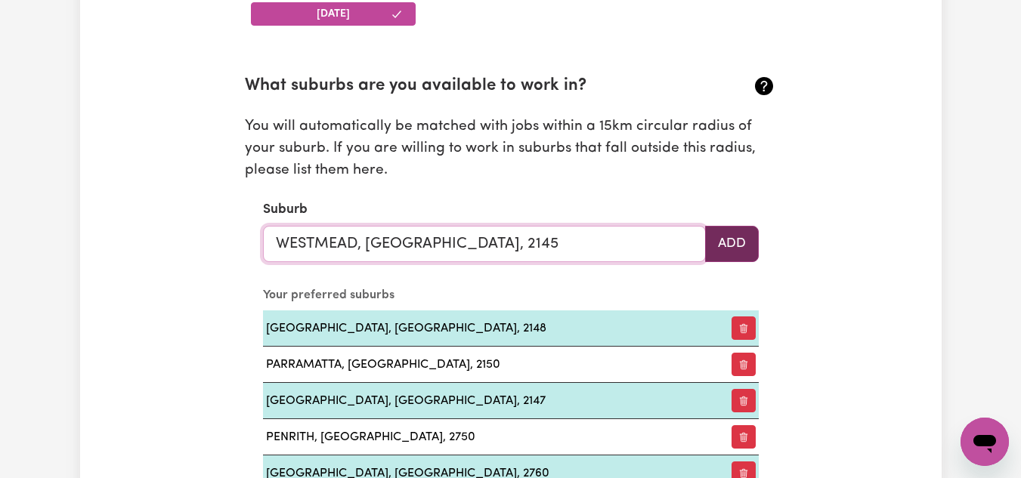
type input "WESTMEAD, [GEOGRAPHIC_DATA], 2145"
click at [731, 246] on button "Add" at bounding box center [732, 244] width 54 height 36
click at [418, 245] on input "text" at bounding box center [484, 244] width 443 height 36
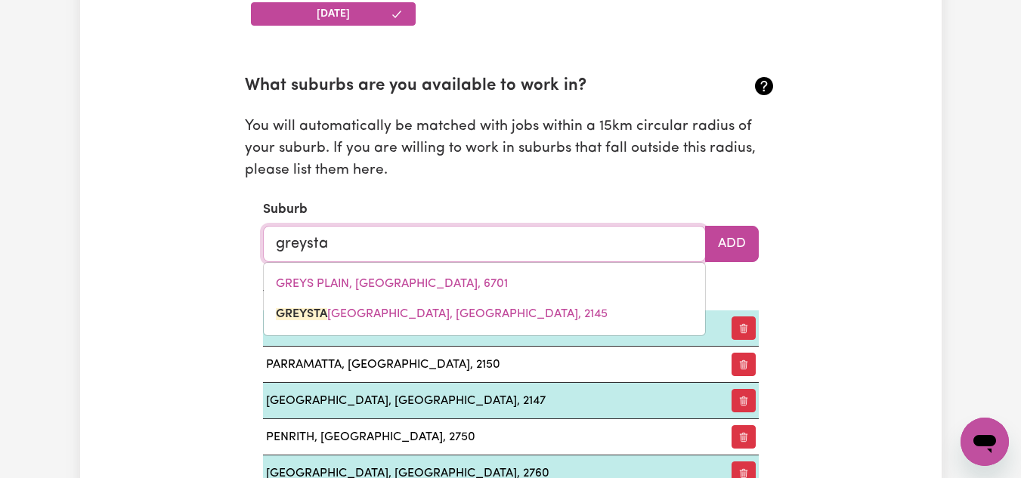
type input "greystan"
type input "greystanES, [GEOGRAPHIC_DATA], 2145"
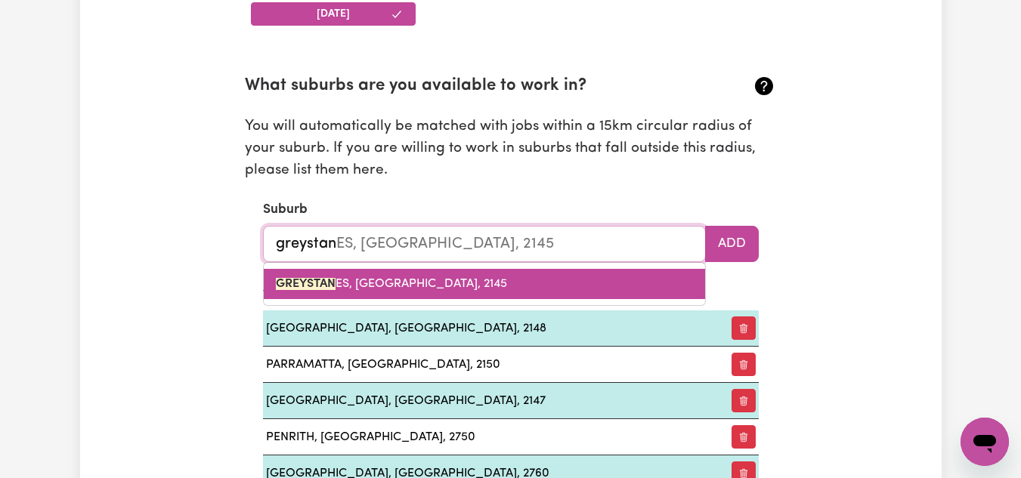
click at [471, 280] on span "[GEOGRAPHIC_DATA] ES, [GEOGRAPHIC_DATA], 2145" at bounding box center [391, 284] width 231 height 12
type input "[GEOGRAPHIC_DATA], [GEOGRAPHIC_DATA], 2145"
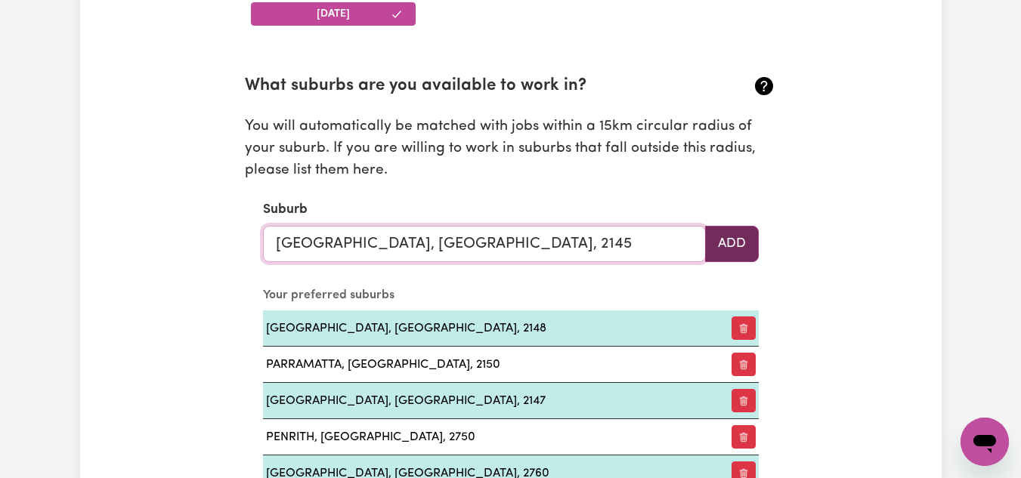
type input "[GEOGRAPHIC_DATA], [GEOGRAPHIC_DATA], 2145"
click at [737, 241] on button "Add" at bounding box center [732, 244] width 54 height 36
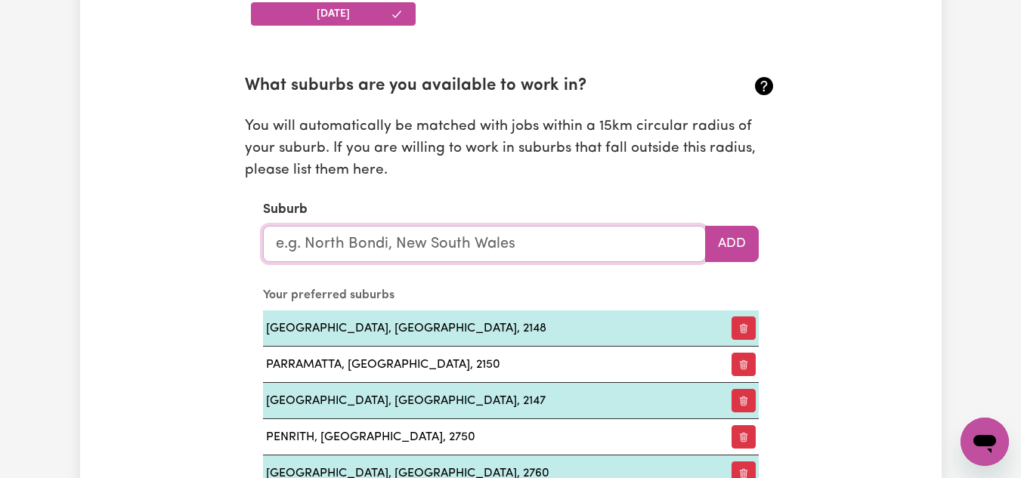
click at [558, 247] on input "text" at bounding box center [484, 244] width 443 height 36
type input "gir"
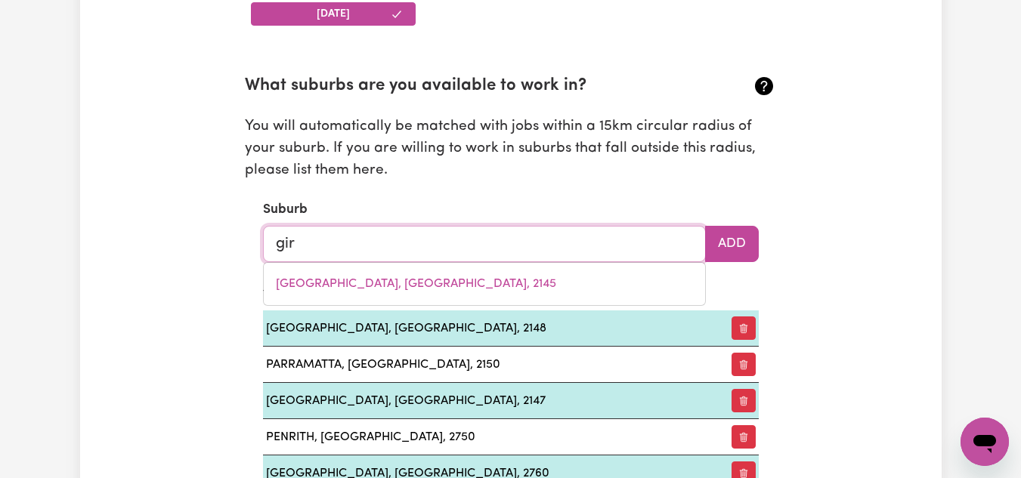
type input "girALANG, [GEOGRAPHIC_DATA], 2617"
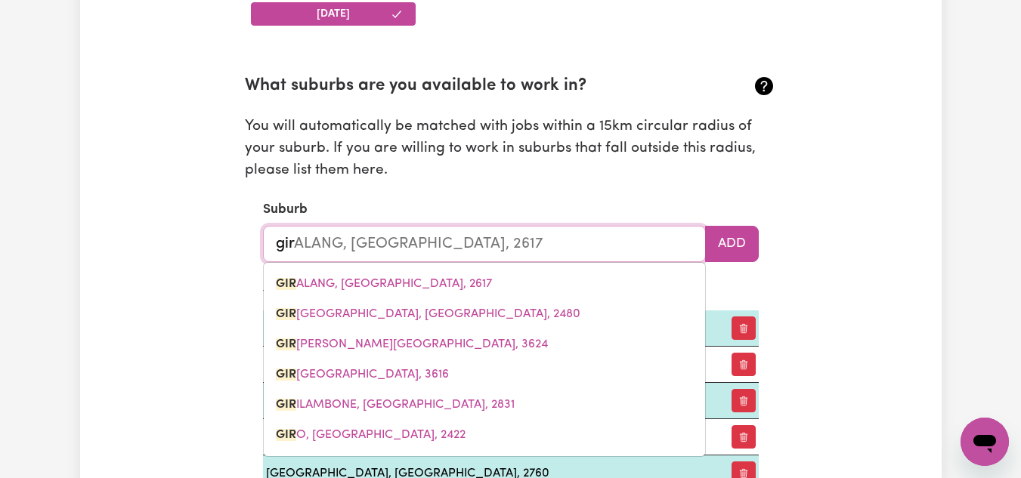
type input "girr"
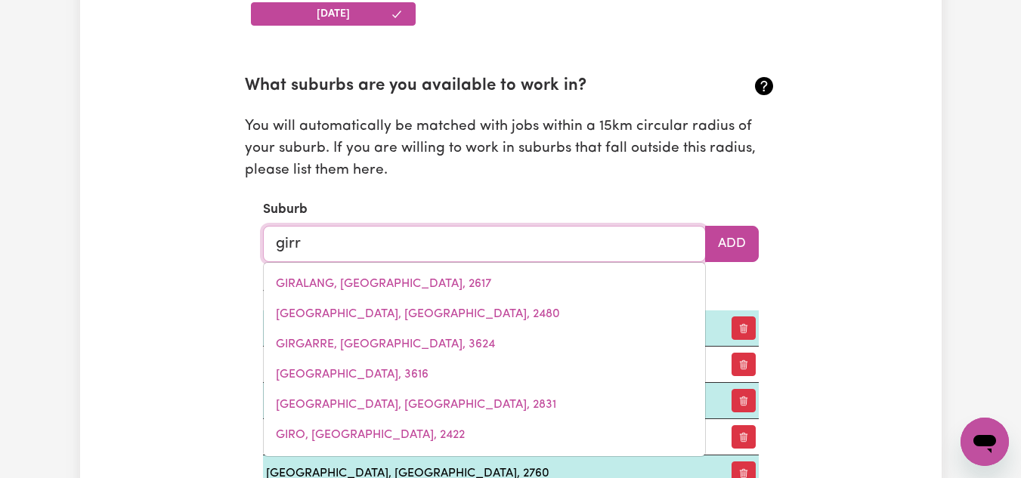
type input "girrAL, [GEOGRAPHIC_DATA], 2669"
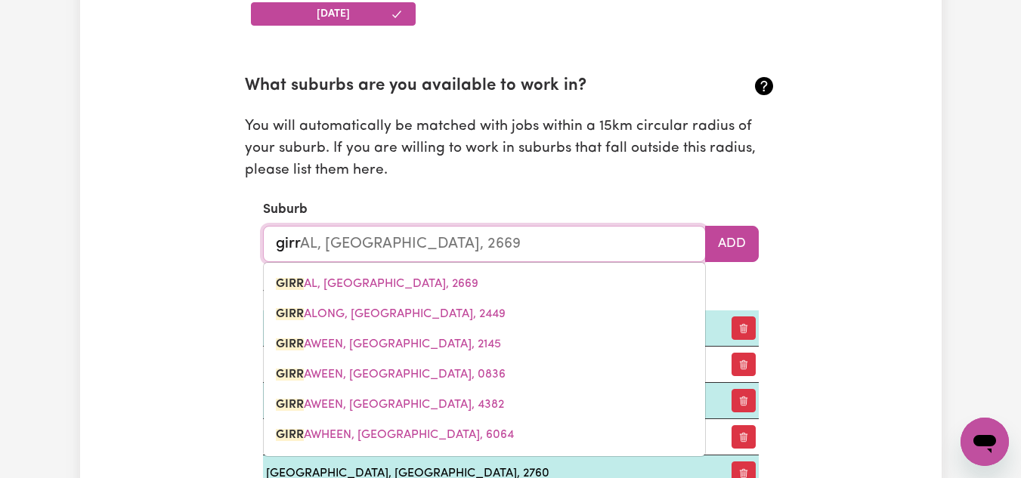
type input "girra"
type input "girraL, [GEOGRAPHIC_DATA], 2669"
type input "girraw"
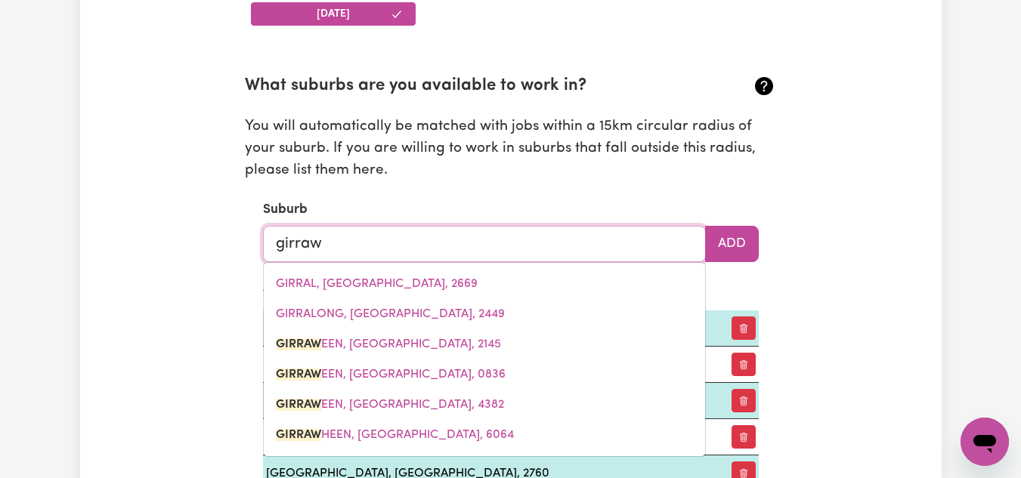
type input "girrawe"
type input "girraweEN, [GEOGRAPHIC_DATA], 2145"
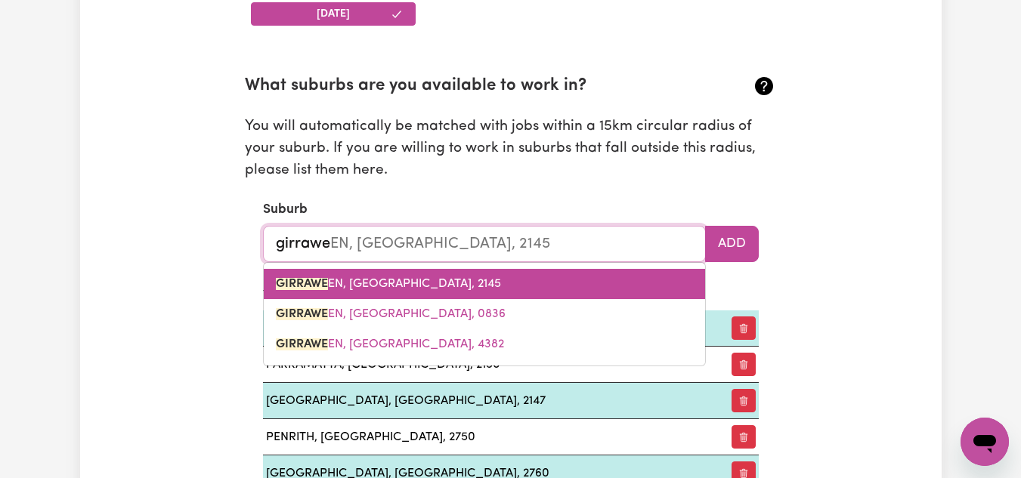
click at [460, 282] on span "GIRRAWE EN, [GEOGRAPHIC_DATA], 2145" at bounding box center [388, 284] width 225 height 12
type input "GIRRAWEEN, [GEOGRAPHIC_DATA], 2145"
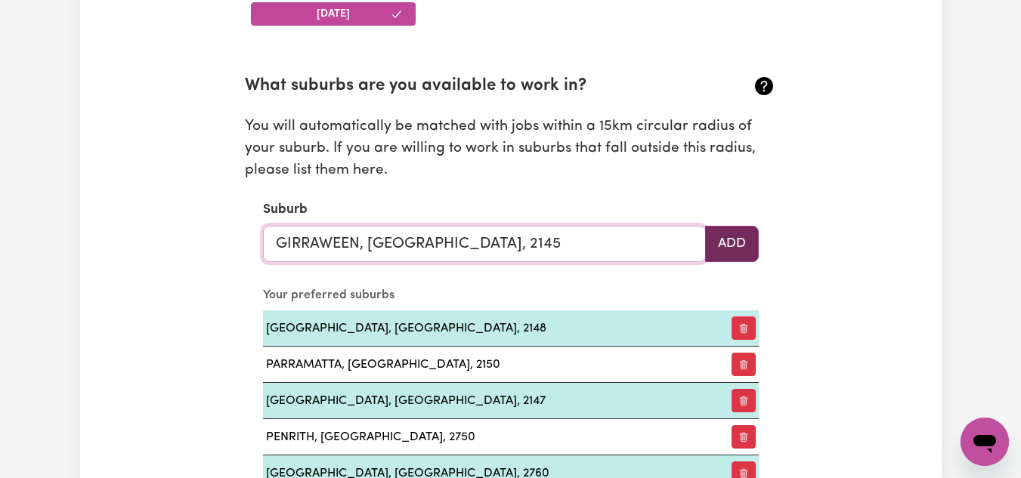
type input "GIRRAWEEN, [GEOGRAPHIC_DATA], 2145"
click at [733, 240] on button "Add" at bounding box center [732, 244] width 54 height 36
click at [496, 248] on input "text" at bounding box center [484, 244] width 443 height 36
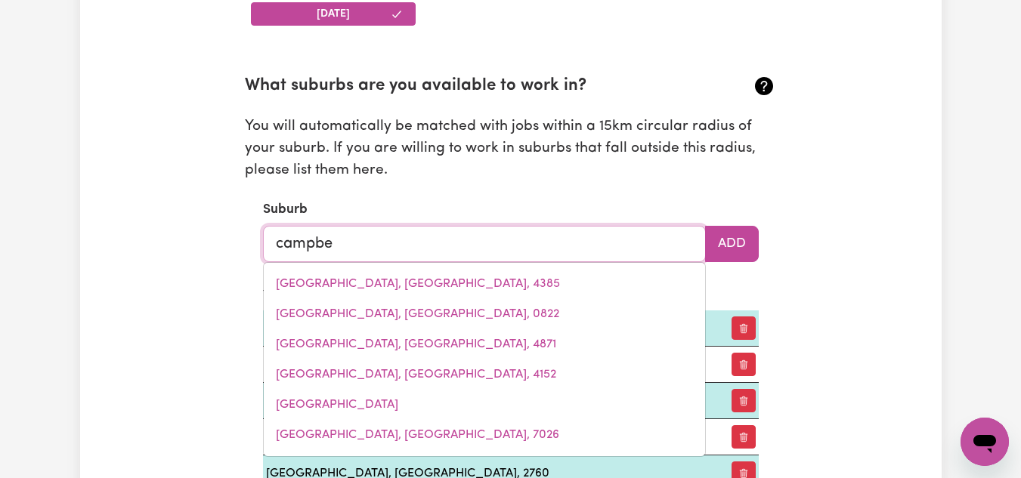
type input "[PERSON_NAME]"
type input "[PERSON_NAME], [GEOGRAPHIC_DATA], 2612"
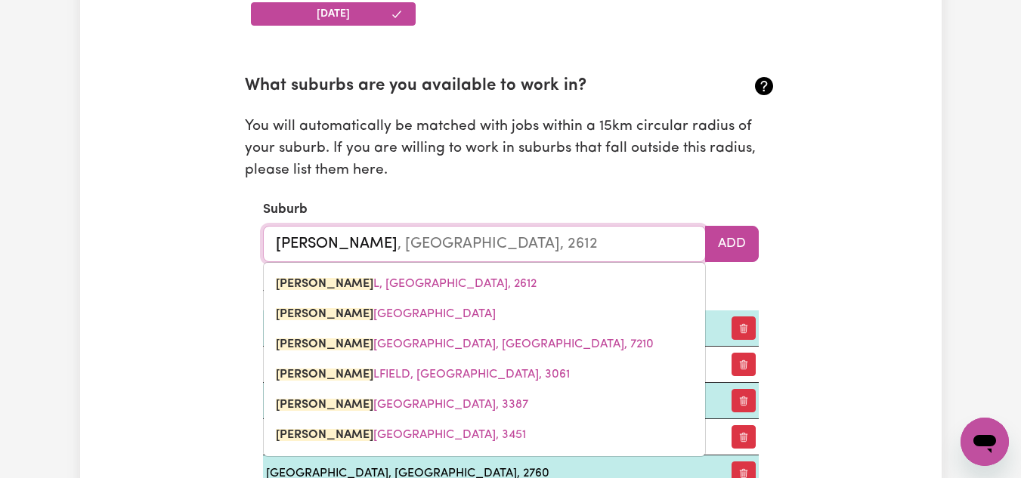
type input "campbelt"
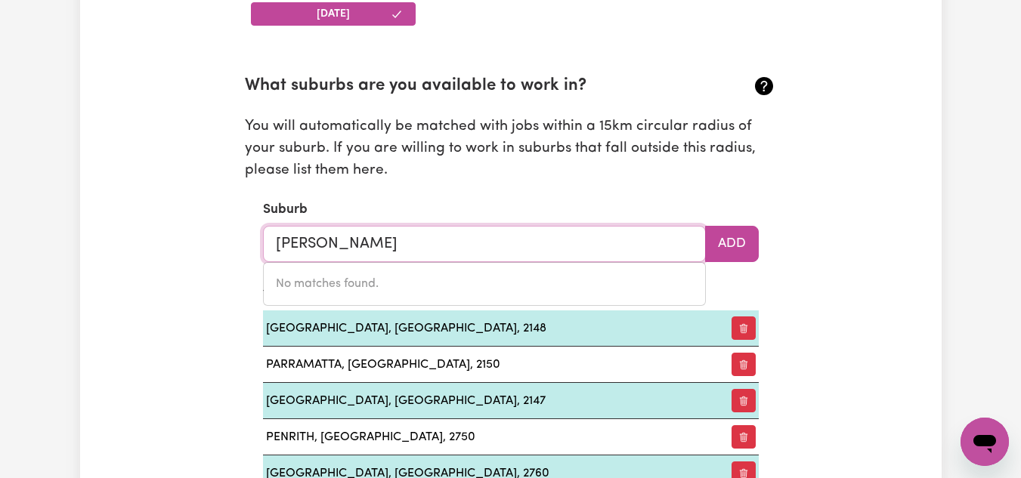
type input "campbe"
type input "[PERSON_NAME], [GEOGRAPHIC_DATA], 2612"
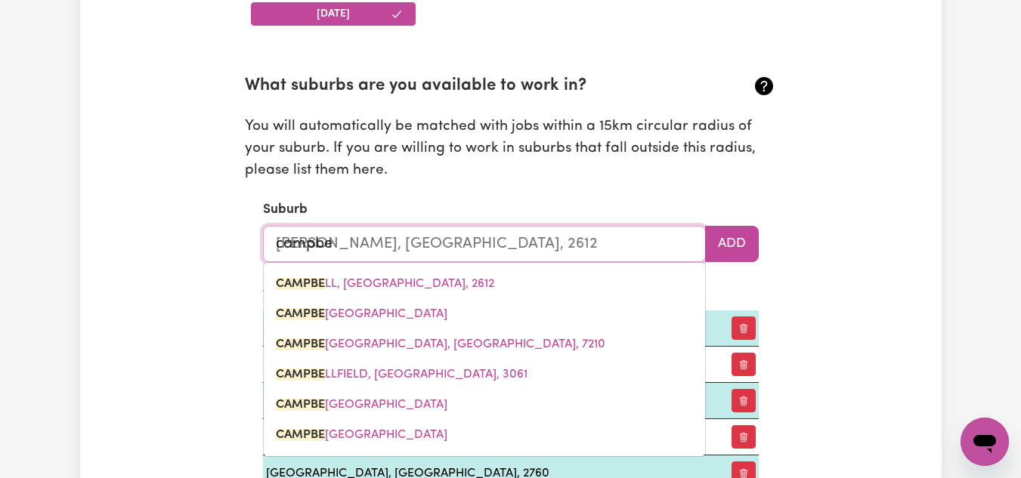
type input "campb"
type input "[PERSON_NAME], [GEOGRAPHIC_DATA], 2612"
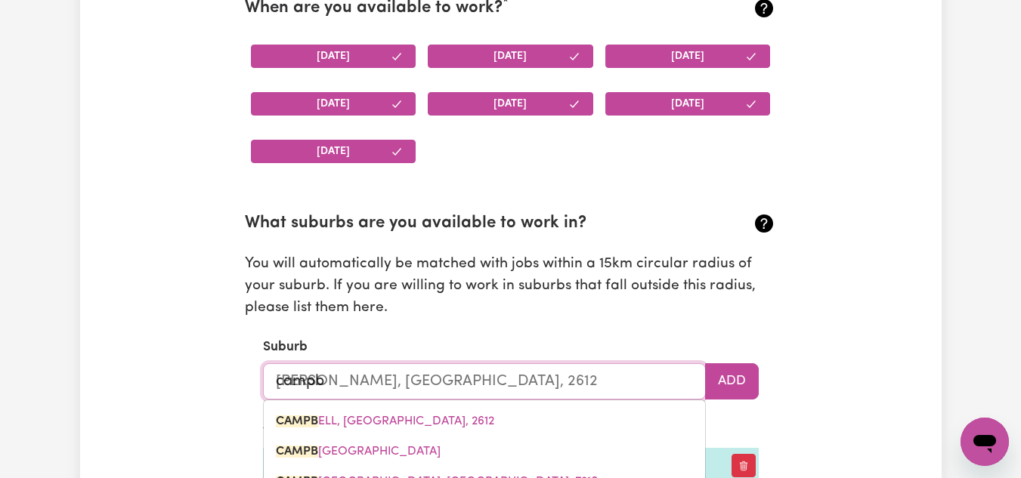
scroll to position [1489, 0]
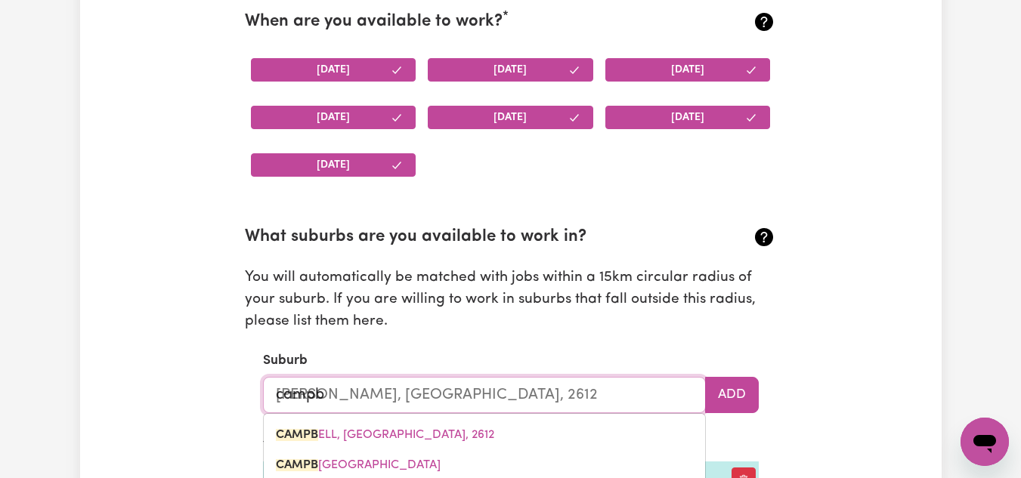
type input "camp"
type input "[GEOGRAPHIC_DATA], [GEOGRAPHIC_DATA], 4385"
type input "cam"
type input "[GEOGRAPHIC_DATA], [GEOGRAPHIC_DATA], 4385"
type input "ca"
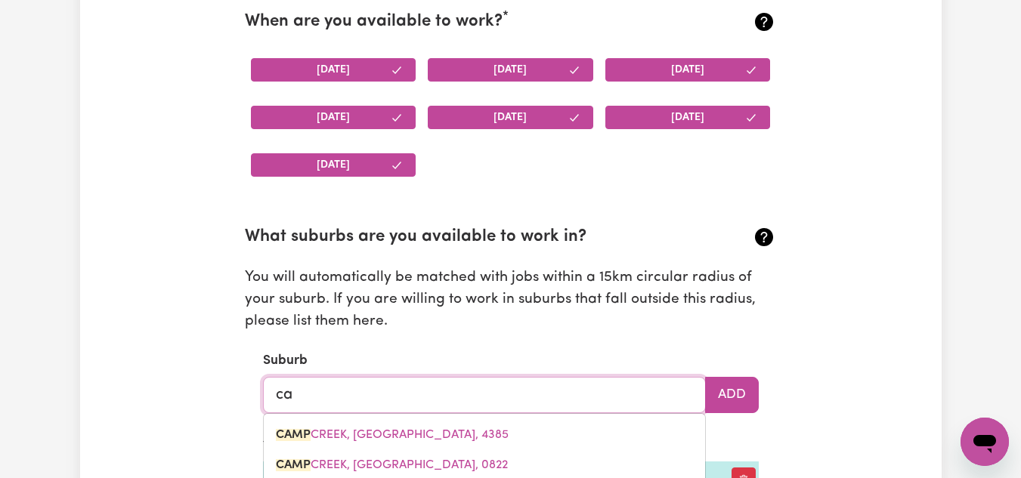
type input "c"
type input "epping"
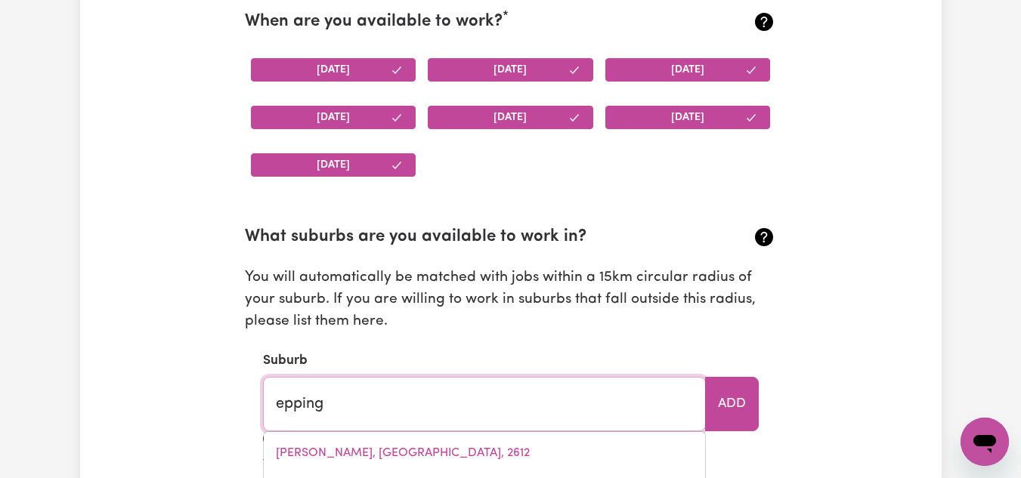
type input "epping, [GEOGRAPHIC_DATA], 2121"
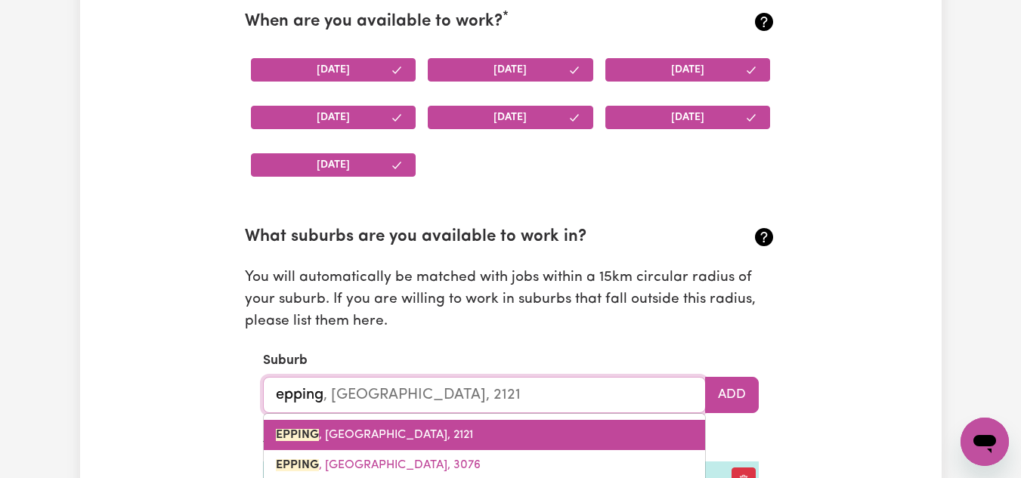
click at [373, 436] on span "EPPING , [GEOGRAPHIC_DATA], 2121" at bounding box center [374, 435] width 197 height 12
type input "EPPING, [GEOGRAPHIC_DATA], 2121"
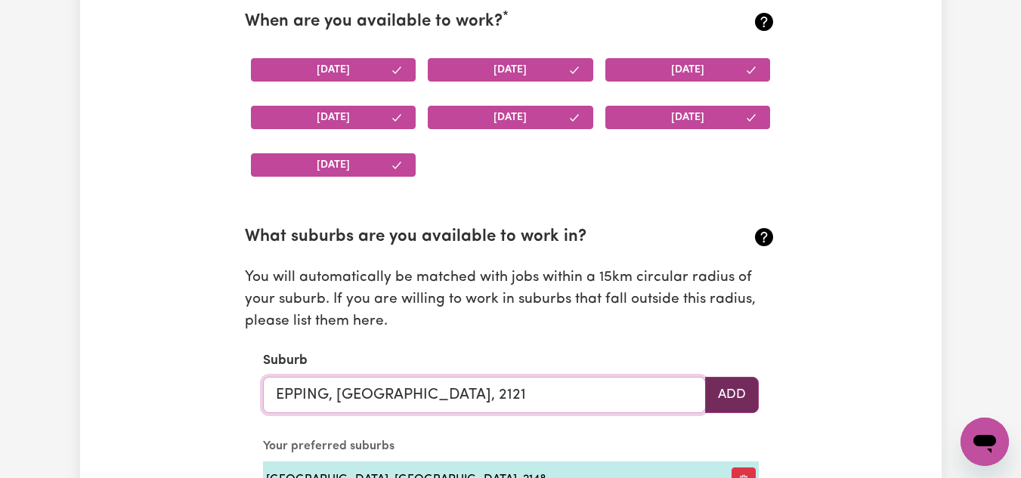
type input "EPPING, [GEOGRAPHIC_DATA], 2121"
click at [737, 397] on button "Add" at bounding box center [732, 395] width 54 height 36
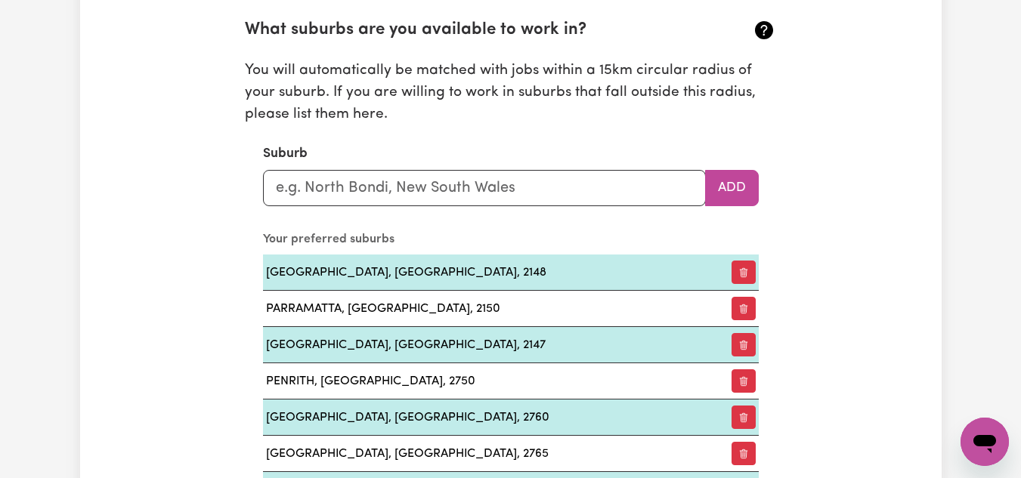
scroll to position [1716, 0]
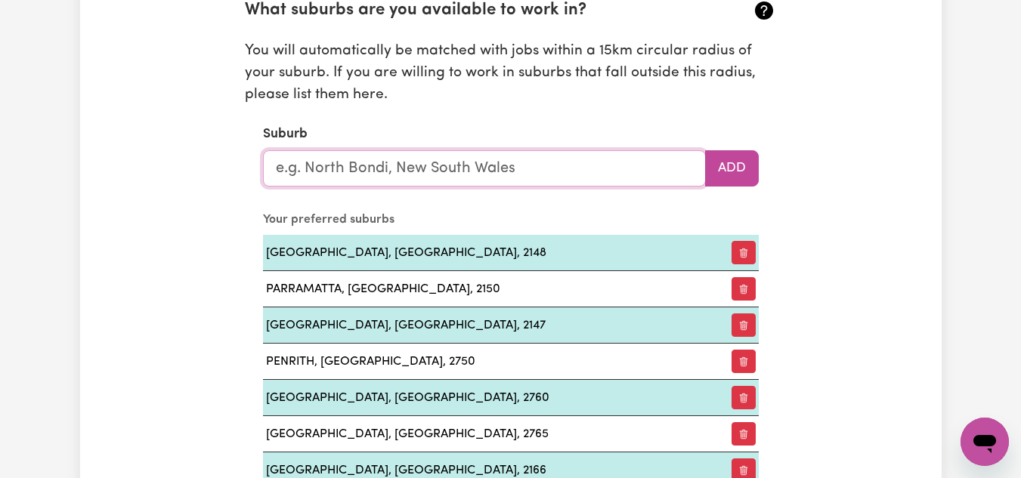
click at [326, 167] on input "text" at bounding box center [484, 168] width 443 height 36
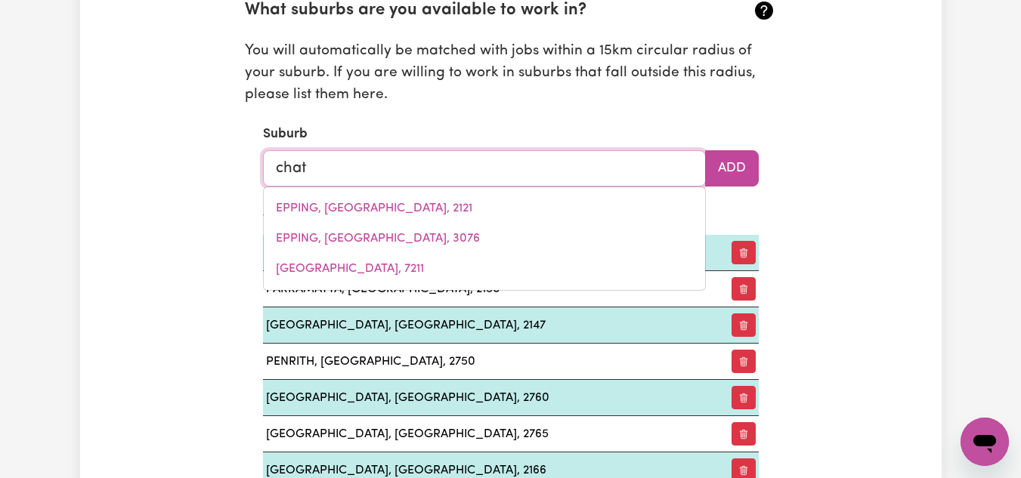
type input "chats"
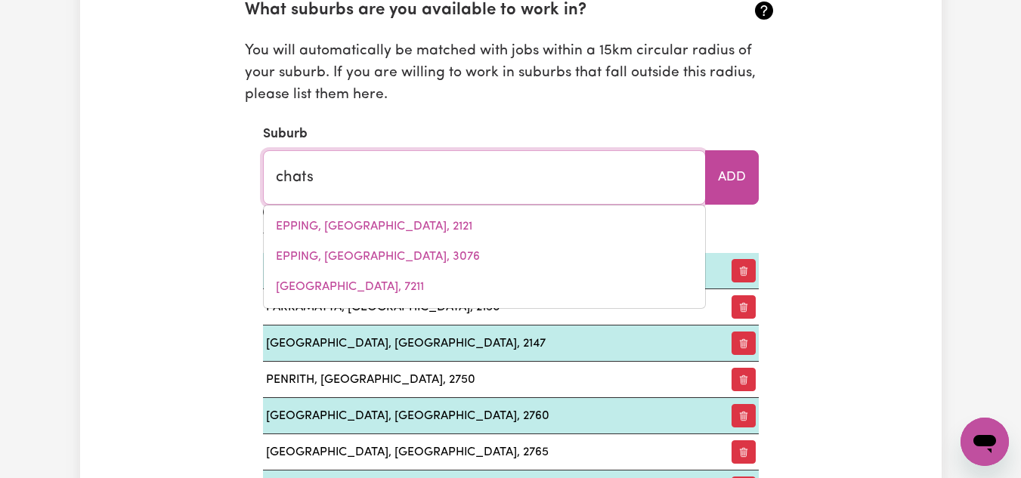
type input "[GEOGRAPHIC_DATA], [GEOGRAPHIC_DATA], 2580"
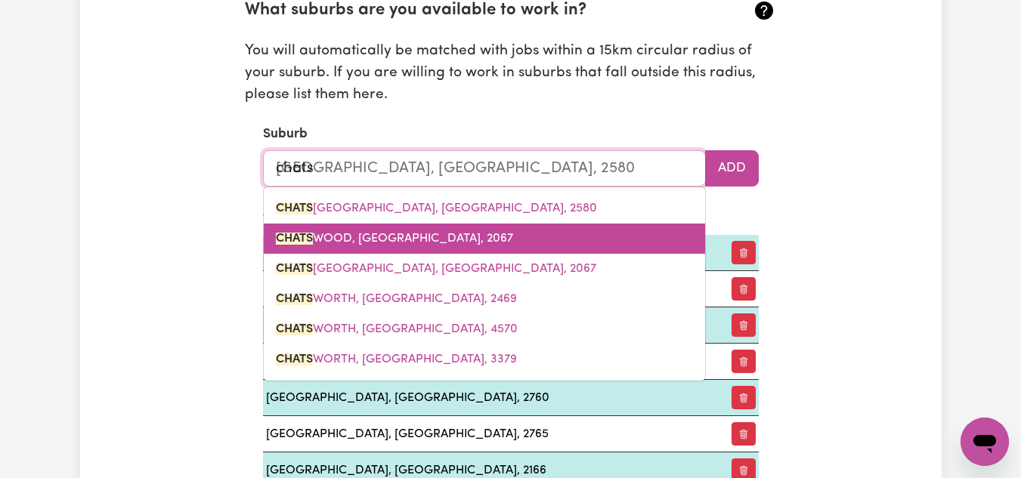
click at [351, 233] on span "[GEOGRAPHIC_DATA], [GEOGRAPHIC_DATA], 2067" at bounding box center [394, 239] width 237 height 12
type input "[GEOGRAPHIC_DATA], [GEOGRAPHIC_DATA], 2067"
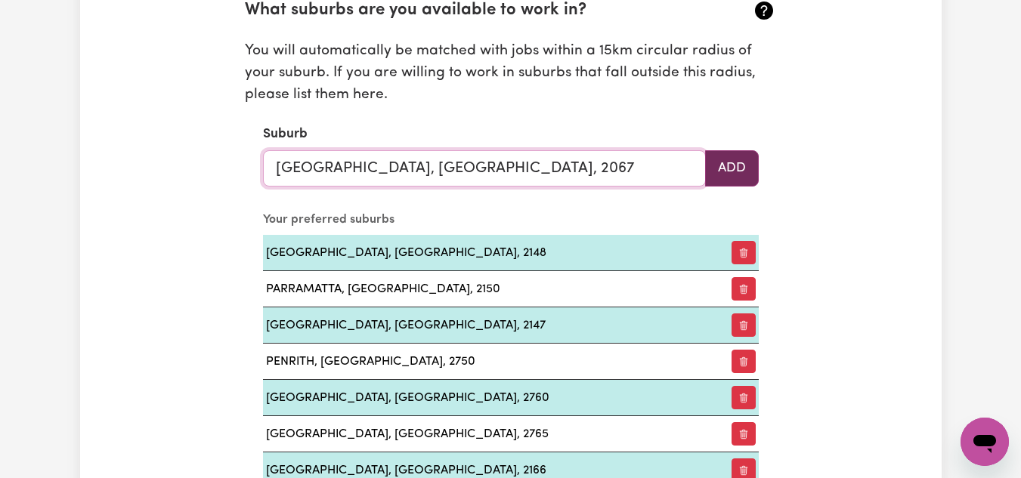
type input "[GEOGRAPHIC_DATA], [GEOGRAPHIC_DATA], 2067"
click at [735, 172] on button "Add" at bounding box center [732, 168] width 54 height 36
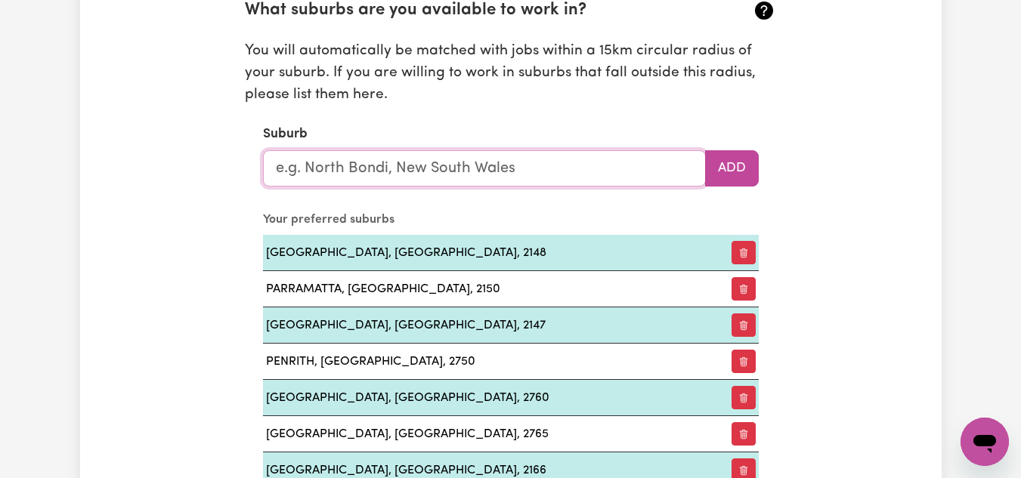
click at [438, 168] on input "text" at bounding box center [484, 168] width 443 height 36
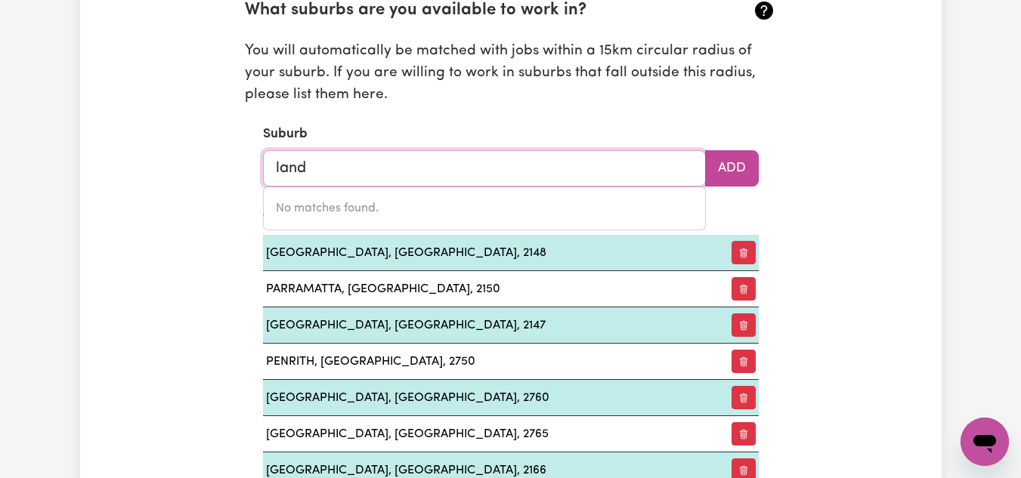
type input "lan"
type input "[PERSON_NAME] SHOOT, [GEOGRAPHIC_DATA], 4555"
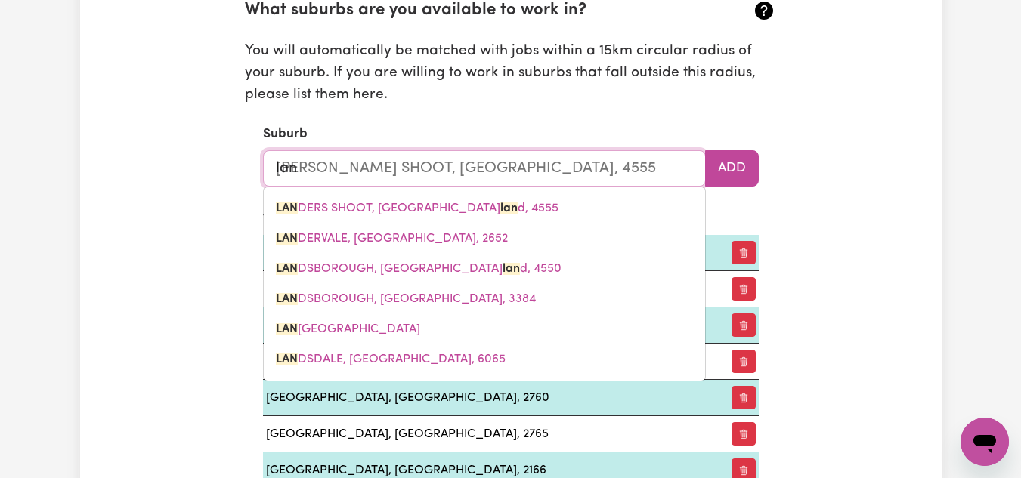
type input "land"
type input "[PERSON_NAME] SHOOT, [GEOGRAPHIC_DATA], 4555"
type input "[PERSON_NAME]"
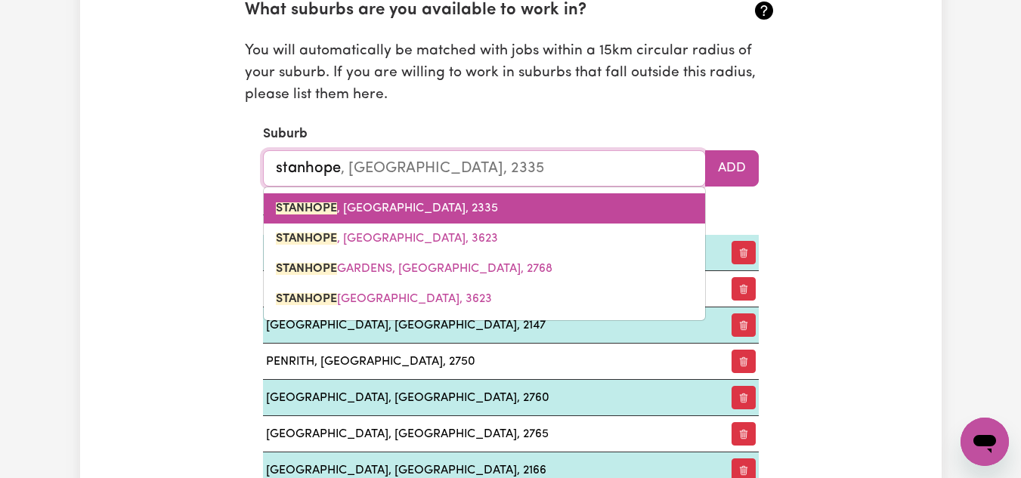
click at [401, 214] on span "STANHOPE , [GEOGRAPHIC_DATA], 2335" at bounding box center [387, 209] width 222 height 12
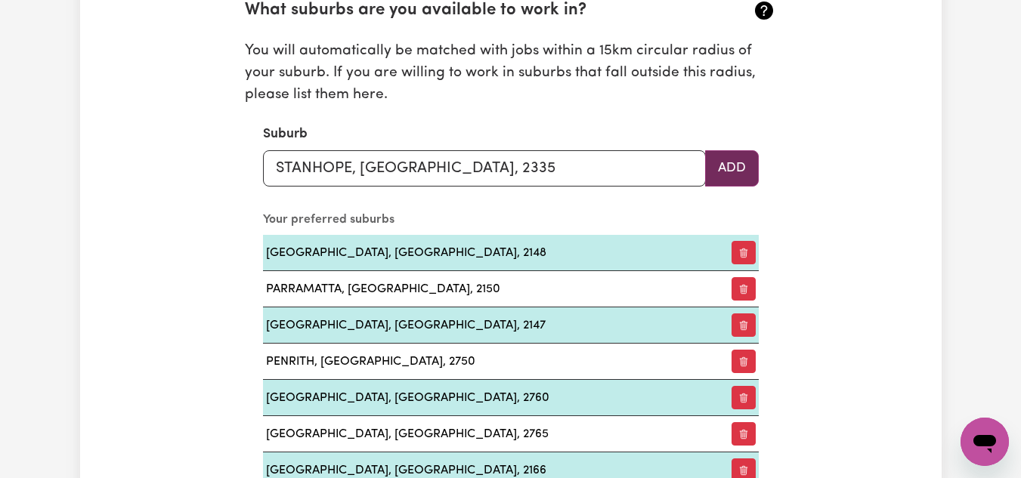
click at [729, 162] on button "Add" at bounding box center [732, 168] width 54 height 36
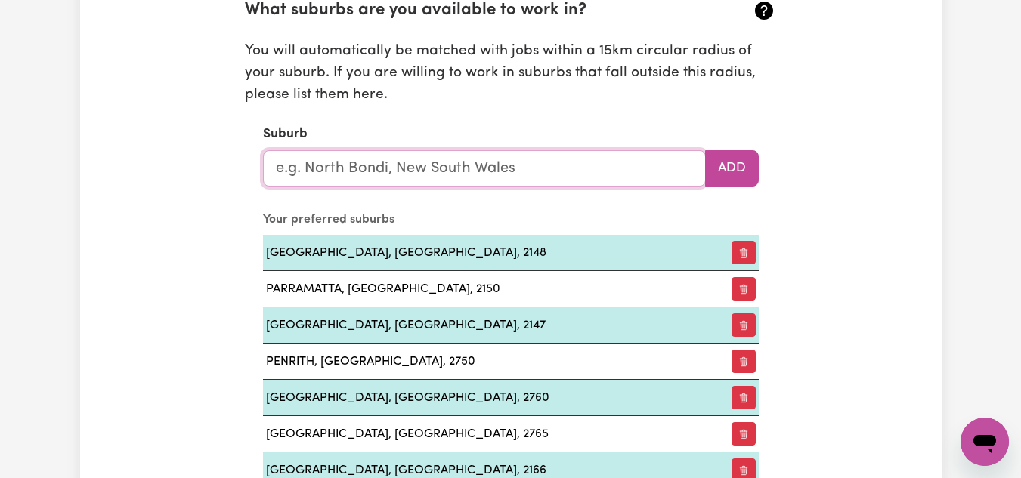
click at [476, 175] on input "text" at bounding box center [484, 168] width 443 height 36
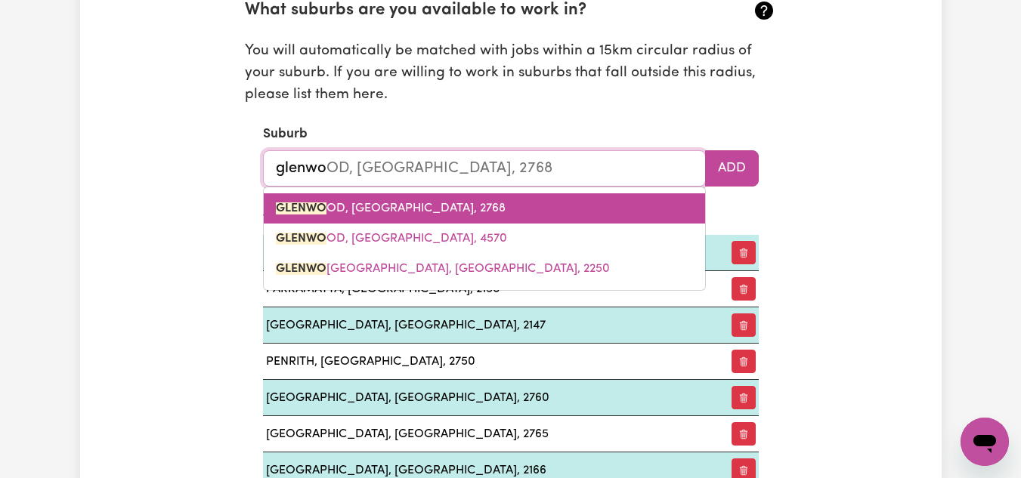
click at [431, 207] on span "GLENWO OD, [GEOGRAPHIC_DATA], 2768" at bounding box center [391, 209] width 230 height 12
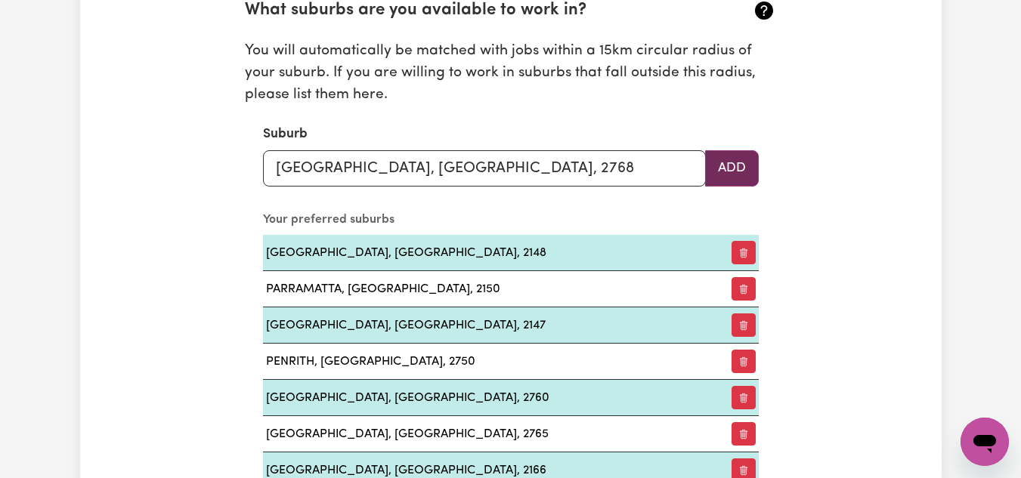
click at [754, 172] on button "Add" at bounding box center [732, 168] width 54 height 36
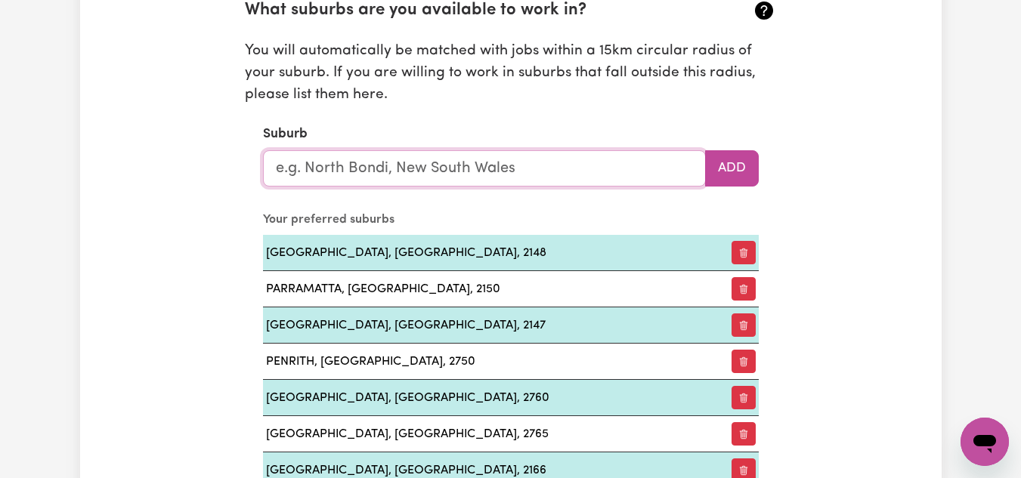
click at [352, 165] on input "text" at bounding box center [484, 168] width 443 height 36
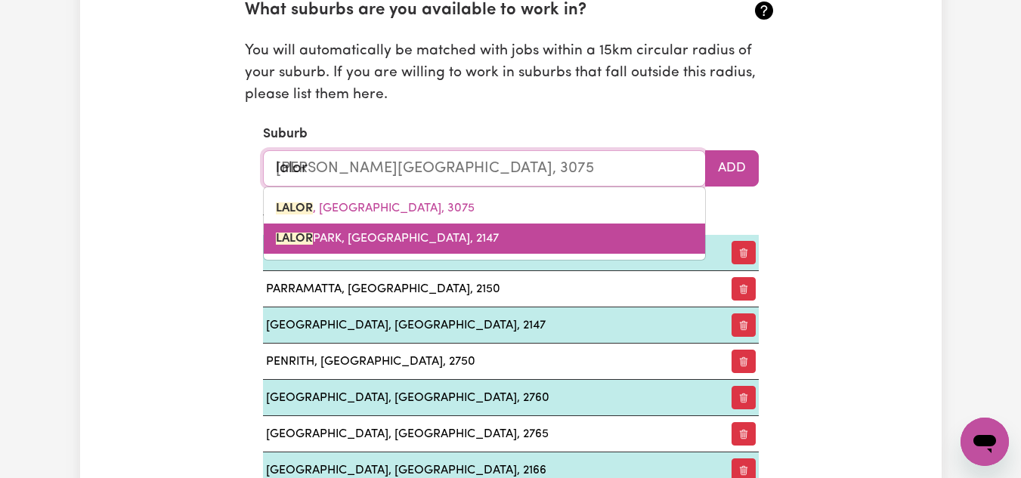
click at [347, 244] on span "[GEOGRAPHIC_DATA], [GEOGRAPHIC_DATA], 2147" at bounding box center [387, 239] width 223 height 12
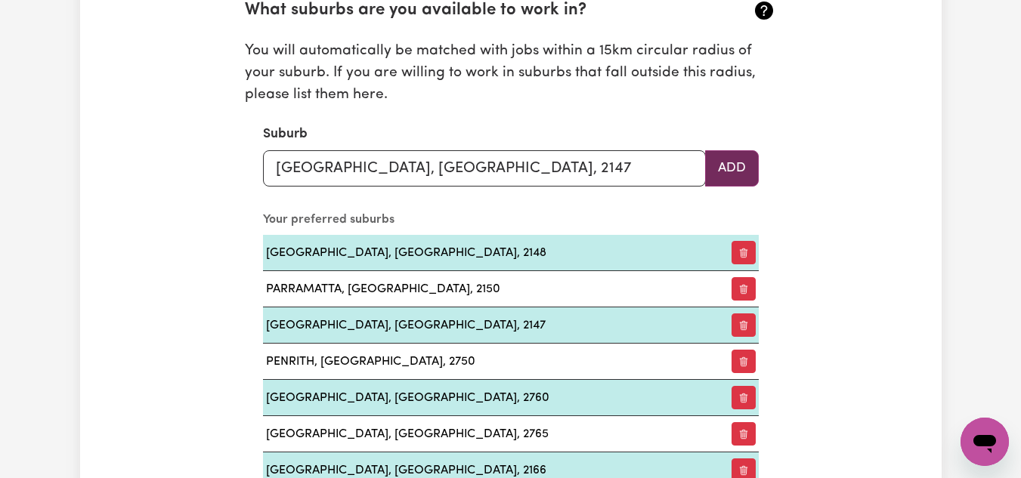
click at [732, 171] on button "Add" at bounding box center [732, 168] width 54 height 36
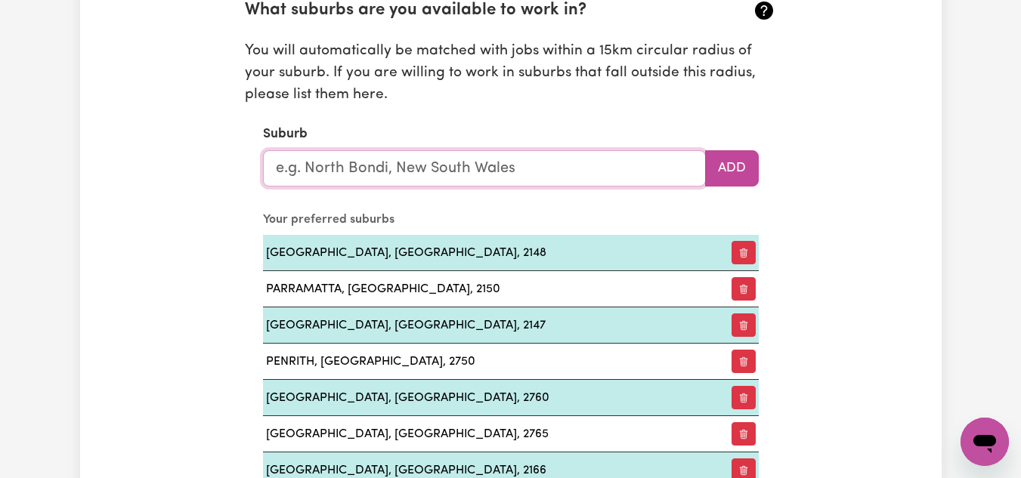
click at [445, 170] on input "text" at bounding box center [484, 168] width 443 height 36
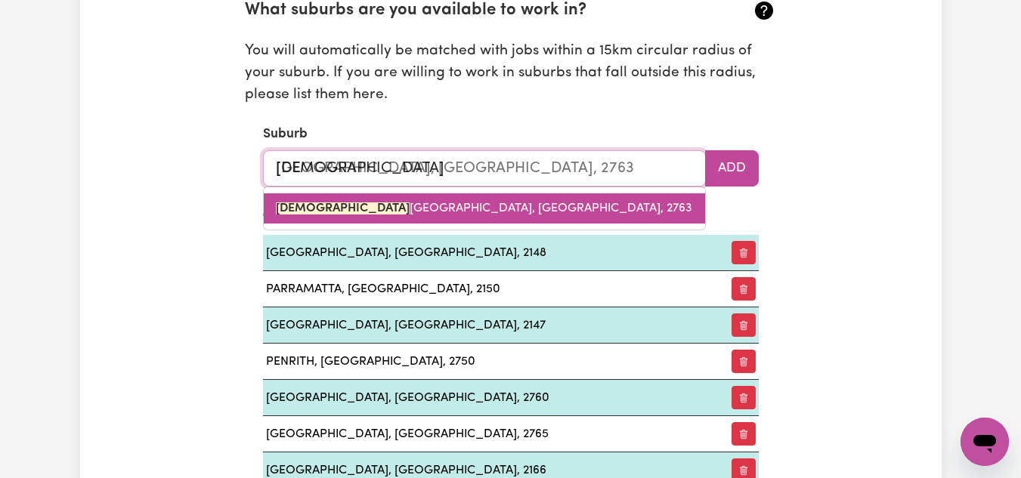
click at [359, 196] on link "[GEOGRAPHIC_DATA], [GEOGRAPHIC_DATA], 2763" at bounding box center [484, 208] width 441 height 30
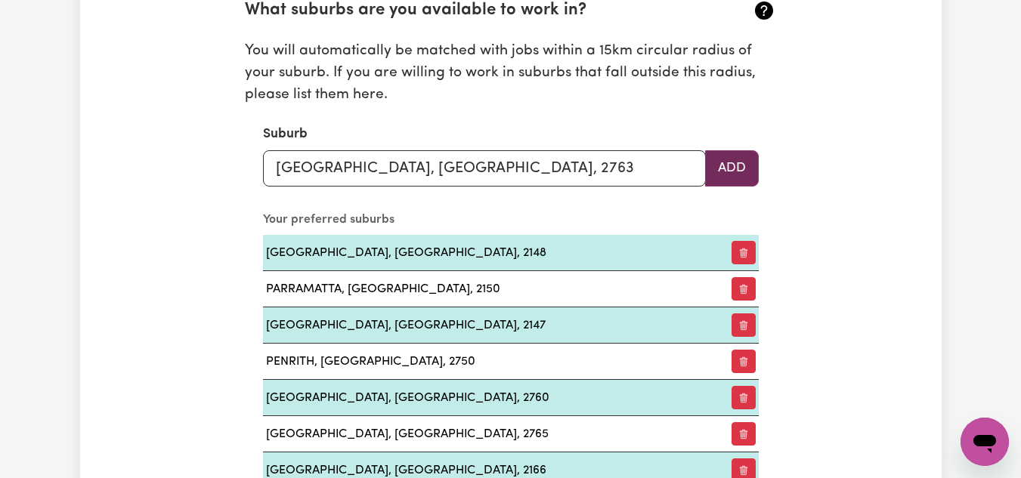
click at [746, 162] on button "Add" at bounding box center [732, 168] width 54 height 36
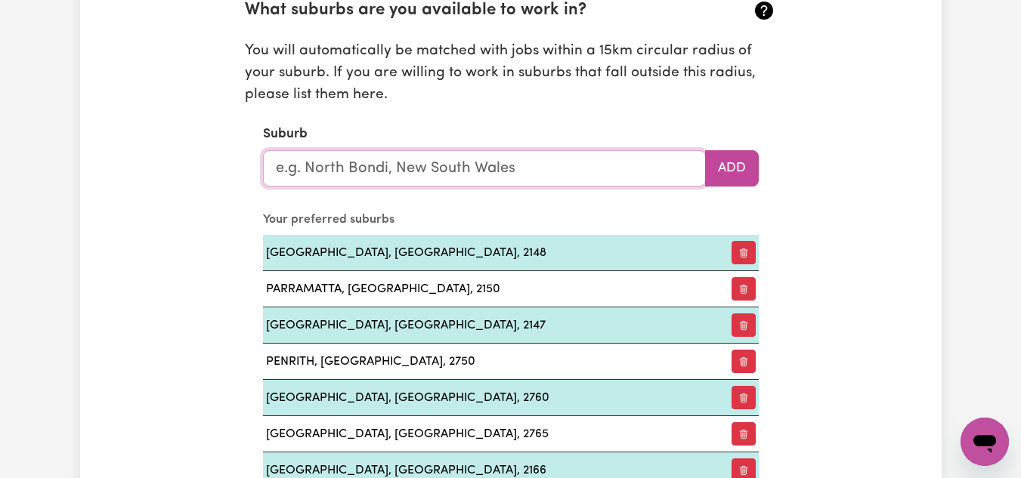
click at [352, 166] on input "text" at bounding box center [484, 168] width 443 height 36
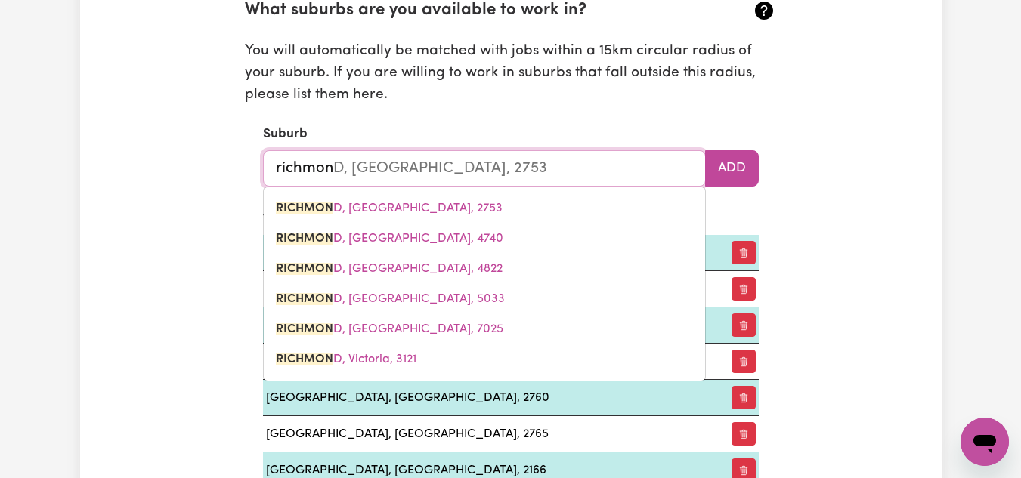
click at [333, 209] on span "RICHMON D, [GEOGRAPHIC_DATA], 2753" at bounding box center [389, 209] width 227 height 12
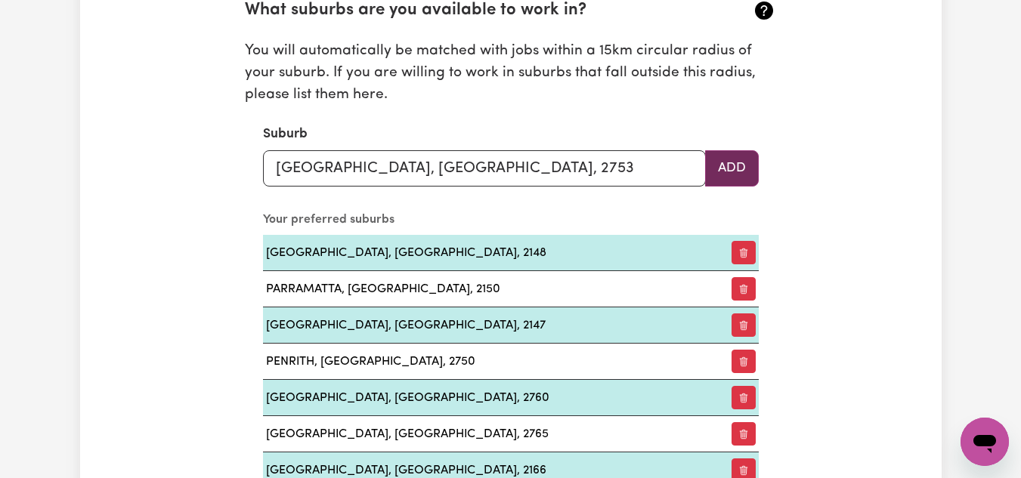
click at [730, 164] on button "Add" at bounding box center [732, 168] width 54 height 36
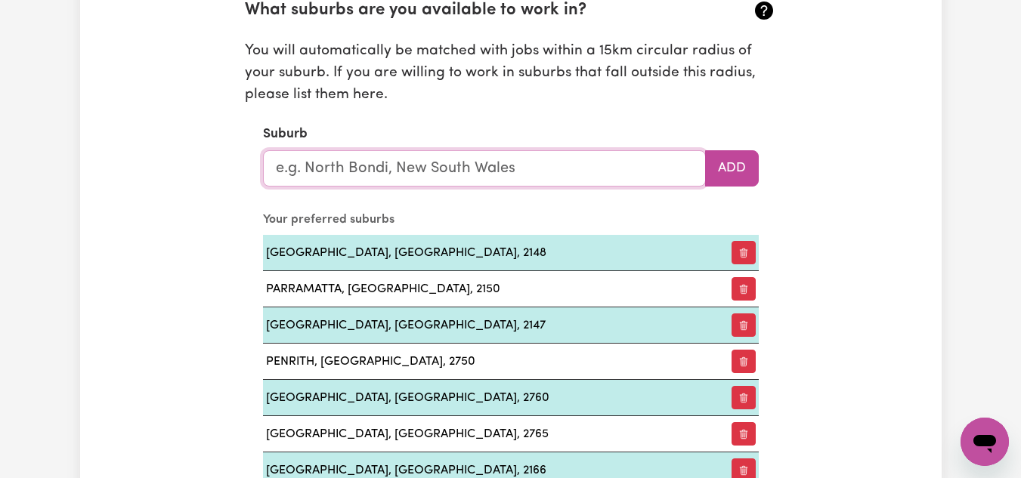
click at [459, 165] on input "text" at bounding box center [484, 168] width 443 height 36
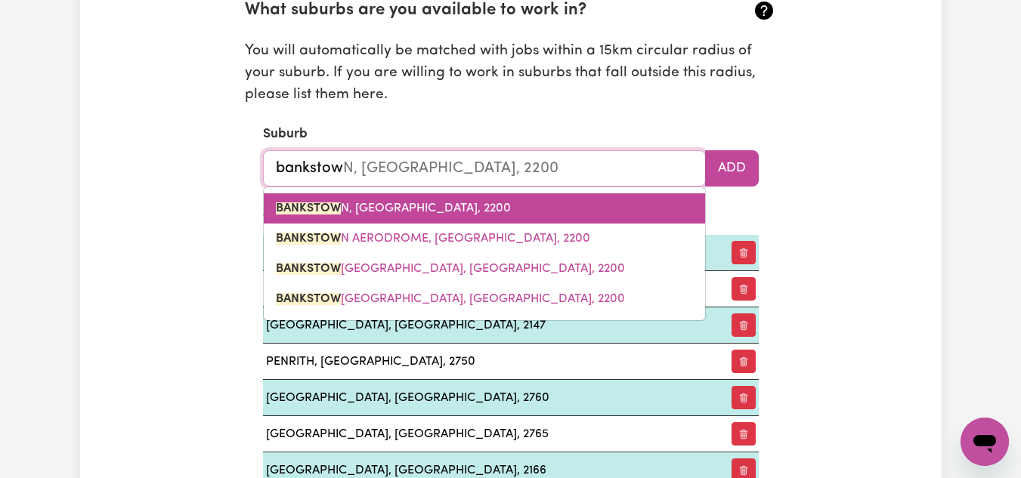
click at [451, 203] on span "BANKSTOW N, [GEOGRAPHIC_DATA], 2200" at bounding box center [393, 209] width 235 height 12
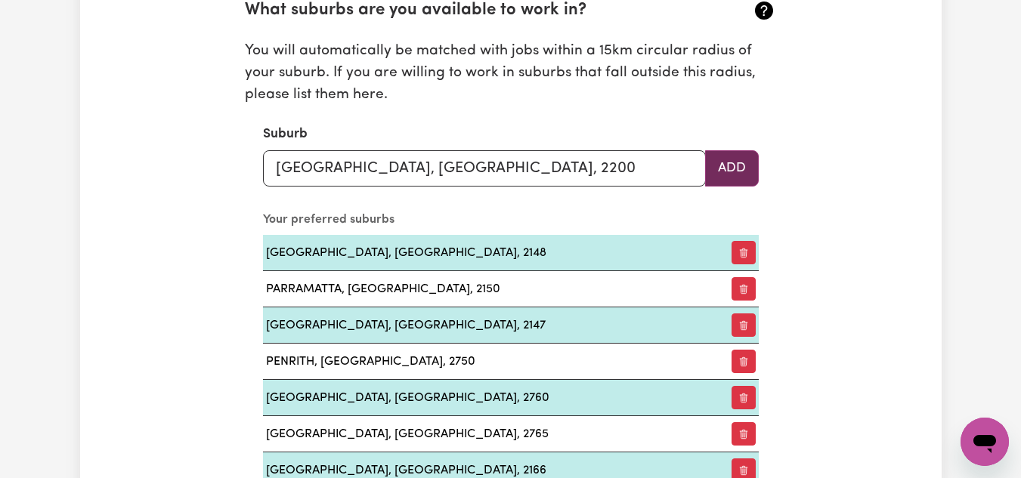
click at [734, 161] on button "Add" at bounding box center [732, 168] width 54 height 36
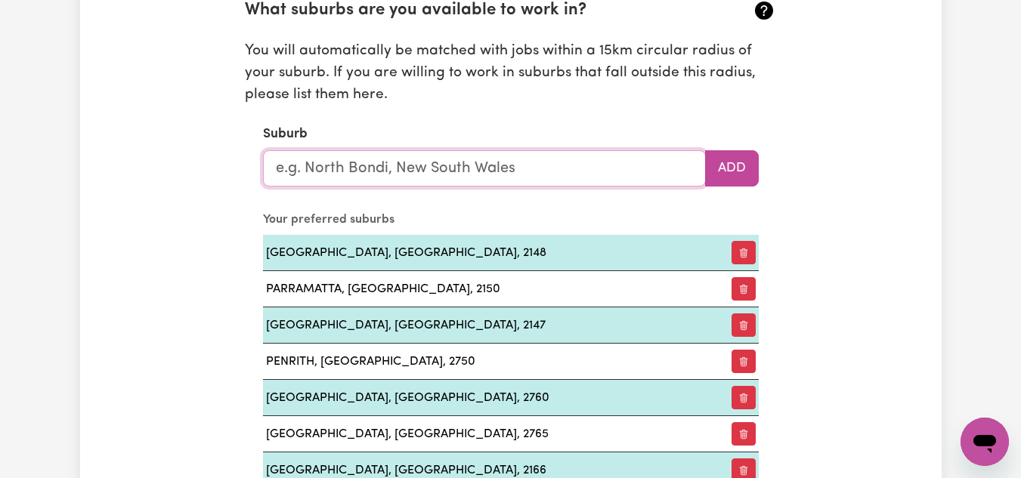
click at [451, 168] on input "text" at bounding box center [484, 168] width 443 height 36
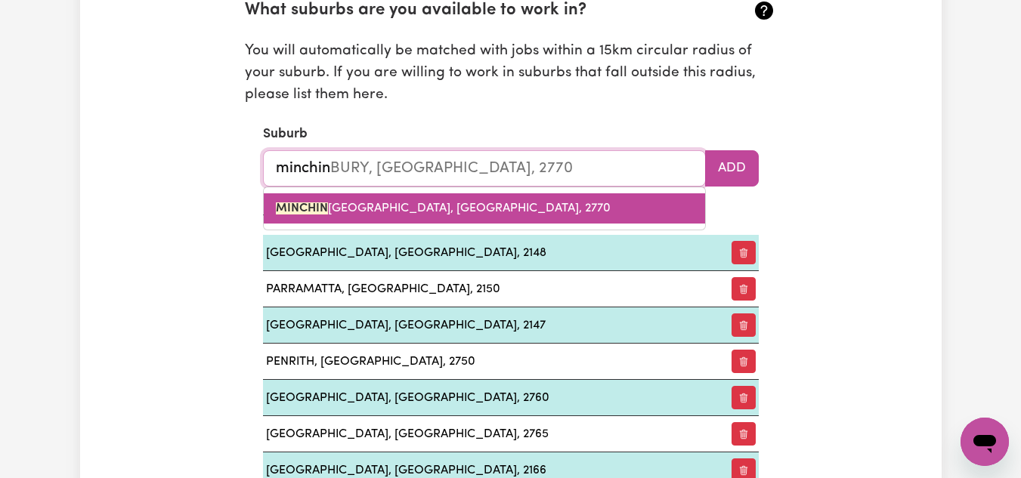
click at [410, 211] on span "[GEOGRAPHIC_DATA], [GEOGRAPHIC_DATA], 2770" at bounding box center [443, 209] width 335 height 12
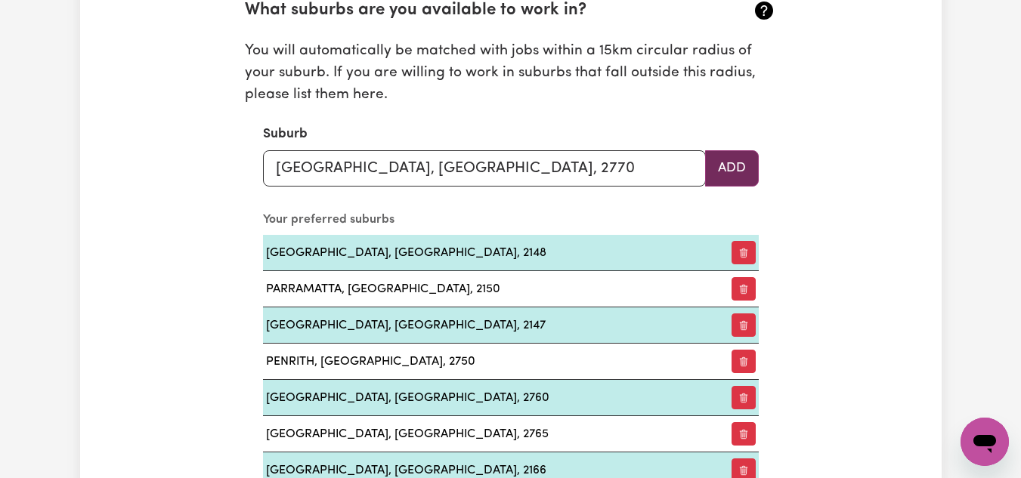
click at [731, 159] on button "Add" at bounding box center [732, 168] width 54 height 36
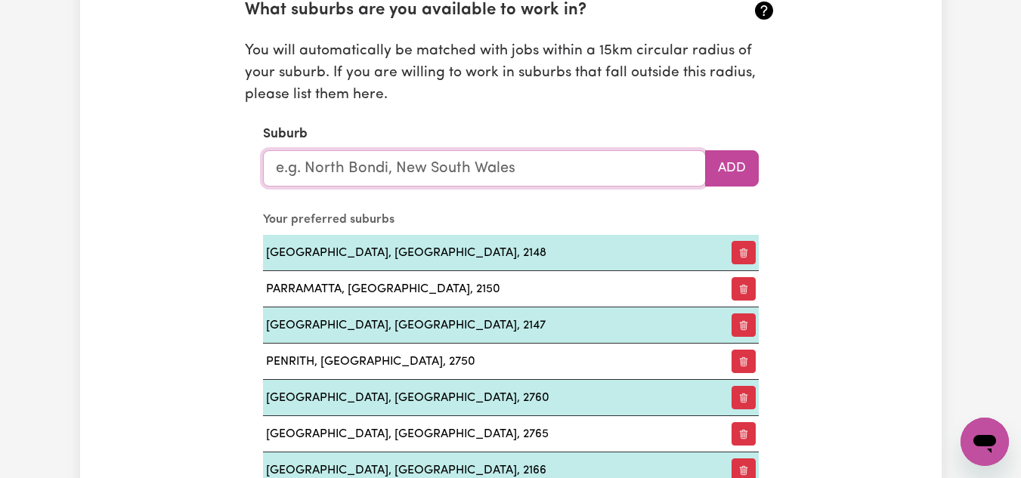
click at [370, 165] on input "text" at bounding box center [484, 168] width 443 height 36
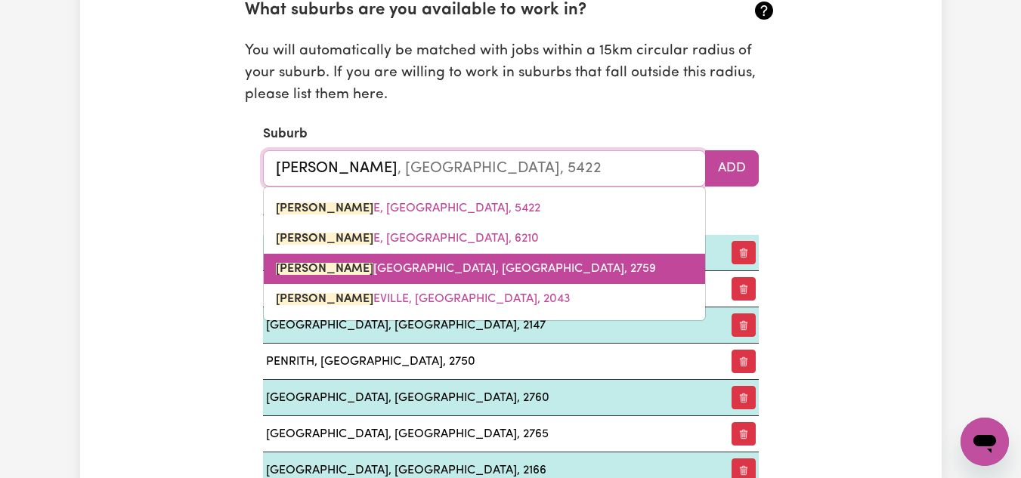
click at [441, 265] on span "[PERSON_NAME], [GEOGRAPHIC_DATA], 2759" at bounding box center [466, 269] width 380 height 12
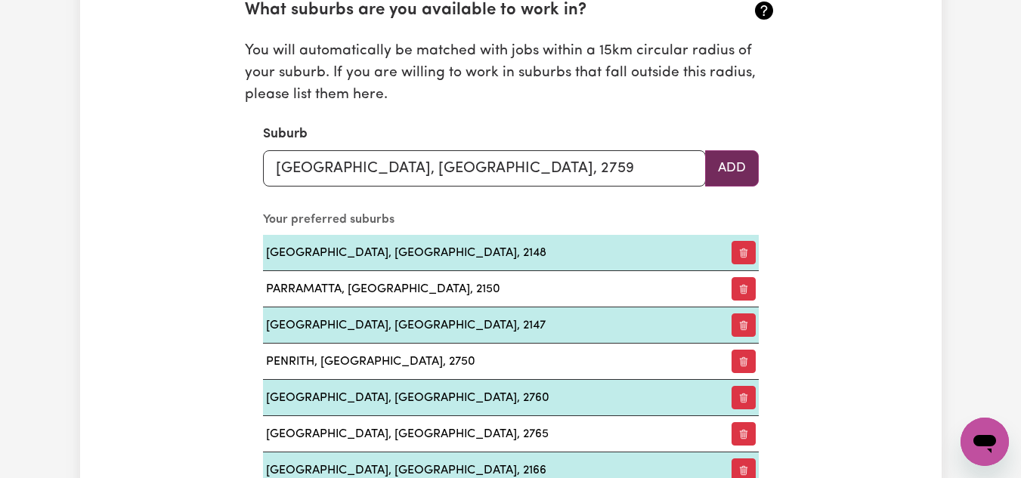
click at [734, 170] on button "Add" at bounding box center [732, 168] width 54 height 36
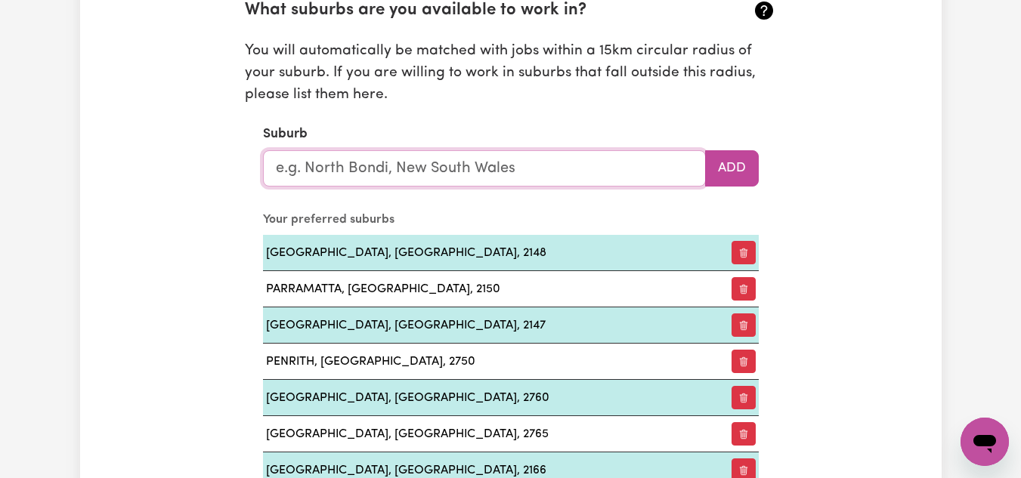
click at [391, 170] on input "text" at bounding box center [484, 168] width 443 height 36
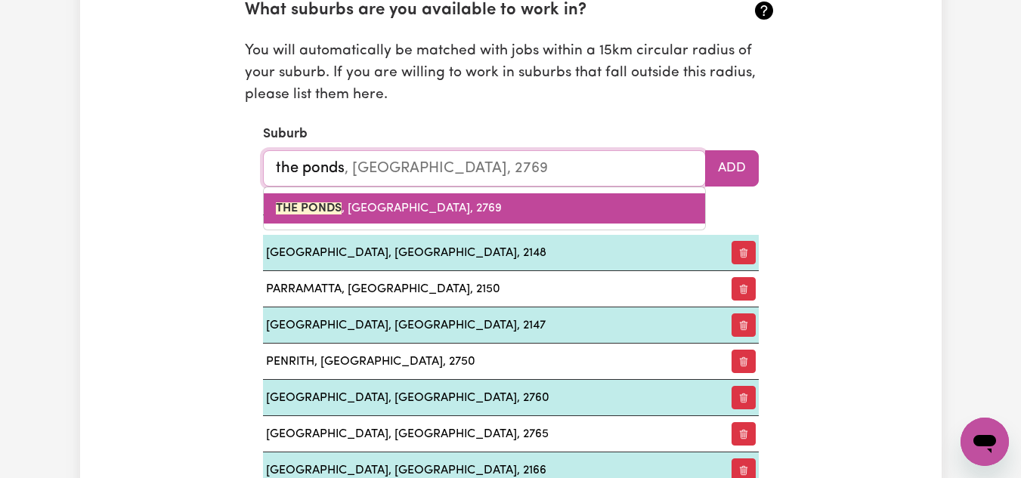
click at [447, 206] on span "THE PONDS , [GEOGRAPHIC_DATA], 2769" at bounding box center [389, 209] width 226 height 12
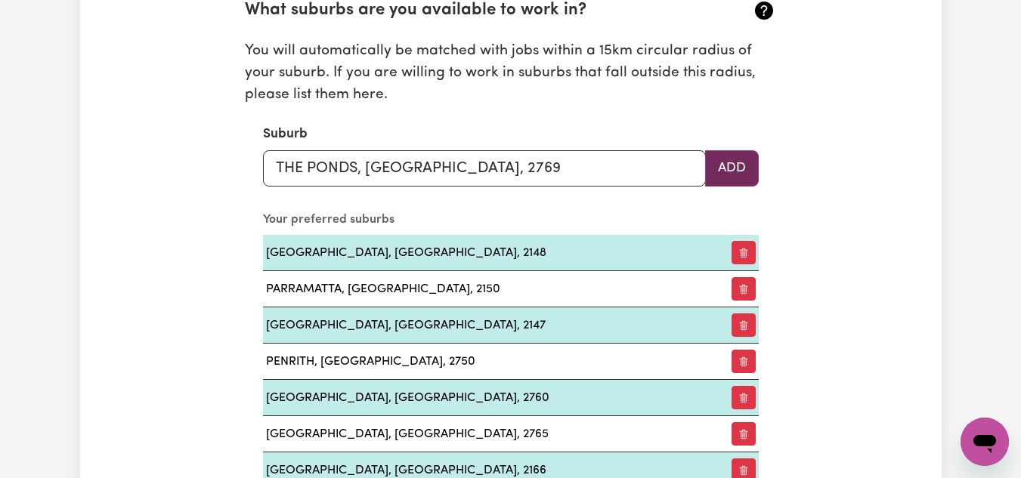
click at [736, 166] on button "Add" at bounding box center [732, 168] width 54 height 36
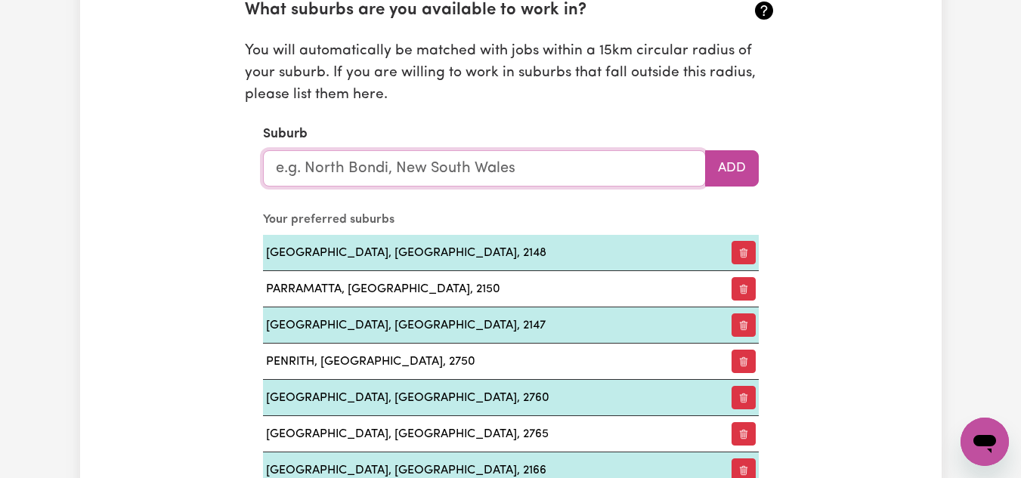
click at [440, 162] on input "text" at bounding box center [484, 168] width 443 height 36
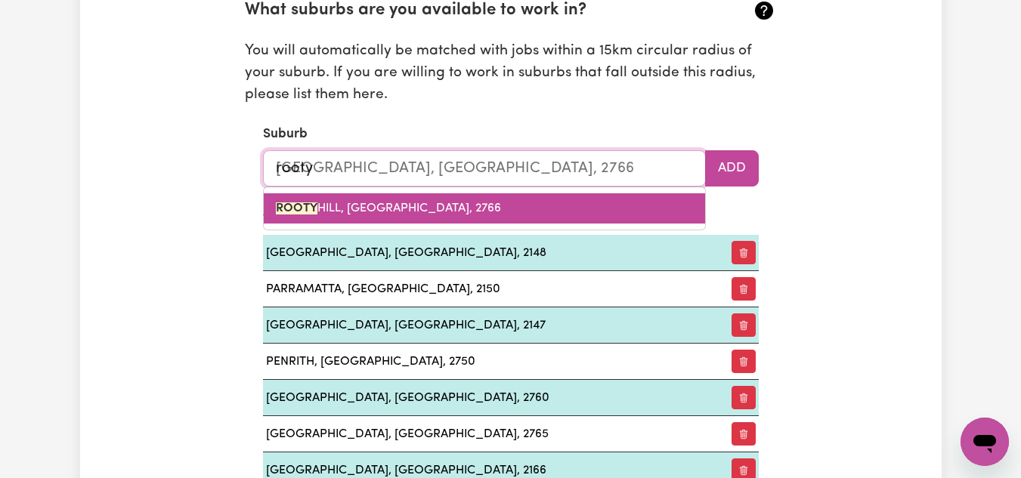
click at [429, 209] on span "[GEOGRAPHIC_DATA], [GEOGRAPHIC_DATA], 2766" at bounding box center [388, 209] width 225 height 12
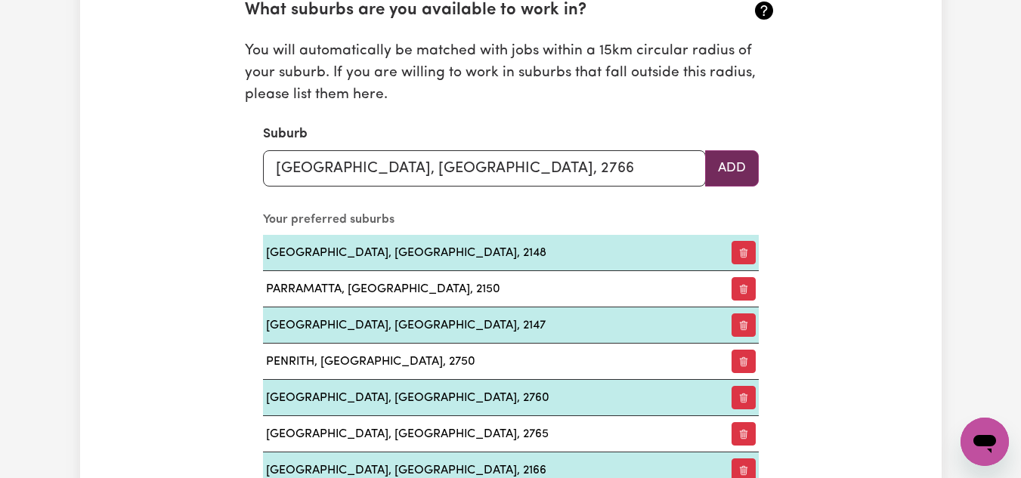
click at [737, 160] on button "Add" at bounding box center [732, 168] width 54 height 36
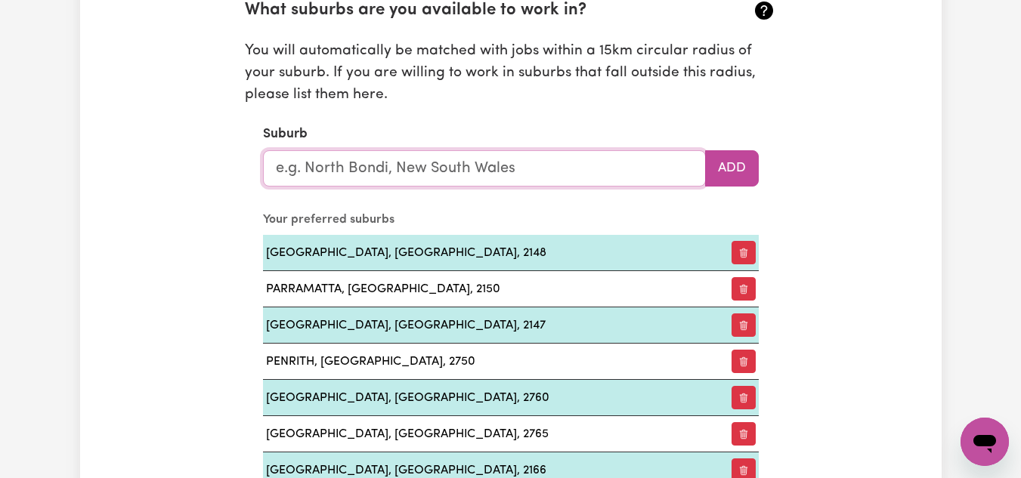
click at [420, 171] on input "text" at bounding box center [484, 168] width 443 height 36
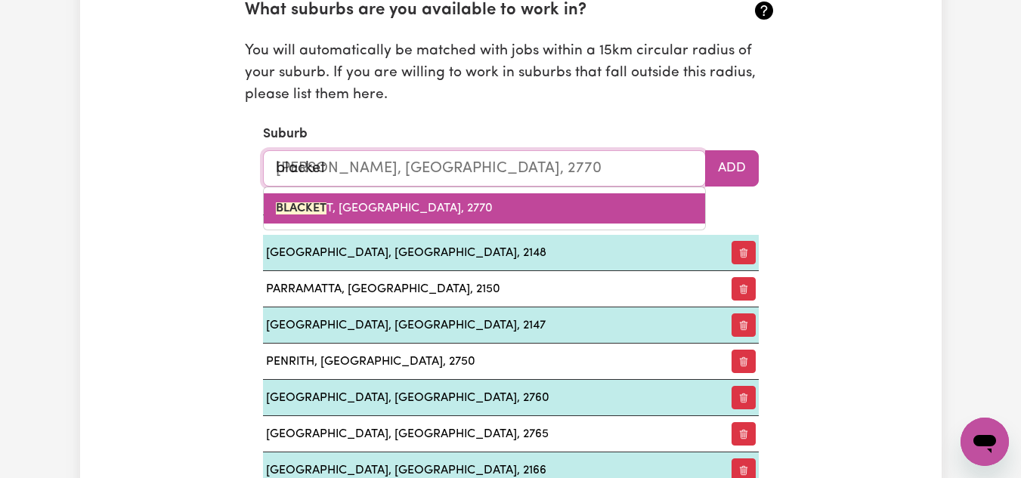
click at [409, 207] on span "BLACKET T, [GEOGRAPHIC_DATA], 2770" at bounding box center [384, 209] width 217 height 12
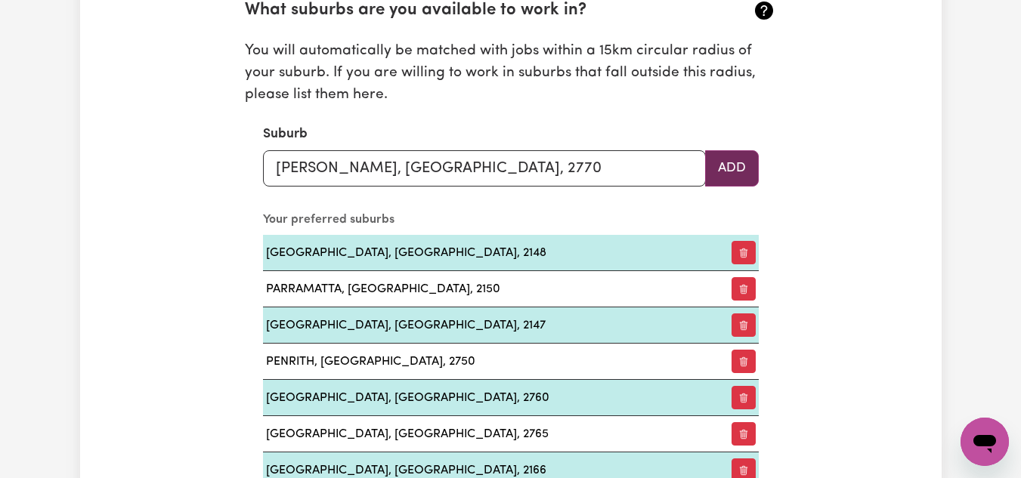
click at [747, 177] on button "Add" at bounding box center [732, 168] width 54 height 36
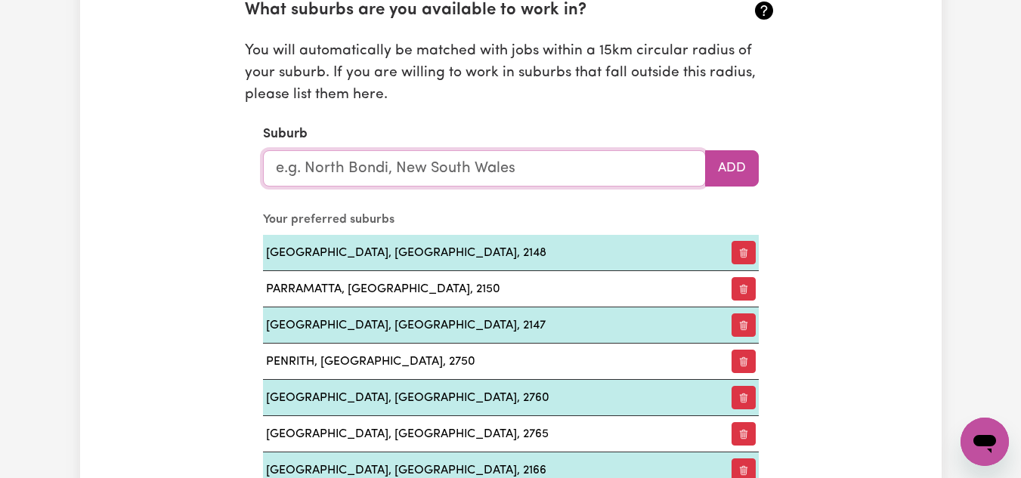
click at [484, 175] on input "text" at bounding box center [484, 168] width 443 height 36
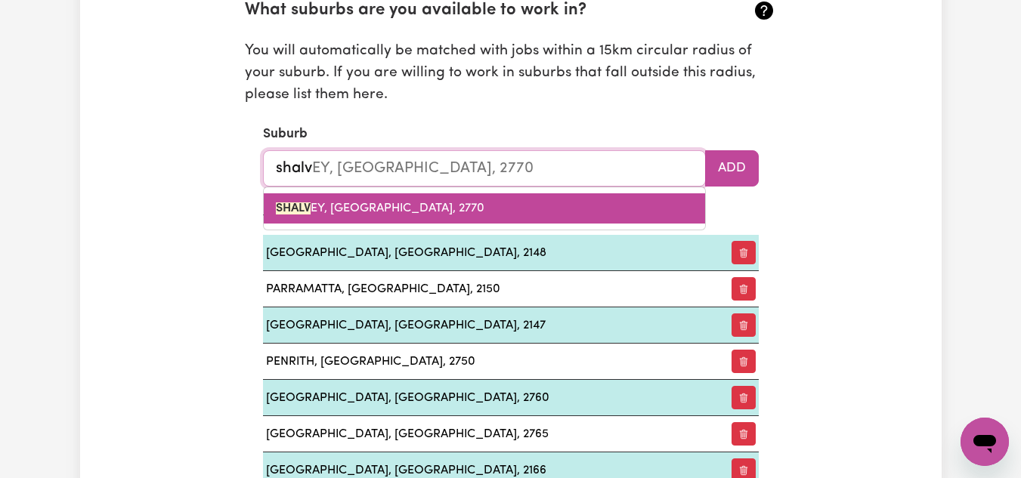
click at [410, 207] on span "SHALV EY, [GEOGRAPHIC_DATA], 2770" at bounding box center [380, 209] width 209 height 12
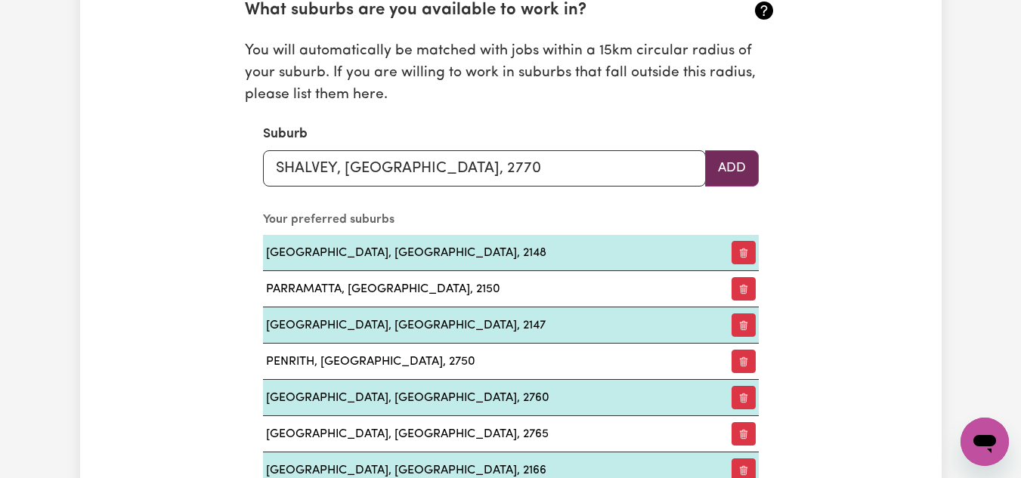
click at [735, 162] on button "Add" at bounding box center [732, 168] width 54 height 36
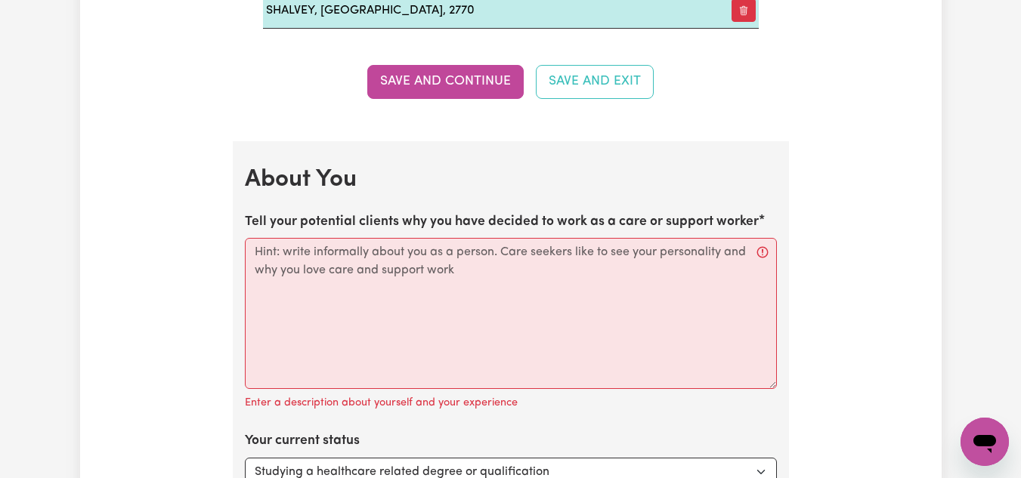
scroll to position [3000, 0]
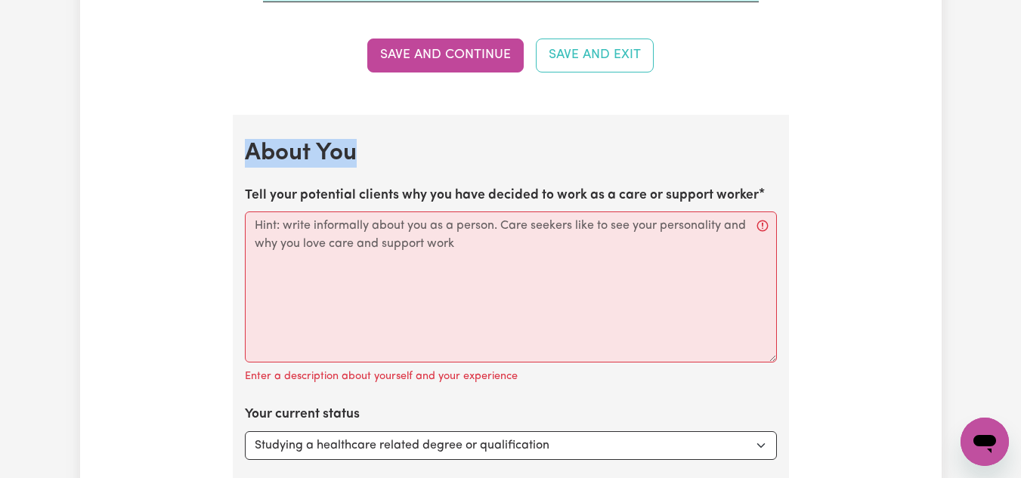
drag, startPoint x: 246, startPoint y: 149, endPoint x: 532, endPoint y: 263, distance: 308.3
copy h2 "About You"
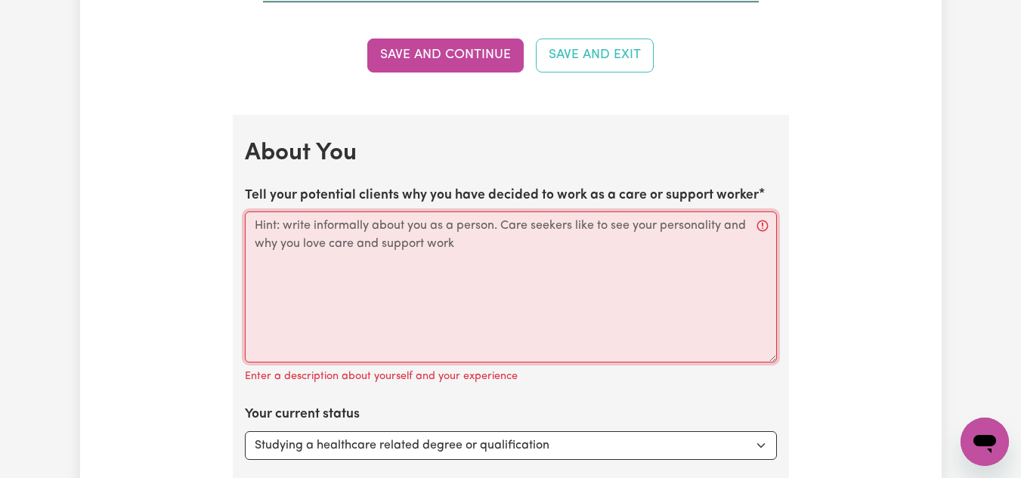
drag, startPoint x: 253, startPoint y: 221, endPoint x: 432, endPoint y: 244, distance: 180.6
click at [429, 246] on textarea "Tell your potential clients why you have decided to work as a care or support w…" at bounding box center [511, 287] width 532 height 151
drag, startPoint x: 466, startPoint y: 246, endPoint x: 381, endPoint y: 228, distance: 87.1
click at [329, 216] on textarea "Tell your potential clients why you have decided to work as a care or support w…" at bounding box center [511, 287] width 532 height 151
click at [439, 249] on textarea "Tell your potential clients why you have decided to work as a care or support w…" at bounding box center [511, 287] width 532 height 151
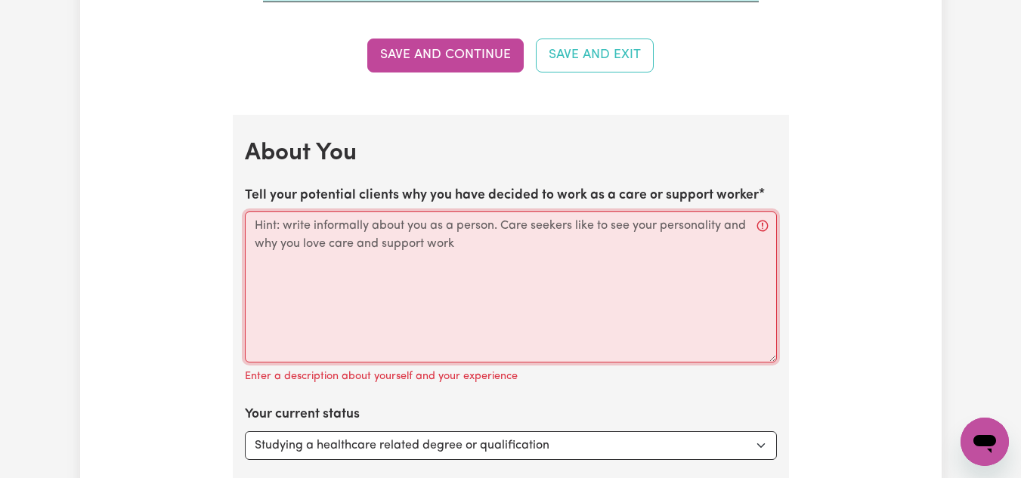
click at [437, 248] on textarea "Tell your potential clients why you have decided to work as a care or support w…" at bounding box center [511, 287] width 532 height 151
drag, startPoint x: 453, startPoint y: 243, endPoint x: 361, endPoint y: 230, distance: 93.2
click at [382, 233] on textarea "Tell your potential clients why you have decided to work as a care or support w…" at bounding box center [511, 287] width 532 height 151
click at [326, 233] on textarea "Tell your potential clients why you have decided to work as a care or support w…" at bounding box center [511, 287] width 532 height 151
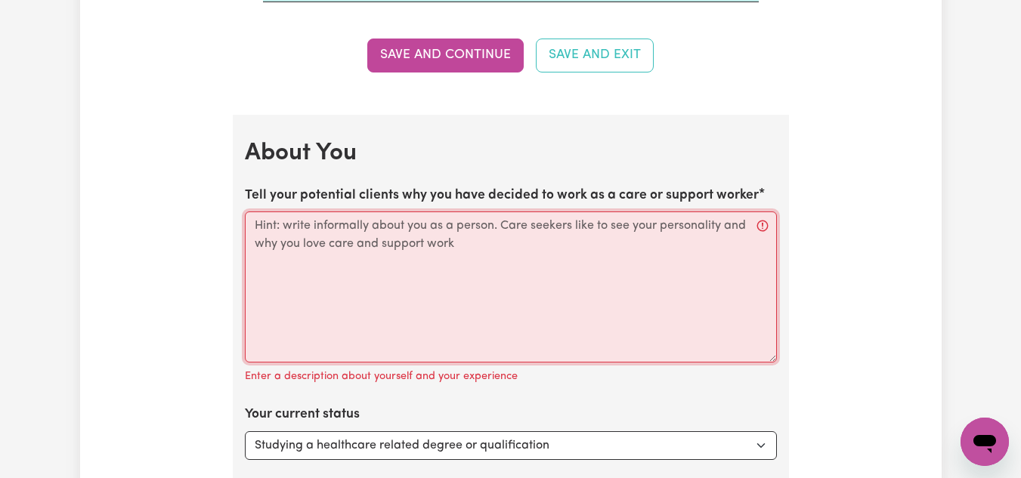
drag, startPoint x: 273, startPoint y: 226, endPoint x: 373, endPoint y: 261, distance: 106.3
click at [373, 261] on textarea "Tell your potential clients why you have decided to work as a care or support w…" at bounding box center [511, 287] width 532 height 151
drag, startPoint x: 324, startPoint y: 231, endPoint x: 419, endPoint y: 265, distance: 100.4
click at [413, 266] on textarea "Tell your potential clients why you have decided to work as a care or support w…" at bounding box center [511, 287] width 532 height 151
click at [763, 223] on textarea "Tell your potential clients why you have decided to work as a care or support w…" at bounding box center [511, 287] width 532 height 151
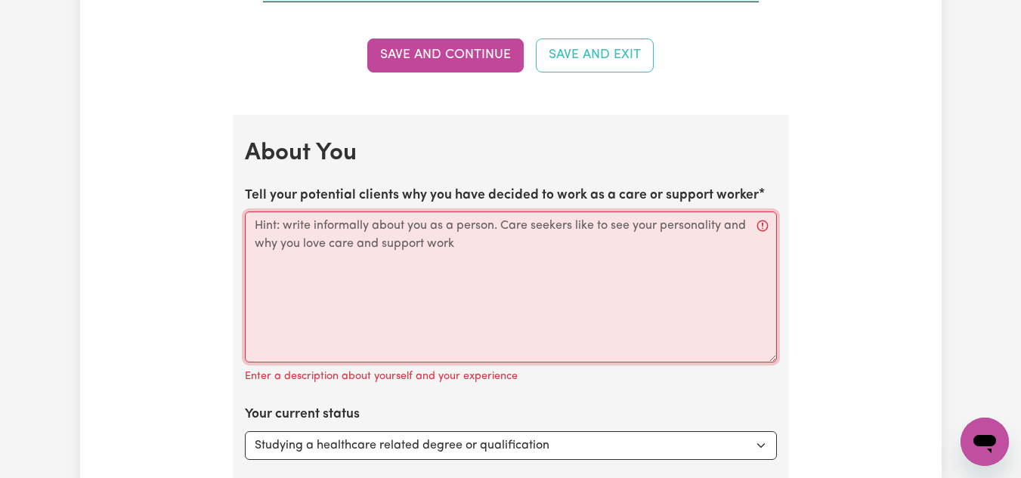
click at [762, 223] on textarea "Tell your potential clients why you have decided to work as a care or support w…" at bounding box center [511, 287] width 532 height 151
click at [521, 267] on textarea "Tell your potential clients why you have decided to work as a care or support w…" at bounding box center [511, 287] width 532 height 151
click at [306, 321] on textarea "Tell your potential clients why you have decided to work as a care or support w…" at bounding box center [511, 287] width 532 height 151
paste textarea "L ipsu dolorsita cons 19 adipi el seddoeiusm temporincid utla etdolor magnaa en…"
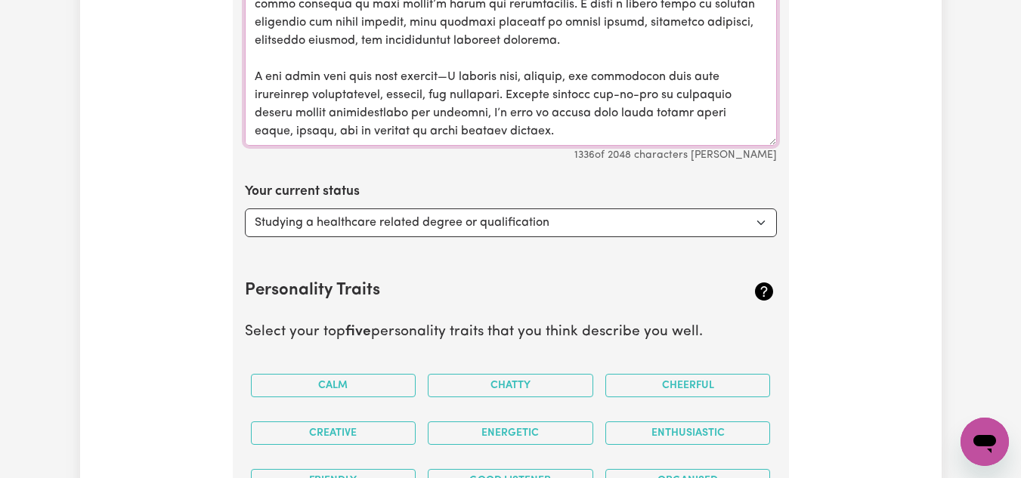
scroll to position [3227, 0]
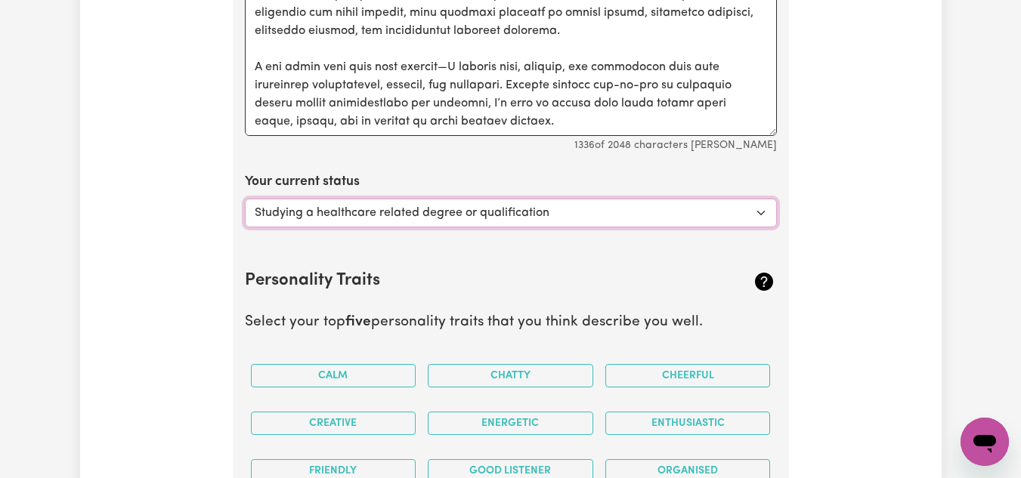
click at [758, 217] on select "Select... Studying a healthcare related degree or qualification Studying a non-…" at bounding box center [511, 213] width 532 height 29
click at [245, 199] on select "Select... Studying a healthcare related degree or qualification Studying a non-…" at bounding box center [511, 213] width 532 height 29
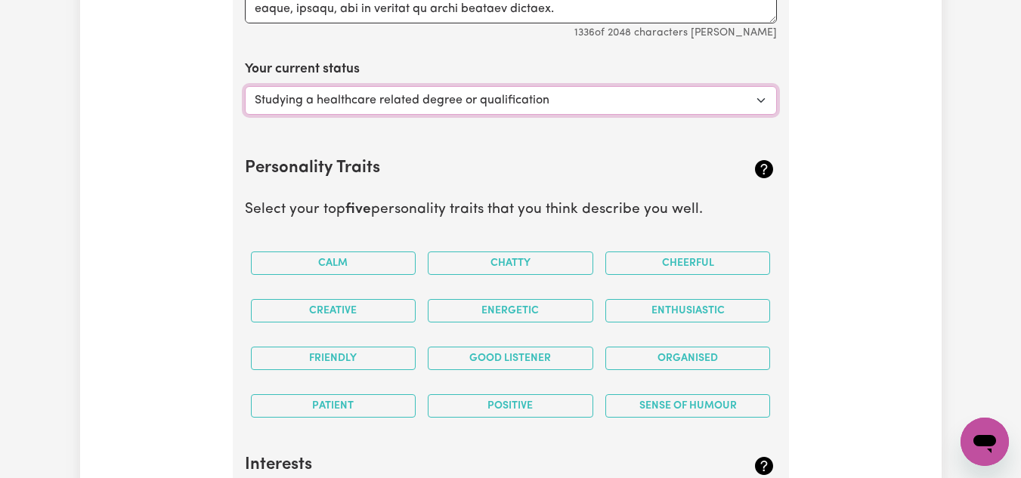
scroll to position [3378, 0]
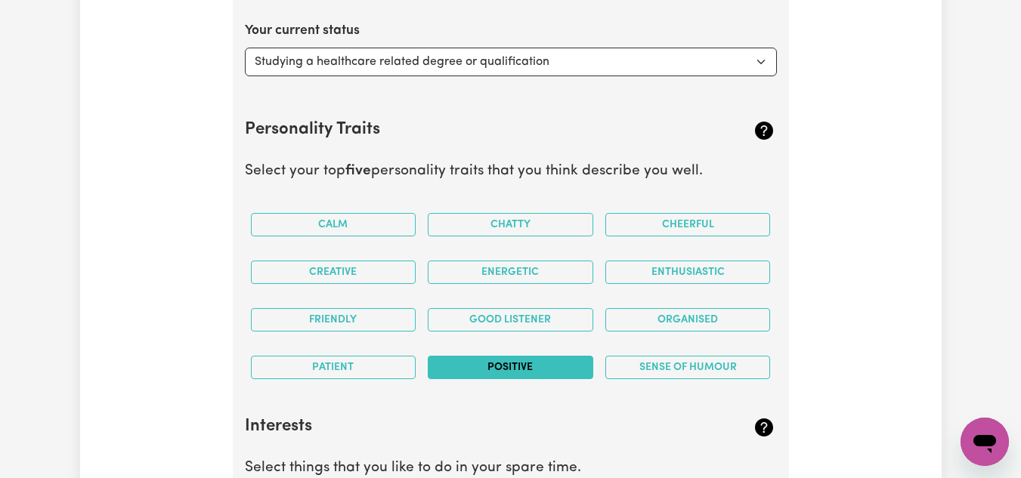
click at [467, 369] on button "Positive" at bounding box center [510, 367] width 165 height 23
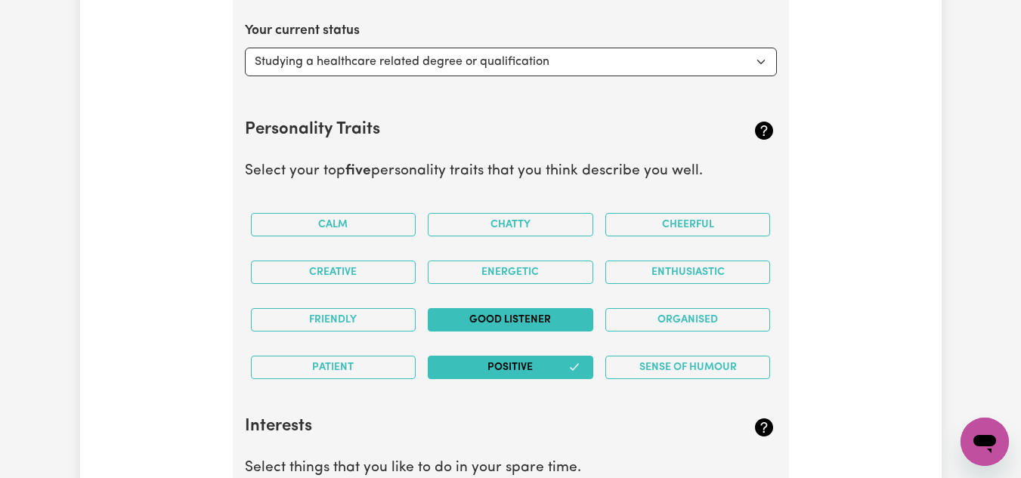
click at [476, 319] on button "Good Listener" at bounding box center [510, 319] width 165 height 23
click at [365, 369] on button "Patient" at bounding box center [333, 367] width 165 height 23
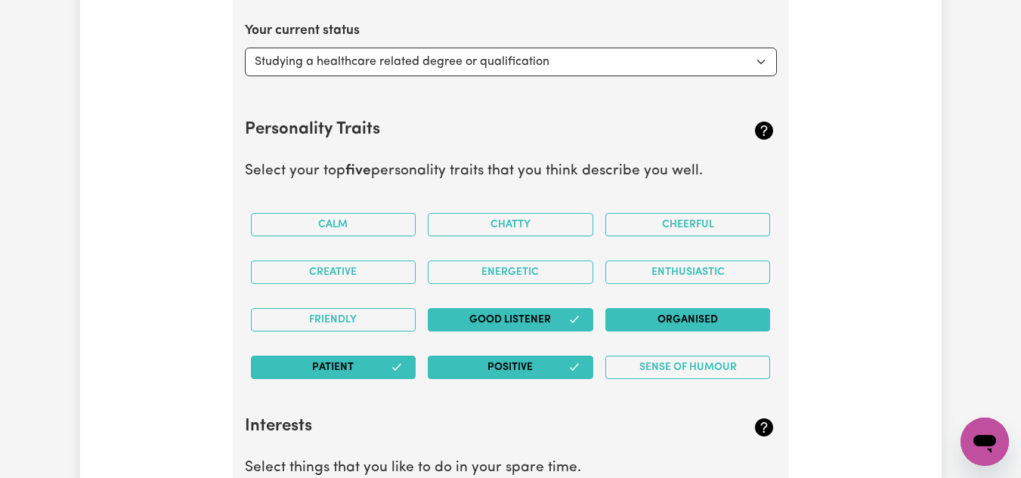
click at [714, 311] on button "Organised" at bounding box center [687, 319] width 165 height 23
click at [301, 271] on button "Creative" at bounding box center [333, 272] width 165 height 23
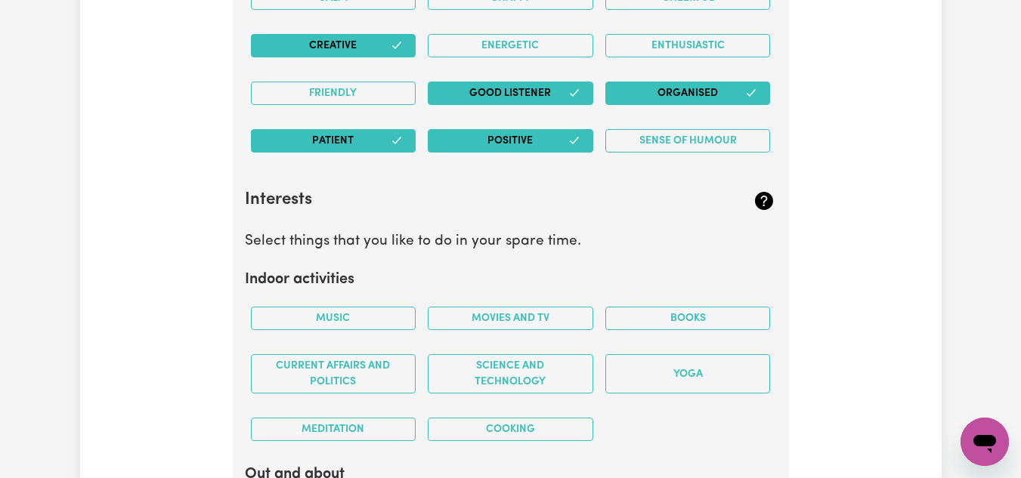
scroll to position [3681, 0]
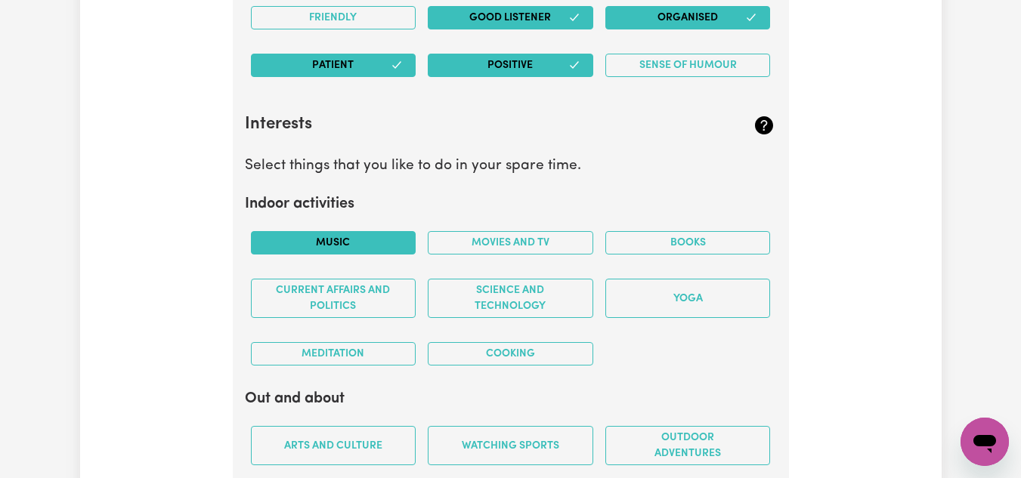
click at [387, 251] on button "Music" at bounding box center [333, 242] width 165 height 23
click at [487, 355] on button "Cooking" at bounding box center [510, 353] width 165 height 23
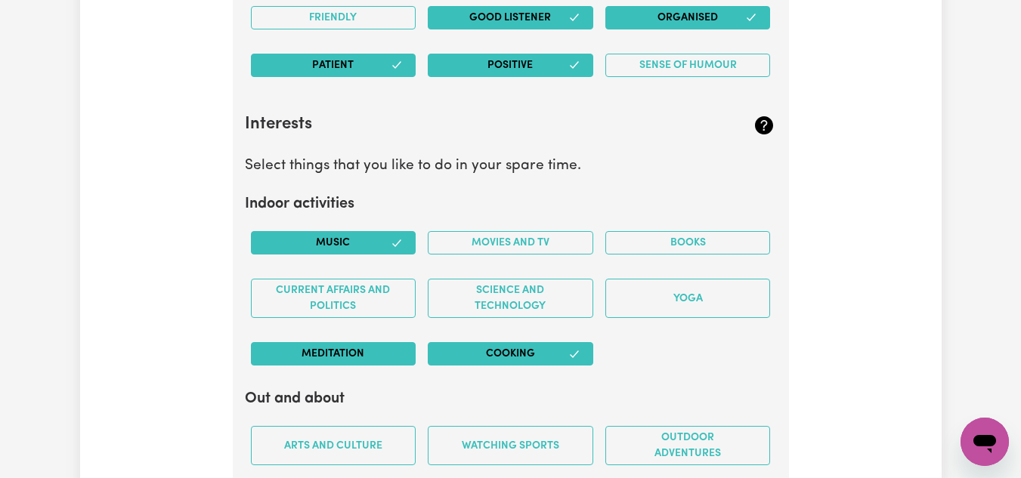
click at [365, 353] on button "Meditation" at bounding box center [333, 353] width 165 height 23
click at [554, 244] on button "Movies and TV" at bounding box center [510, 242] width 165 height 23
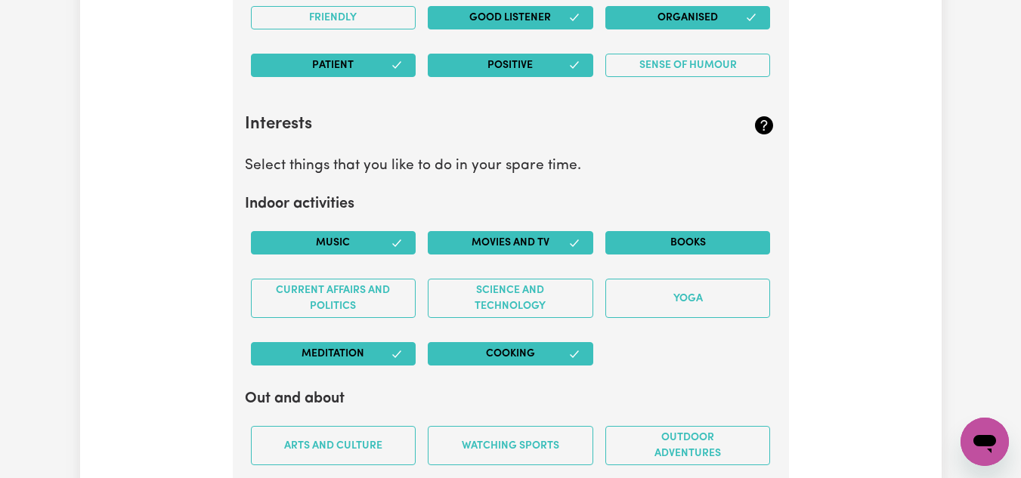
click at [679, 243] on button "Books" at bounding box center [687, 242] width 165 height 23
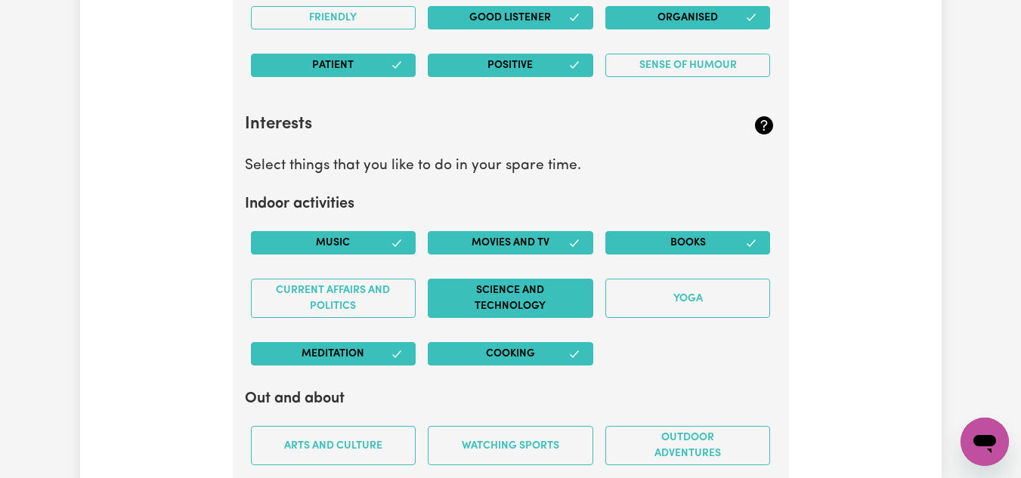
click at [546, 311] on button "Science and Technology" at bounding box center [510, 298] width 165 height 39
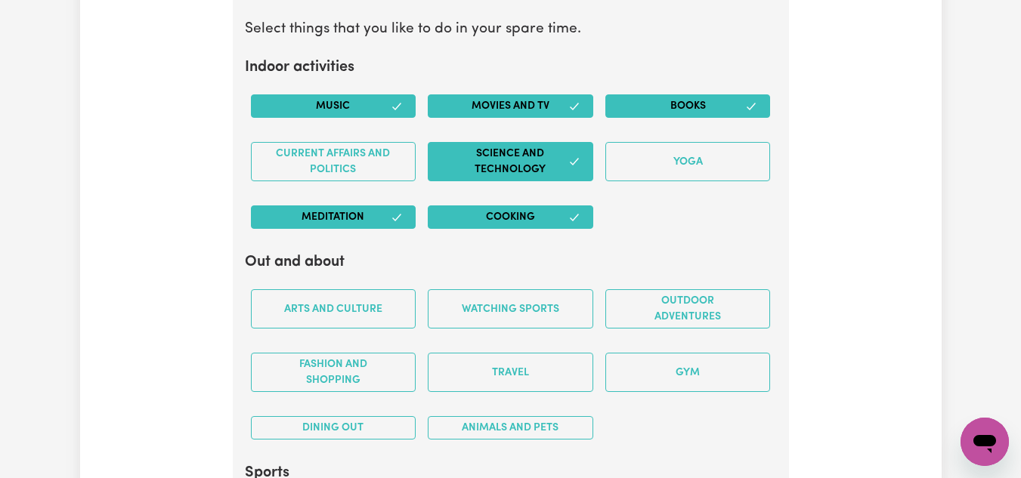
scroll to position [3832, 0]
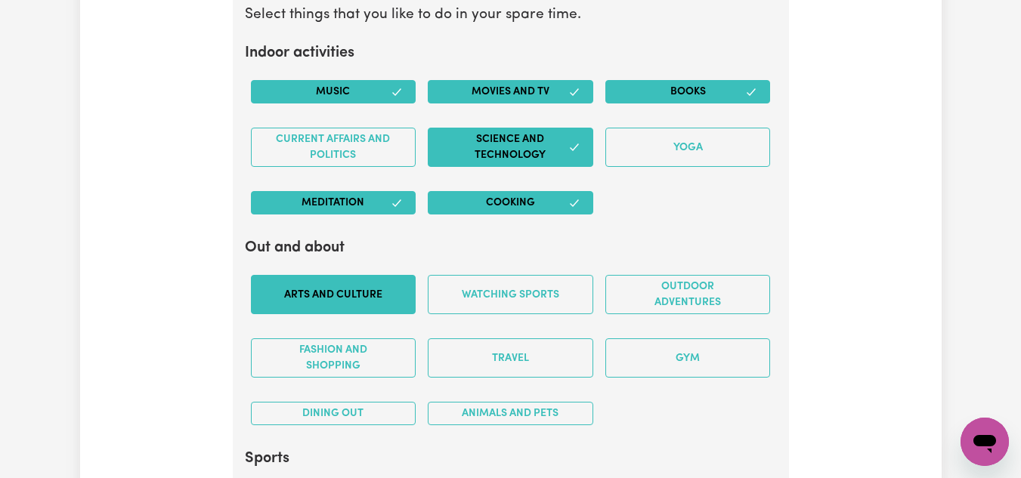
click at [388, 292] on button "Arts and Culture" at bounding box center [333, 294] width 165 height 39
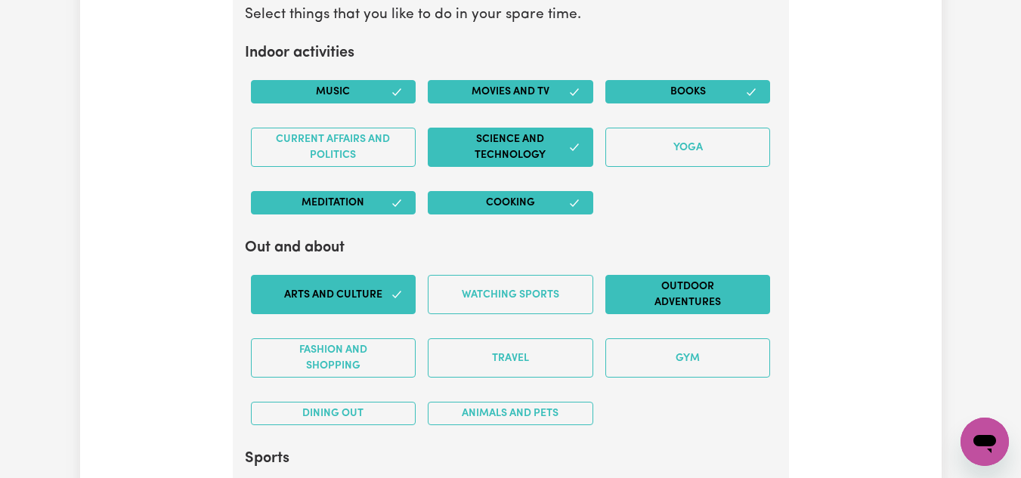
click at [666, 298] on button "Outdoor adventures" at bounding box center [687, 294] width 165 height 39
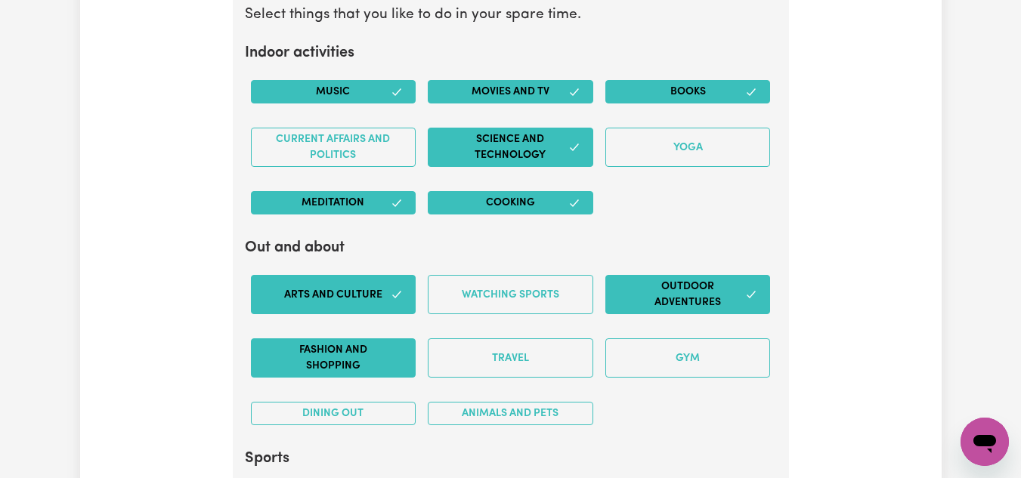
click at [364, 365] on button "Fashion and shopping" at bounding box center [333, 358] width 165 height 39
drag, startPoint x: 525, startPoint y: 413, endPoint x: 607, endPoint y: 429, distance: 83.3
click at [601, 434] on div "Arts and Culture Watching sports Outdoor adventures Fashion and shopping Travel…" at bounding box center [511, 350] width 532 height 175
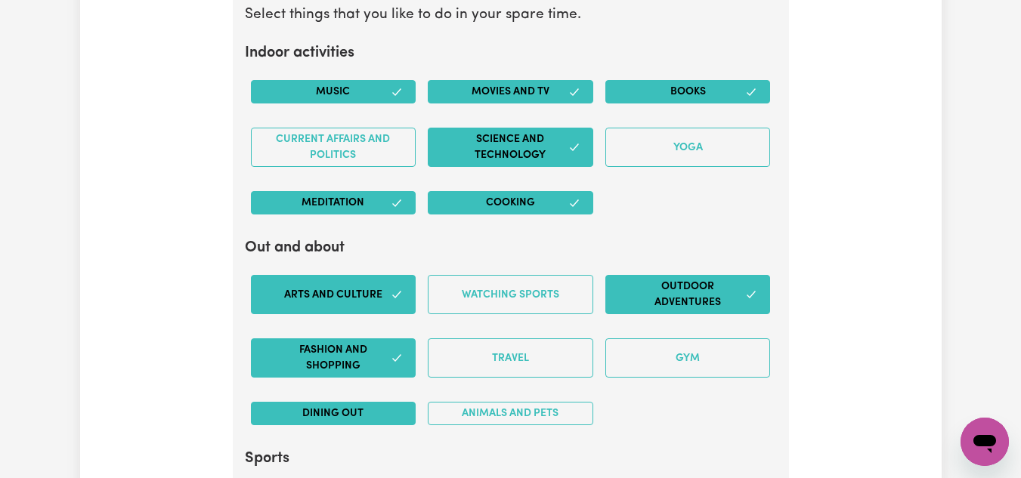
click at [375, 414] on button "Dining out" at bounding box center [333, 413] width 165 height 23
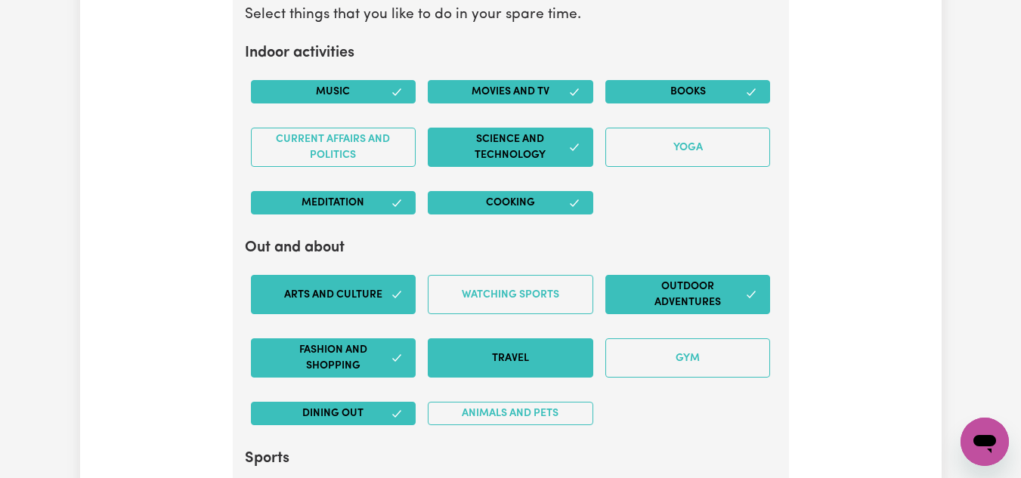
click at [516, 367] on button "Travel" at bounding box center [510, 358] width 165 height 39
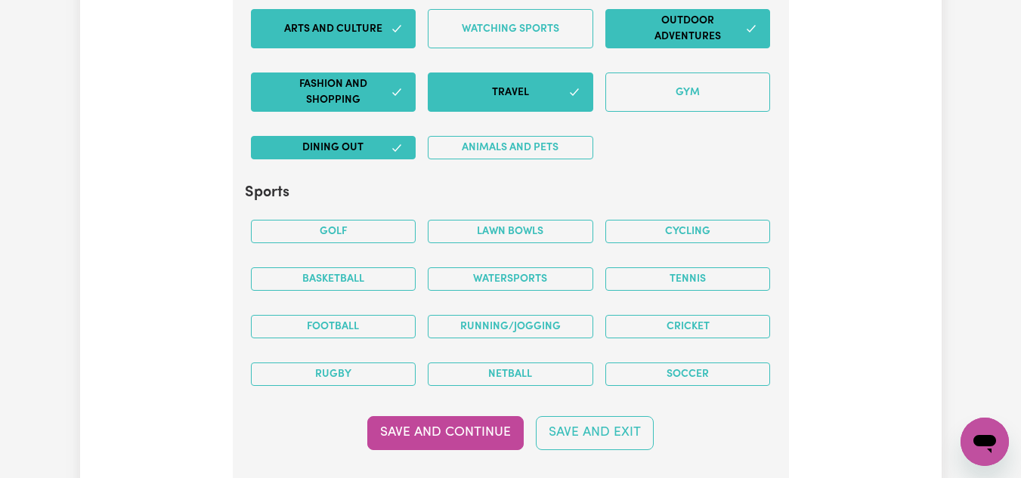
scroll to position [4134, 0]
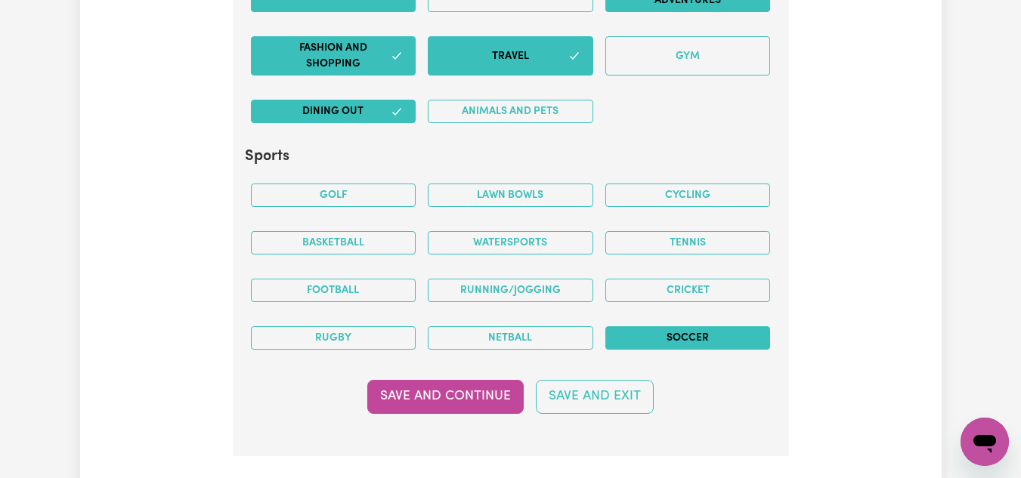
click at [694, 345] on button "Soccer" at bounding box center [687, 337] width 165 height 23
click at [676, 299] on button "Cricket" at bounding box center [687, 290] width 165 height 23
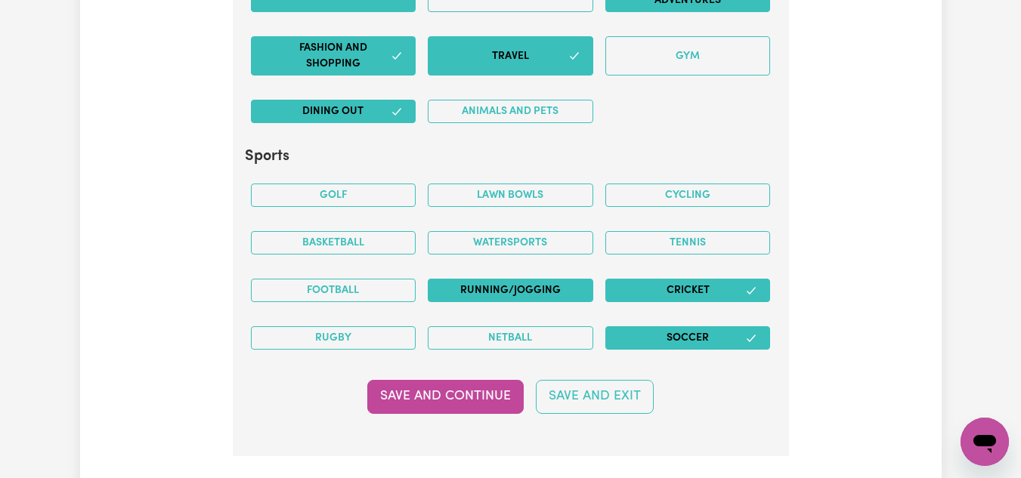
click at [548, 288] on button "Running/Jogging" at bounding box center [510, 290] width 165 height 23
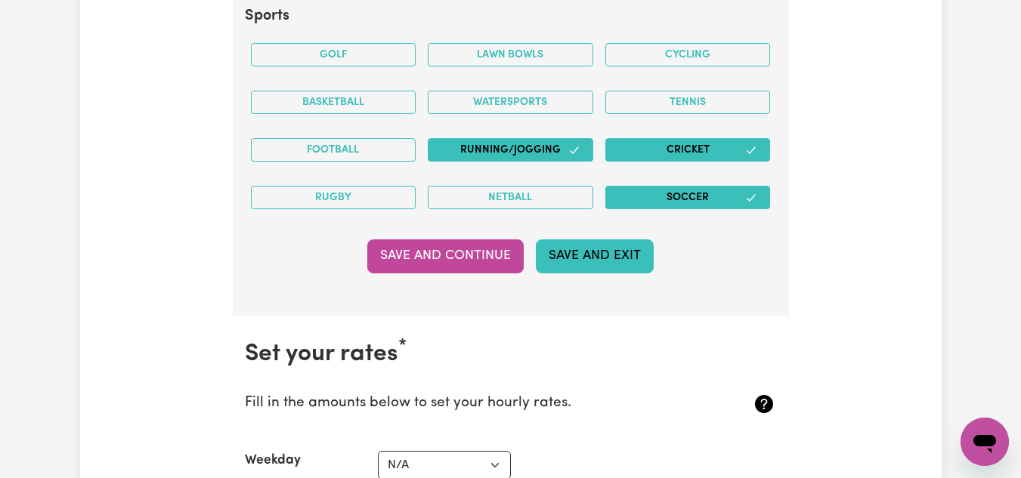
scroll to position [4285, 0]
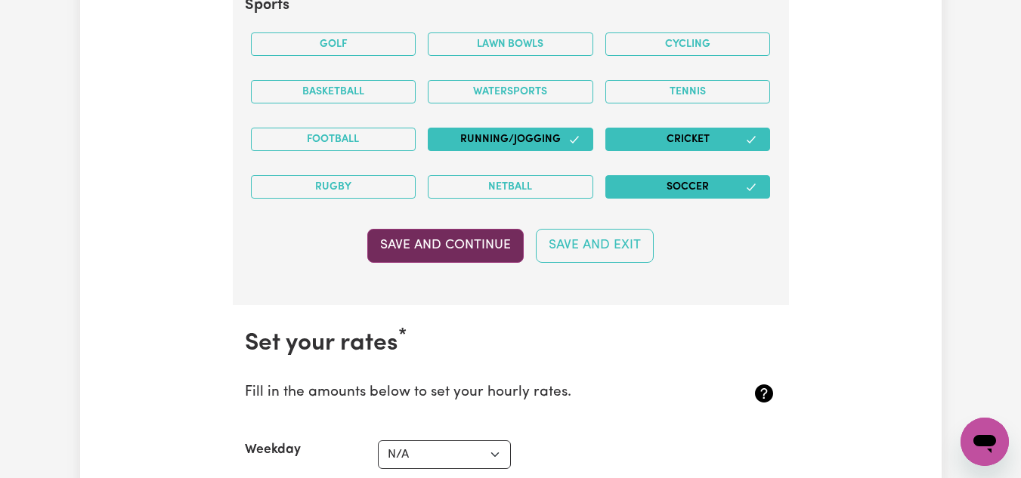
click at [477, 252] on button "Save and Continue" at bounding box center [445, 245] width 156 height 33
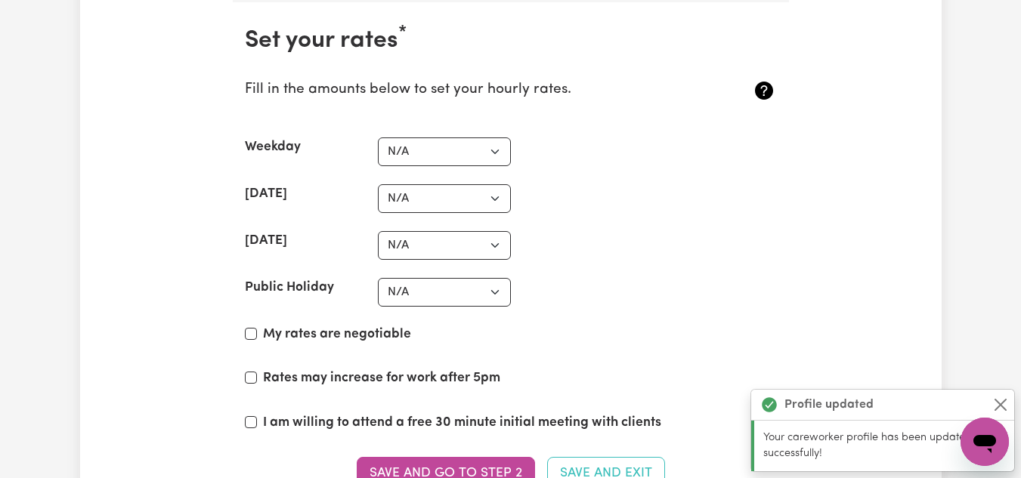
scroll to position [4590, 0]
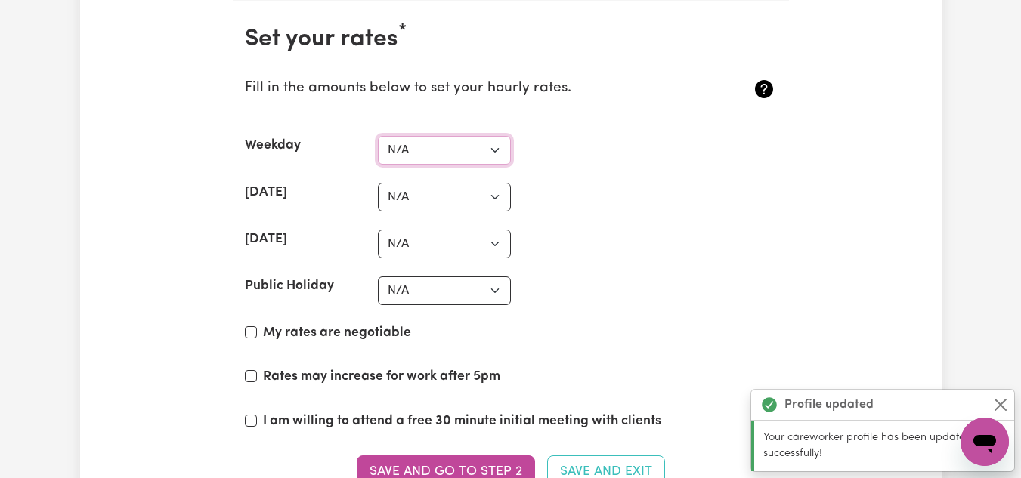
click at [494, 147] on select "N/A $37 $38 $39 $40 $41 $42 $43 $44 $45 $46 $47 $48 $49 $50 $51 $52 $53 $54 $55…" at bounding box center [444, 150] width 133 height 29
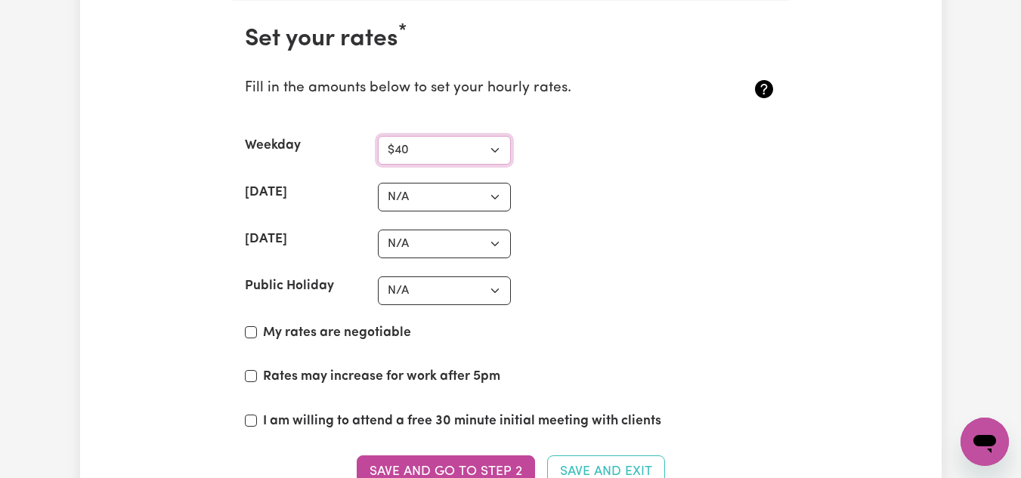
click at [378, 136] on select "N/A $37 $38 $39 $40 $41 $42 $43 $44 $45 $46 $47 $48 $49 $50 $51 $52 $53 $54 $55…" at bounding box center [444, 150] width 133 height 29
click at [502, 193] on select "N/A $37 $38 $39 $40 $41 $42 $43 $44 $45 $46 $47 $48 $49 $50 $51 $52 $53 $54 $55…" at bounding box center [444, 197] width 133 height 29
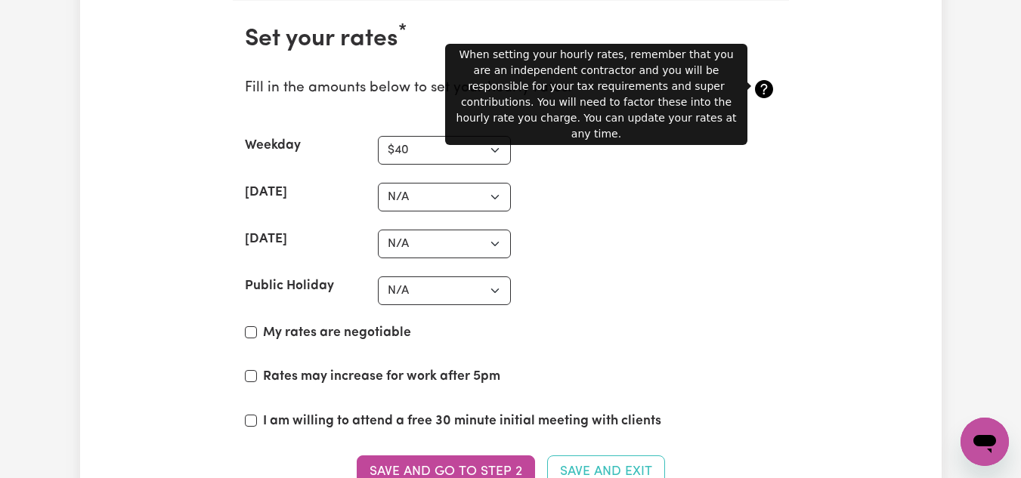
click at [770, 89] on icon at bounding box center [764, 89] width 18 height 18
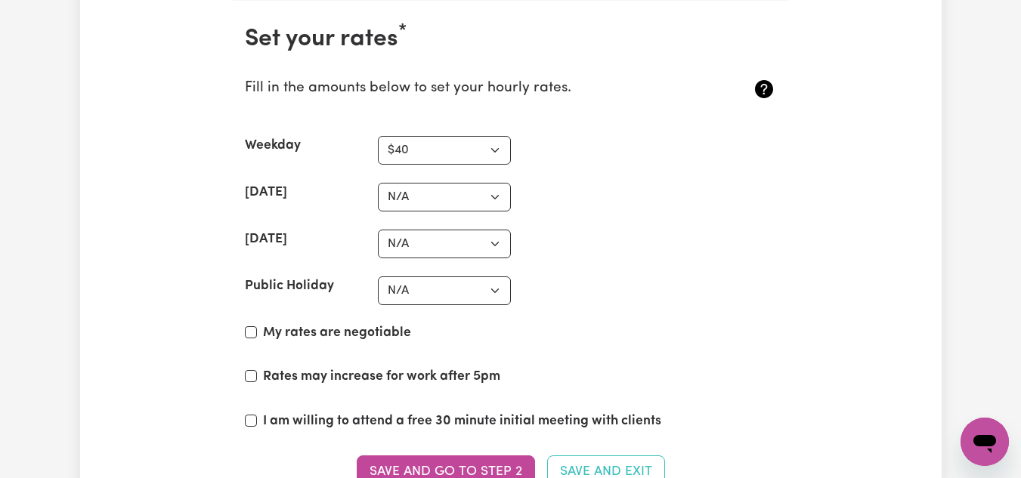
click at [768, 89] on icon at bounding box center [764, 89] width 18 height 18
click at [498, 149] on select "N/A $37 $38 $39 $40 $41 $42 $43 $44 $45 $46 $47 $48 $49 $50 $51 $52 $53 $54 $55…" at bounding box center [444, 150] width 133 height 29
click at [378, 136] on select "N/A $37 $38 $39 $40 $41 $42 $43 $44 $45 $46 $47 $48 $49 $50 $51 $52 $53 $54 $55…" at bounding box center [444, 150] width 133 height 29
click at [497, 194] on select "N/A $37 $38 $39 $40 $41 $42 $43 $44 $45 $46 $47 $48 $49 $50 $51 $52 $53 $54 $55…" at bounding box center [444, 197] width 133 height 29
click at [649, 284] on div "Public Holiday N/A $37 $38 $39 $40 $41 $42 $43 $44 $45 $46 $47 $48 $49 $50 $51 …" at bounding box center [511, 291] width 532 height 29
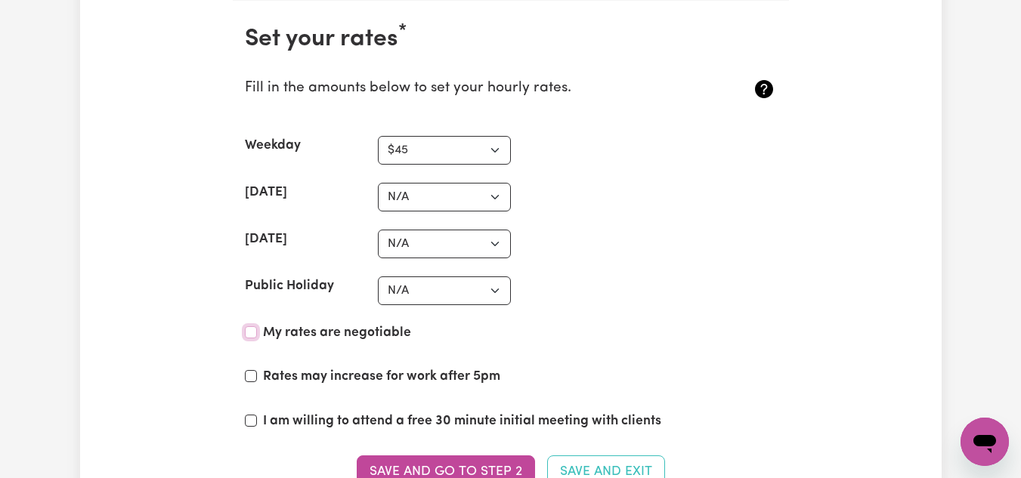
click at [250, 333] on input "My rates are negotiable" at bounding box center [251, 332] width 12 height 12
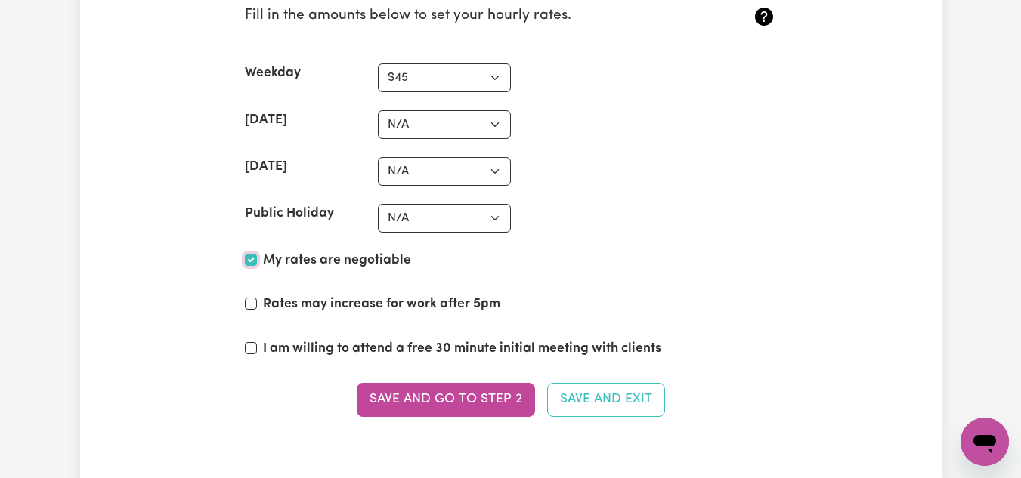
scroll to position [4741, 0]
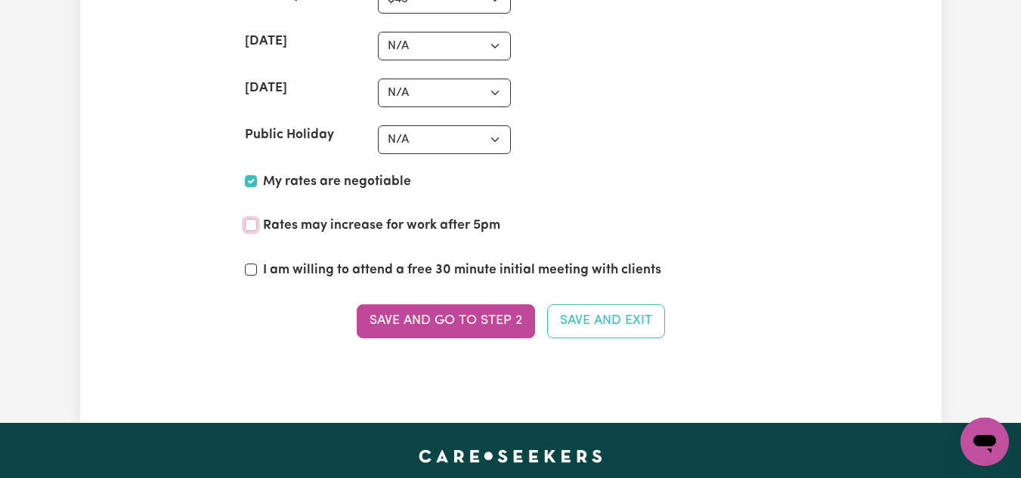
click at [249, 225] on input "Rates may increase for work after 5pm" at bounding box center [251, 225] width 12 height 12
click at [248, 270] on input "I am willing to attend a free 30 minute initial meeting with clients" at bounding box center [251, 270] width 12 height 12
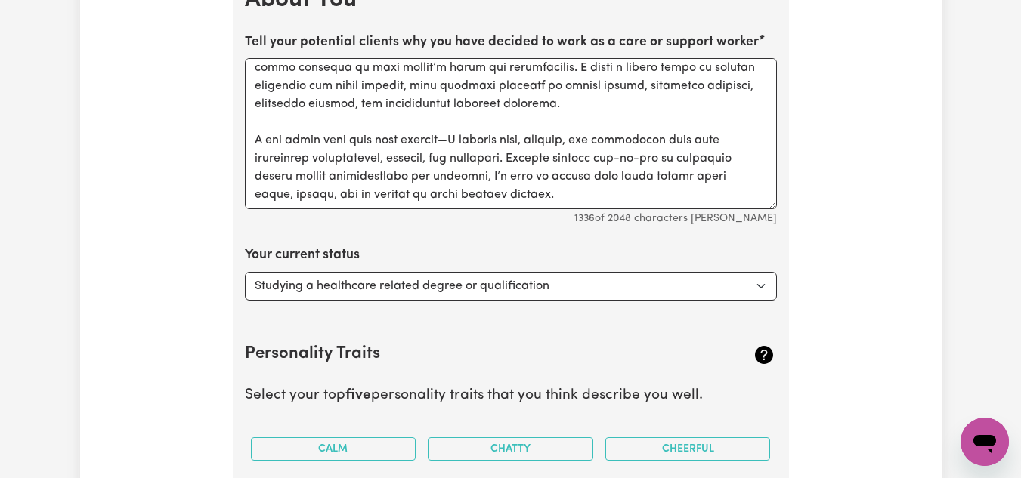
scroll to position [3078, 0]
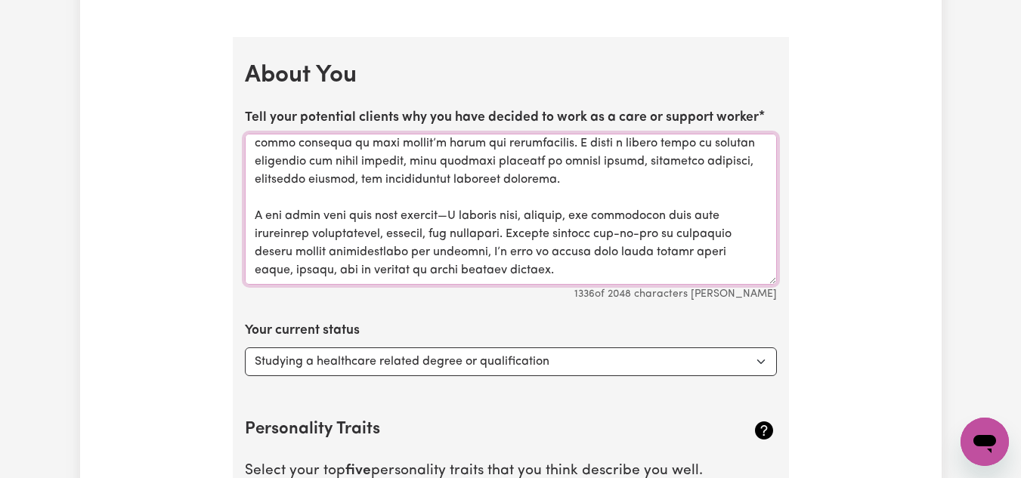
click at [559, 270] on textarea "Tell your potential clients why you have decided to work as a care or support w…" at bounding box center [511, 209] width 532 height 151
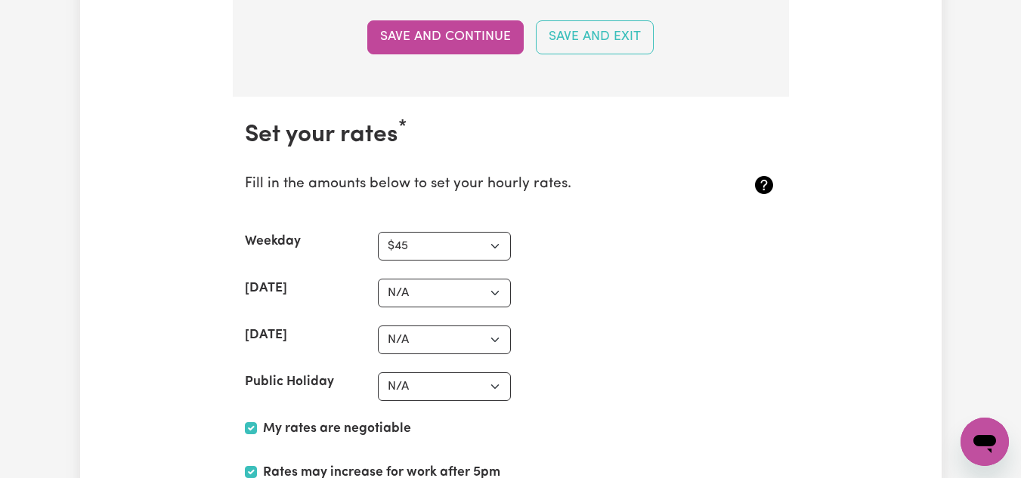
scroll to position [4590, 0]
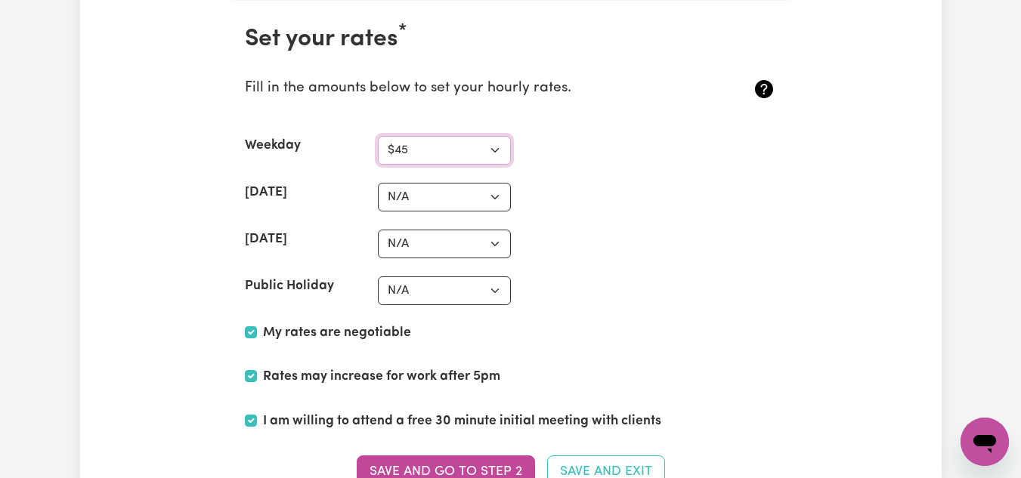
click at [430, 153] on select "N/A $37 $38 $39 $40 $41 $42 $43 $44 $45 $46 $47 $48 $49 $50 $51 $52 $53 $54 $55…" at bounding box center [444, 150] width 133 height 29
click at [378, 136] on select "N/A $37 $38 $39 $40 $41 $42 $43 $44 $45 $46 $47 $48 $49 $50 $51 $52 $53 $54 $55…" at bounding box center [444, 150] width 133 height 29
click at [491, 196] on select "N/A $37 $38 $39 $40 $41 $42 $43 $44 $45 $46 $47 $48 $49 $50 $51 $52 $53 $54 $55…" at bounding box center [444, 197] width 133 height 29
click at [378, 183] on select "N/A $37 $38 $39 $40 $41 $42 $43 $44 $45 $46 $47 $48 $49 $50 $51 $52 $53 $54 $55…" at bounding box center [444, 197] width 133 height 29
click at [494, 246] on select "N/A $37 $38 $39 $40 $41 $42 $43 $44 $45 $46 $47 $48 $49 $50 $51 $52 $53 $54 $55…" at bounding box center [444, 244] width 133 height 29
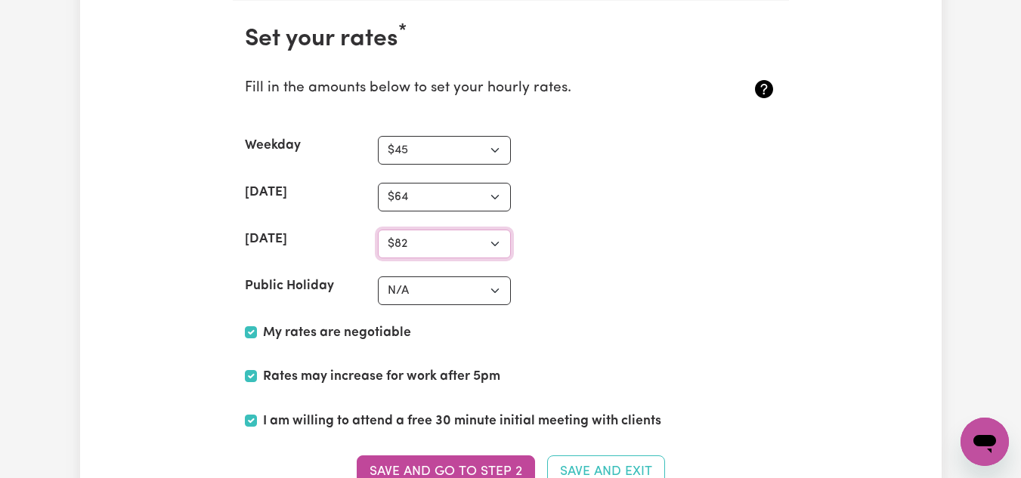
click at [378, 230] on select "N/A $37 $38 $39 $40 $41 $42 $43 $44 $45 $46 $47 $48 $49 $50 $51 $52 $53 $54 $55…" at bounding box center [444, 244] width 133 height 29
click at [499, 293] on select "N/A $37 $38 $39 $40 $41 $42 $43 $44 $45 $46 $47 $48 $49 $50 $51 $52 $53 $54 $55…" at bounding box center [444, 291] width 133 height 29
click at [378, 277] on select "N/A $37 $38 $39 $40 $41 $42 $43 $44 $45 $46 $47 $48 $49 $50 $51 $52 $53 $54 $55…" at bounding box center [444, 291] width 133 height 29
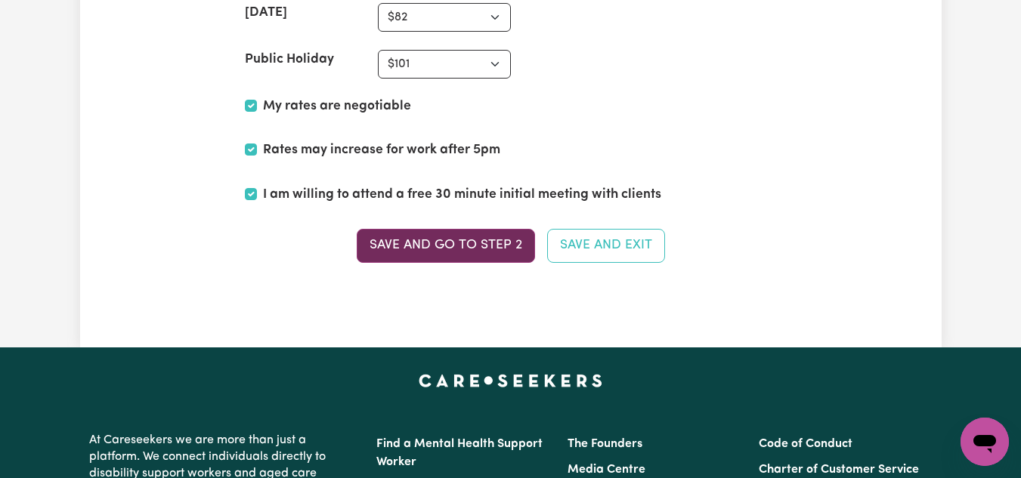
click at [456, 248] on button "Save and go to Step 2" at bounding box center [446, 245] width 178 height 33
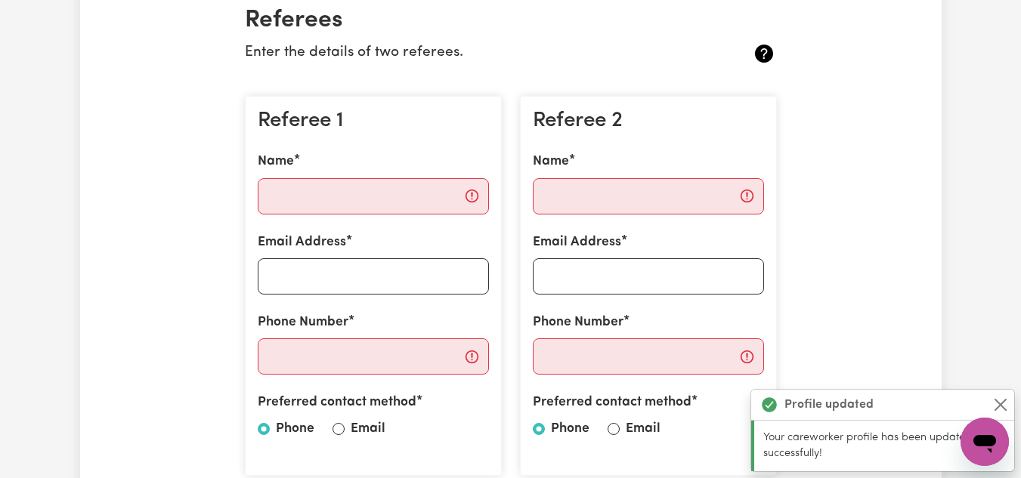
scroll to position [453, 0]
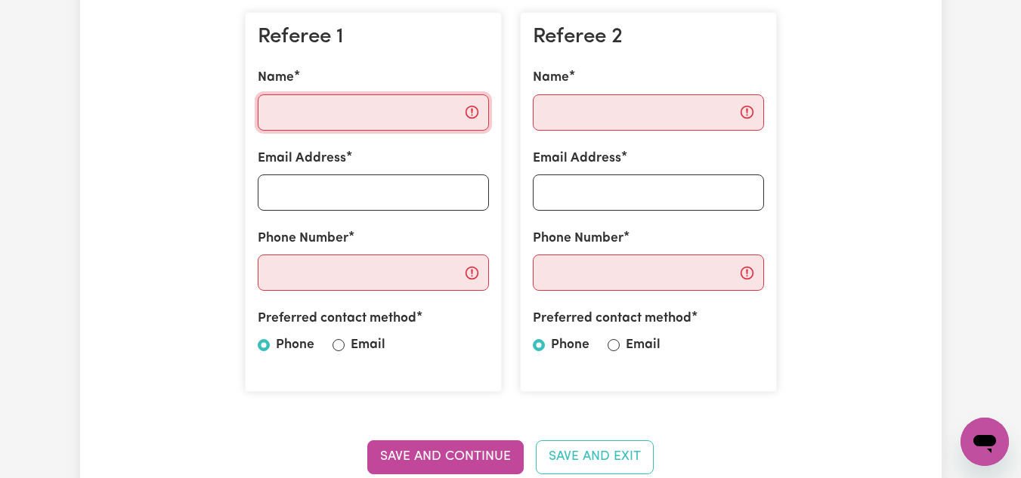
click at [335, 109] on input "Name" at bounding box center [373, 112] width 231 height 36
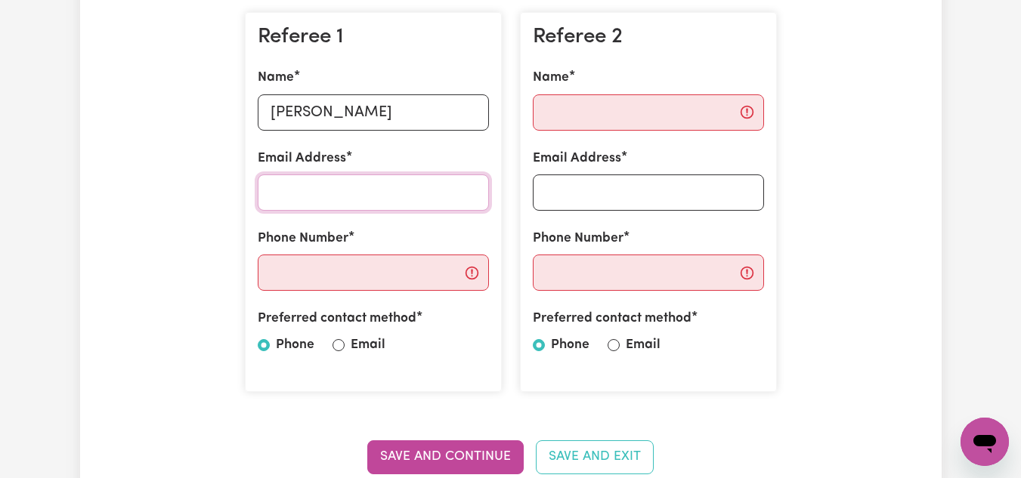
click at [388, 185] on input "Email Address" at bounding box center [373, 193] width 231 height 36
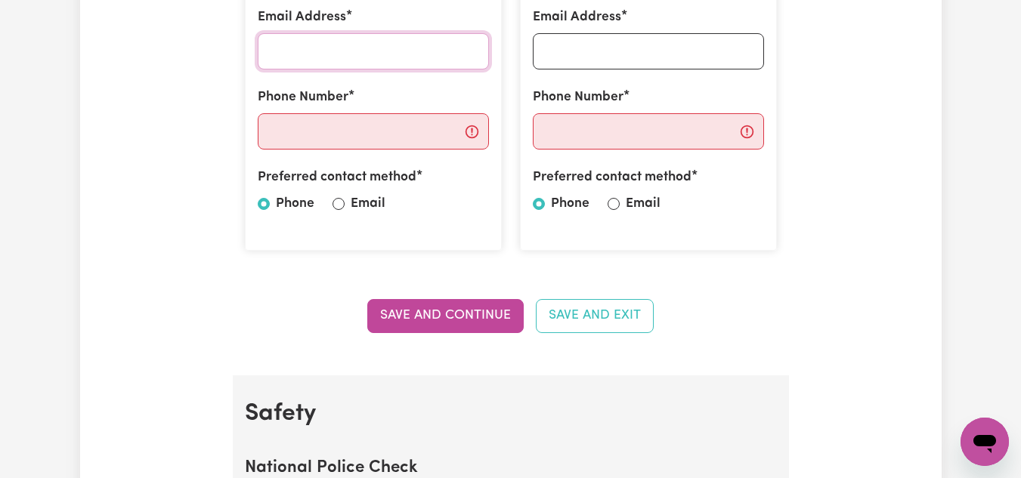
scroll to position [604, 0]
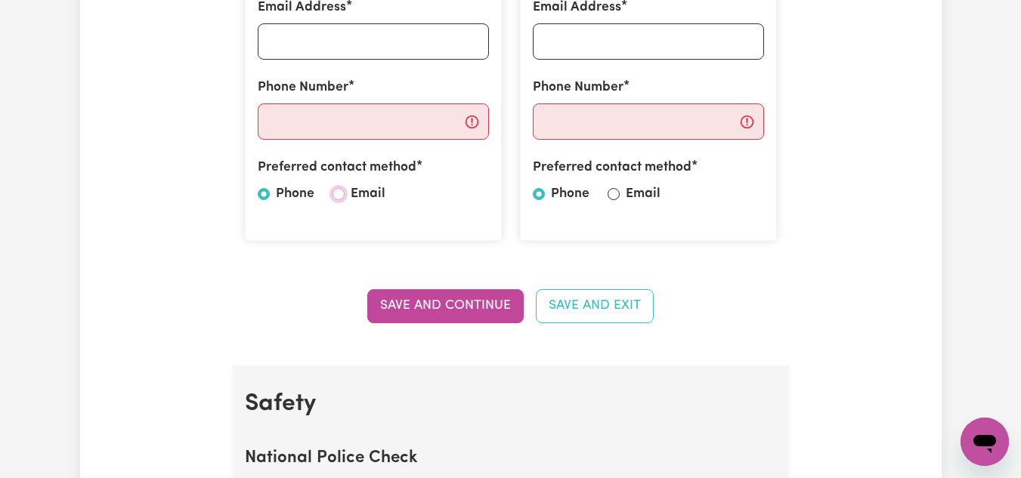
click at [339, 193] on input "Email" at bounding box center [338, 194] width 12 height 12
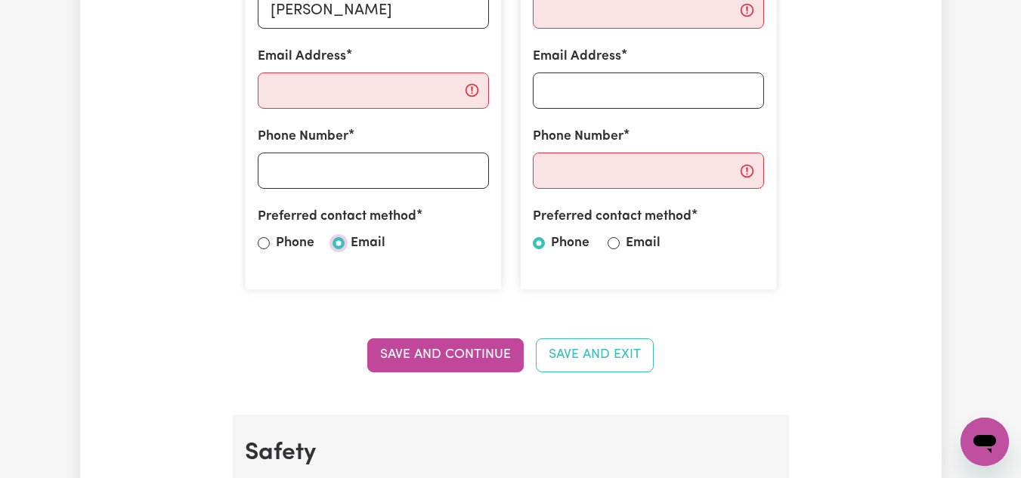
scroll to position [529, 0]
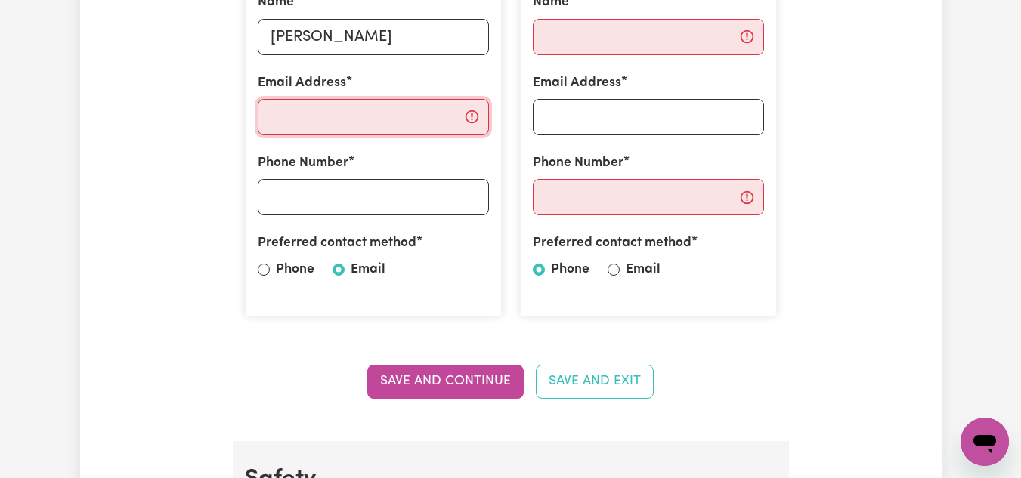
click at [329, 119] on input "Email Address" at bounding box center [373, 117] width 231 height 36
click at [375, 201] on input "Phone Number" at bounding box center [373, 197] width 231 height 36
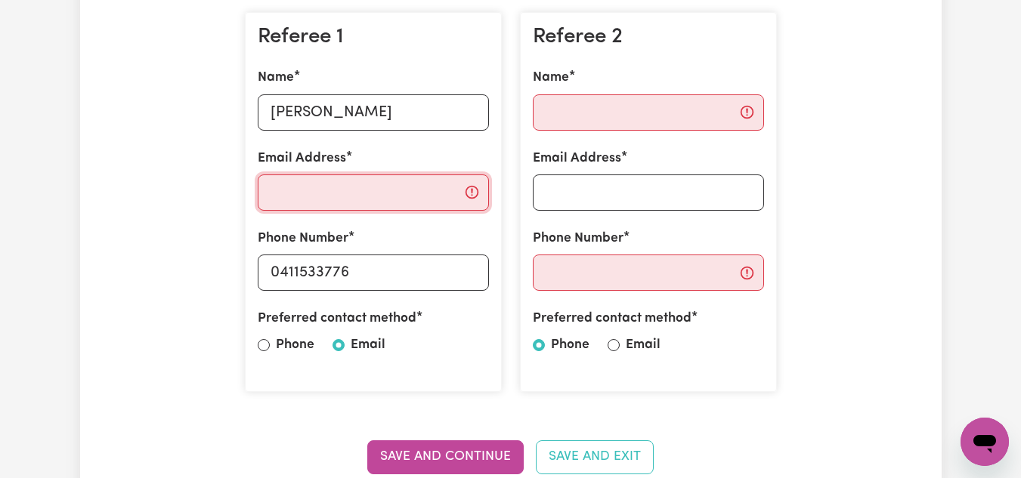
click at [365, 190] on input "Email Address" at bounding box center [373, 193] width 231 height 36
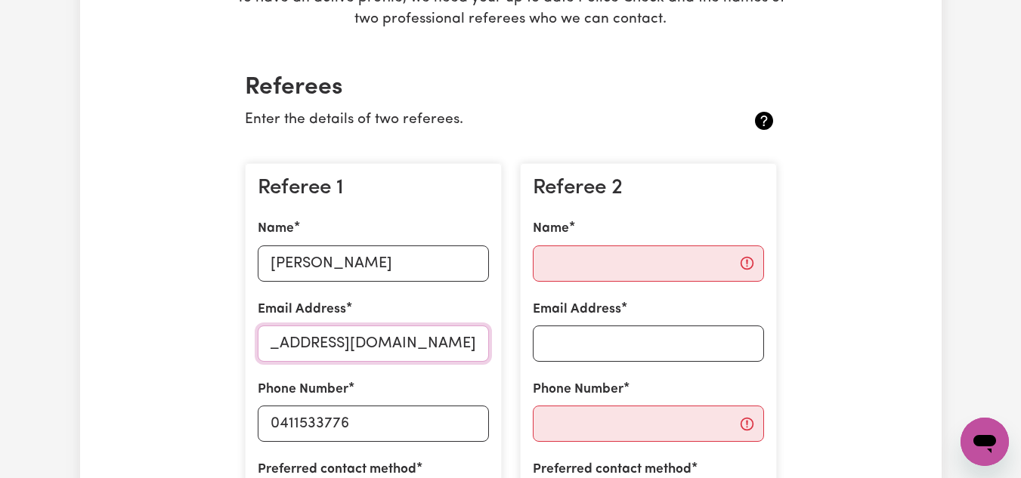
scroll to position [0, 95]
click at [597, 264] on input "Name" at bounding box center [648, 264] width 231 height 36
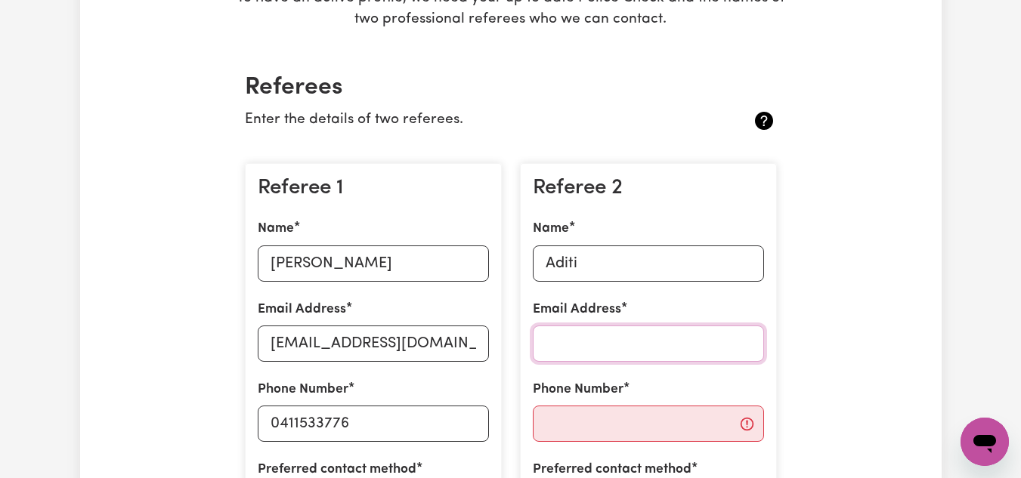
click at [617, 344] on input "Email Address" at bounding box center [648, 344] width 231 height 36
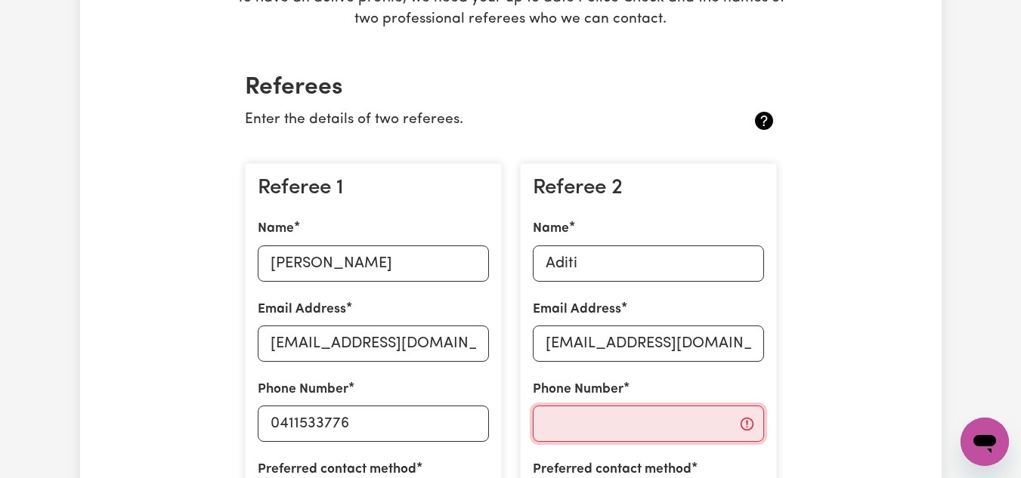
click at [598, 418] on input "Phone Number" at bounding box center [648, 424] width 231 height 36
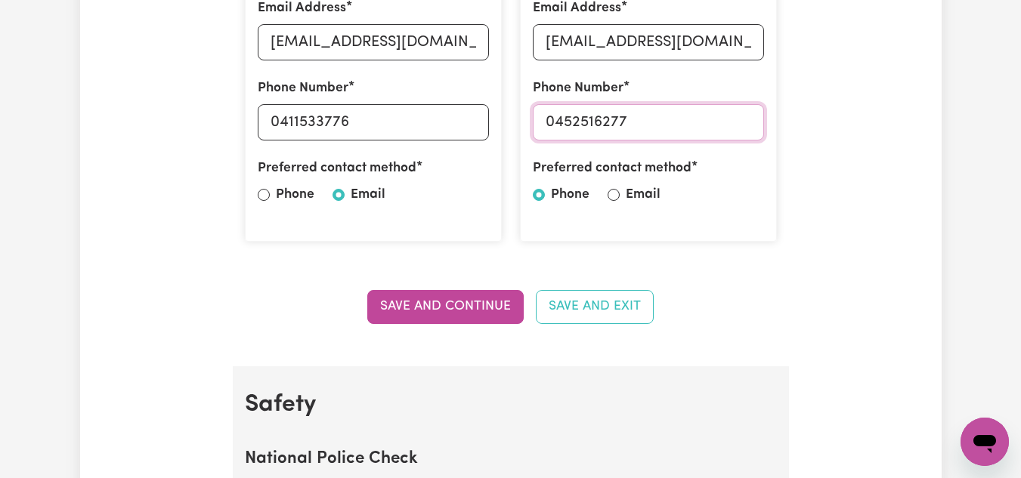
scroll to position [604, 0]
click at [616, 189] on input "Email" at bounding box center [614, 194] width 12 height 12
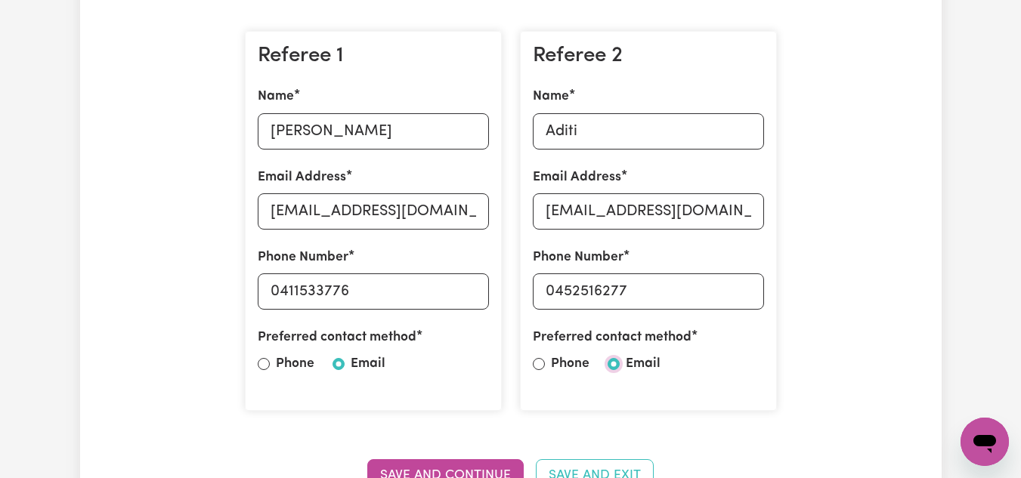
scroll to position [453, 0]
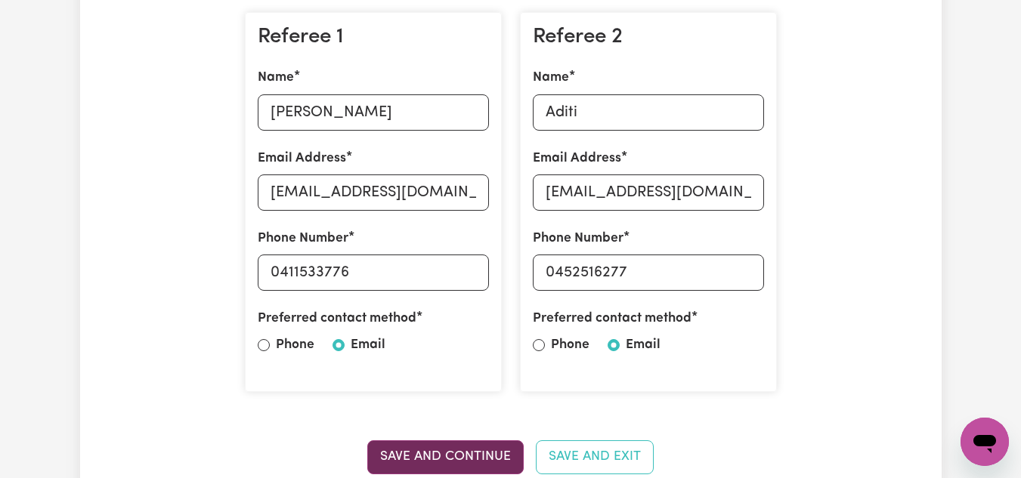
click at [440, 460] on button "Save and Continue" at bounding box center [445, 457] width 156 height 33
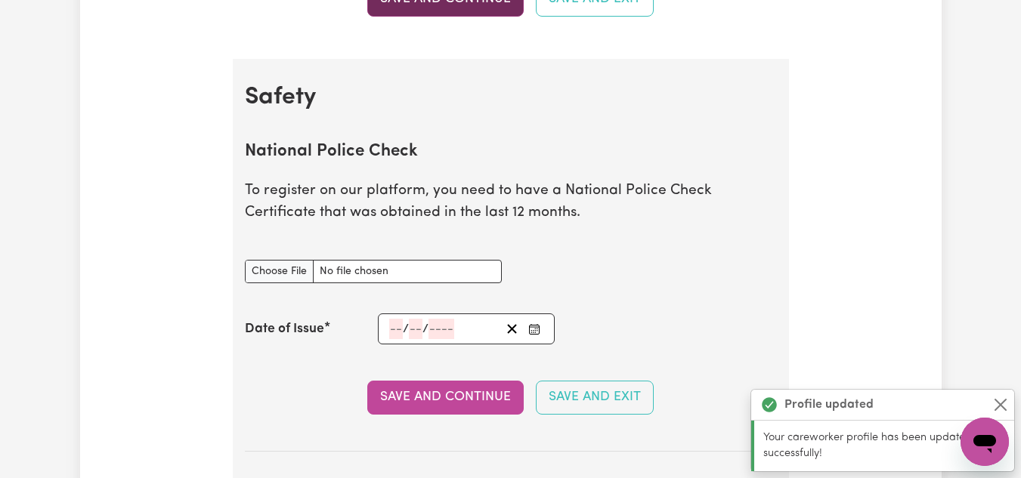
scroll to position [970, 0]
